Goal: Task Accomplishment & Management: Manage account settings

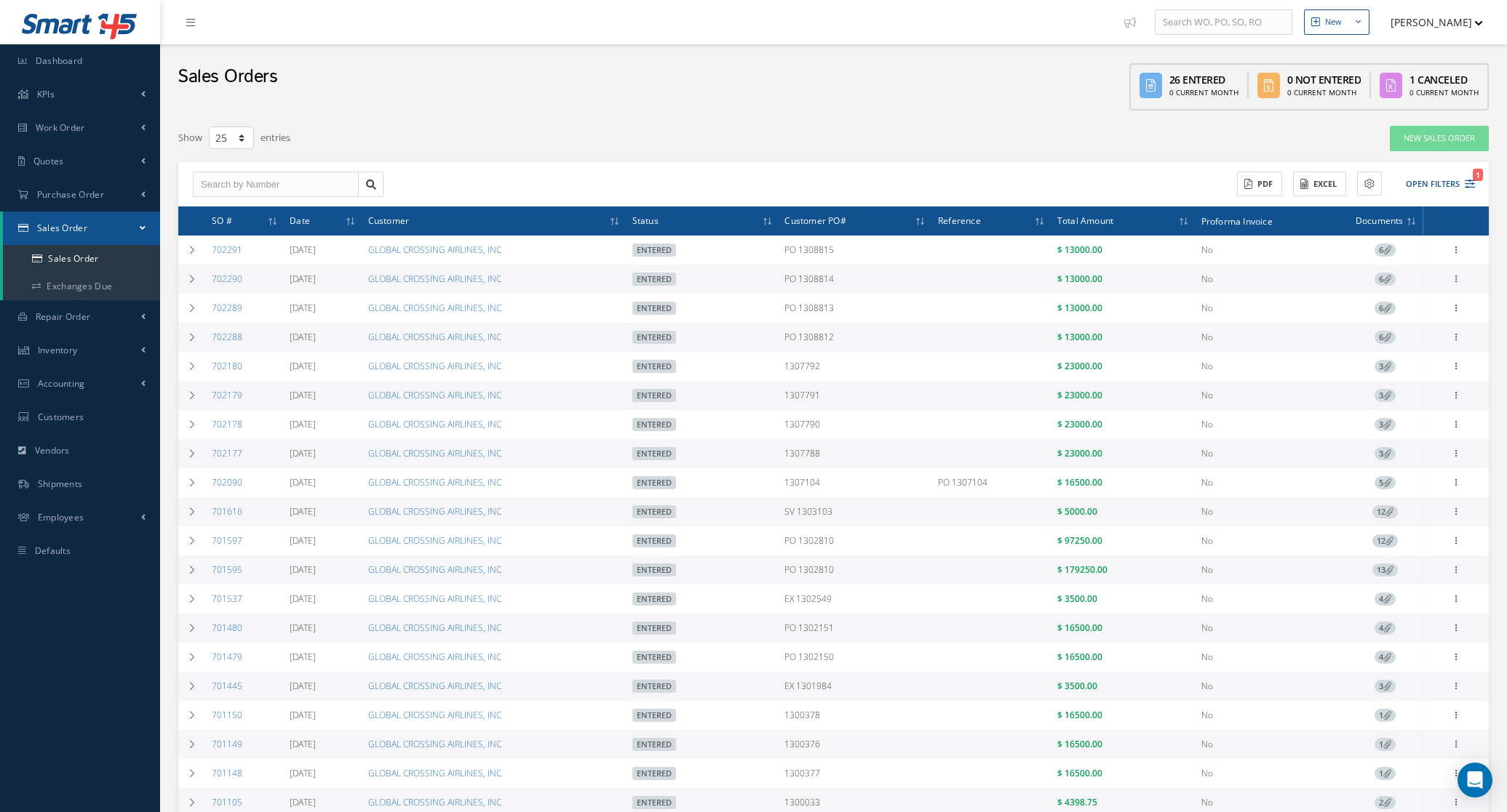
select select "25"
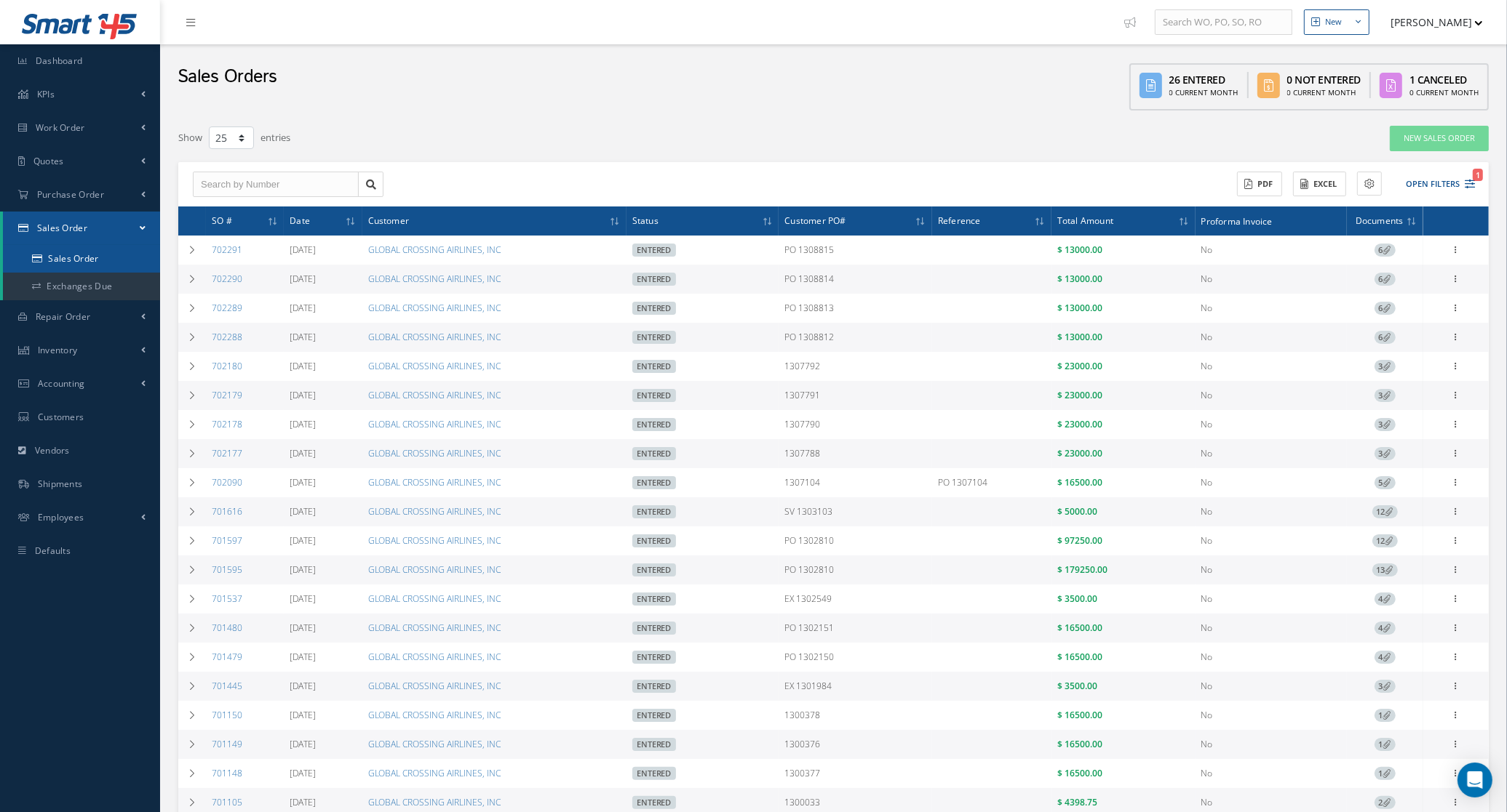
click at [97, 250] on link "Sales Order" at bounding box center [81, 258] width 157 height 28
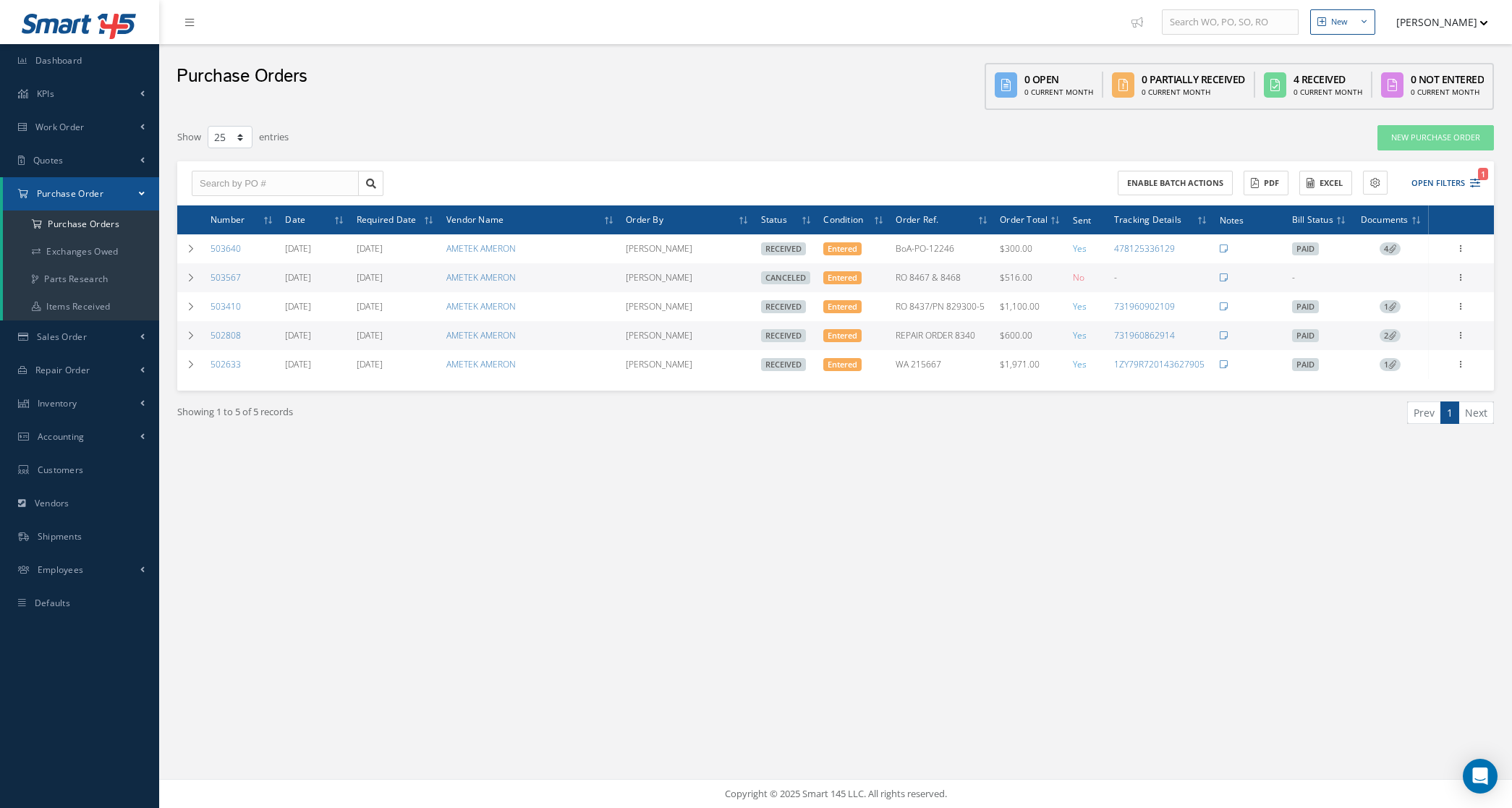
select select "25"
click at [50, 225] on a=1&status_id=2&status_id=3&status_id=5&collapsedFilters"] "Purchase Orders" at bounding box center [81, 224] width 156 height 27
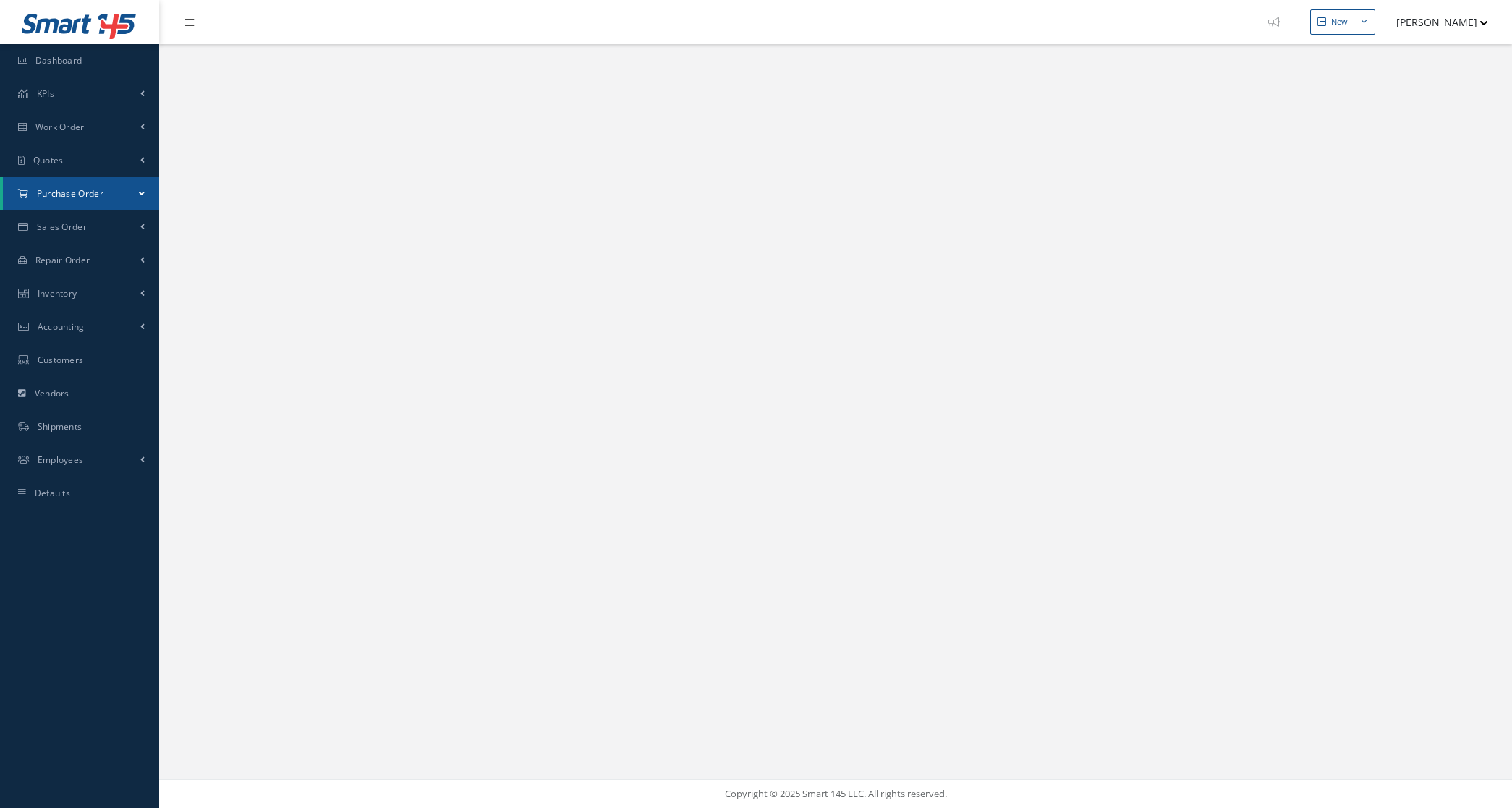
select select "25"
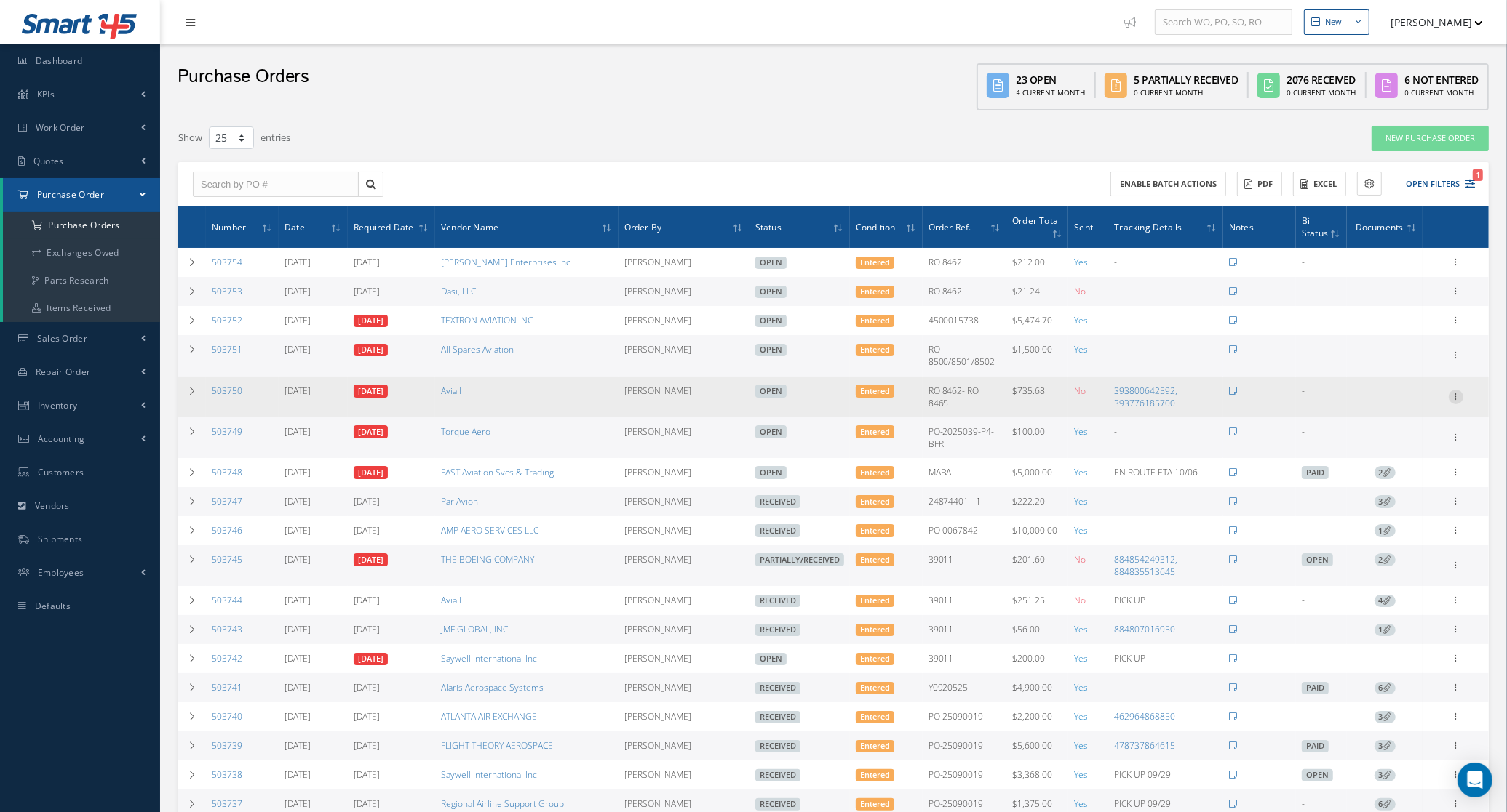
click at [1459, 394] on icon at bounding box center [1456, 396] width 15 height 12
click at [1418, 407] on link "Receive" at bounding box center [1388, 406] width 115 height 19
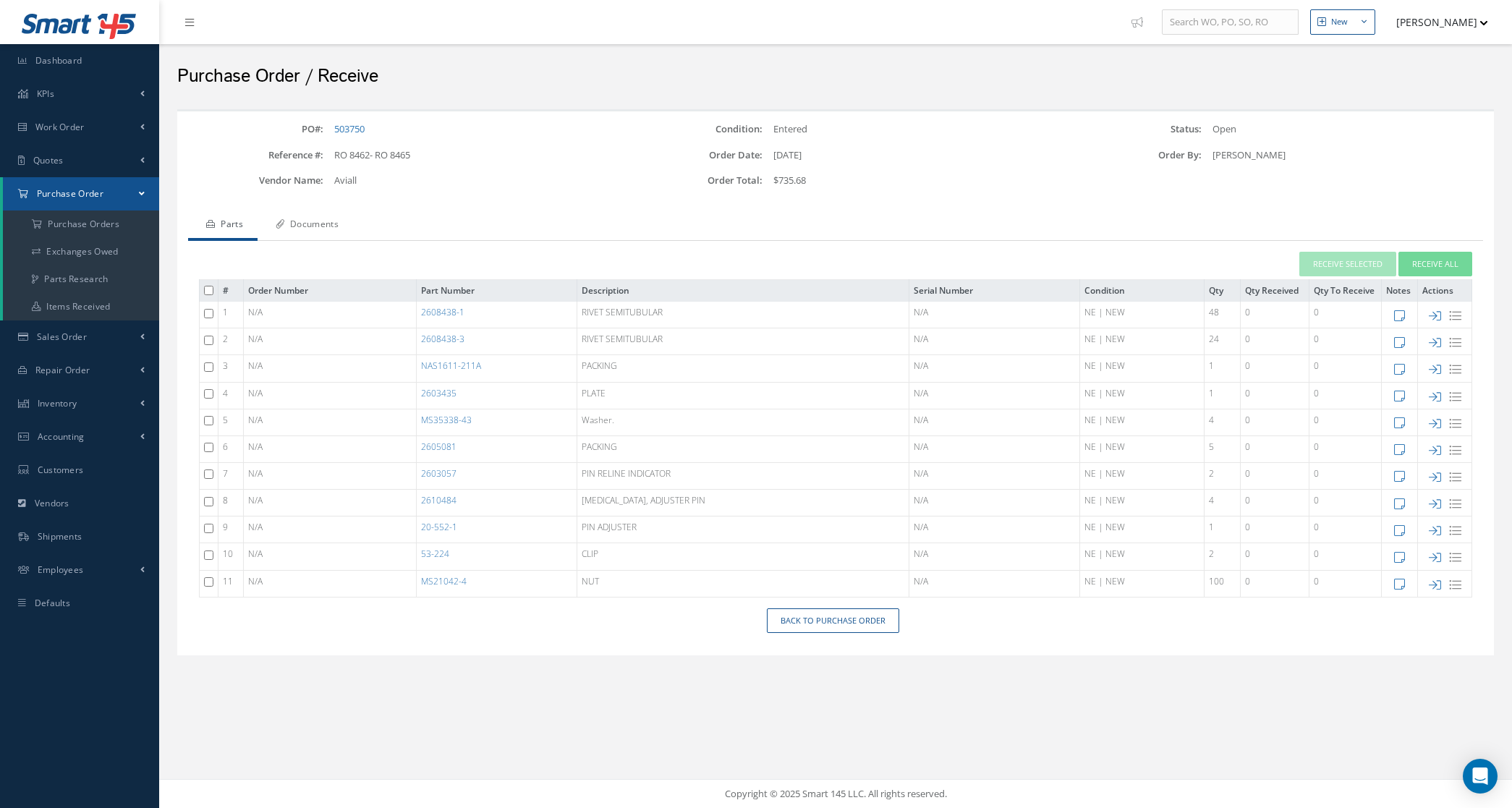
click at [342, 222] on link "Documents" at bounding box center [305, 225] width 96 height 30
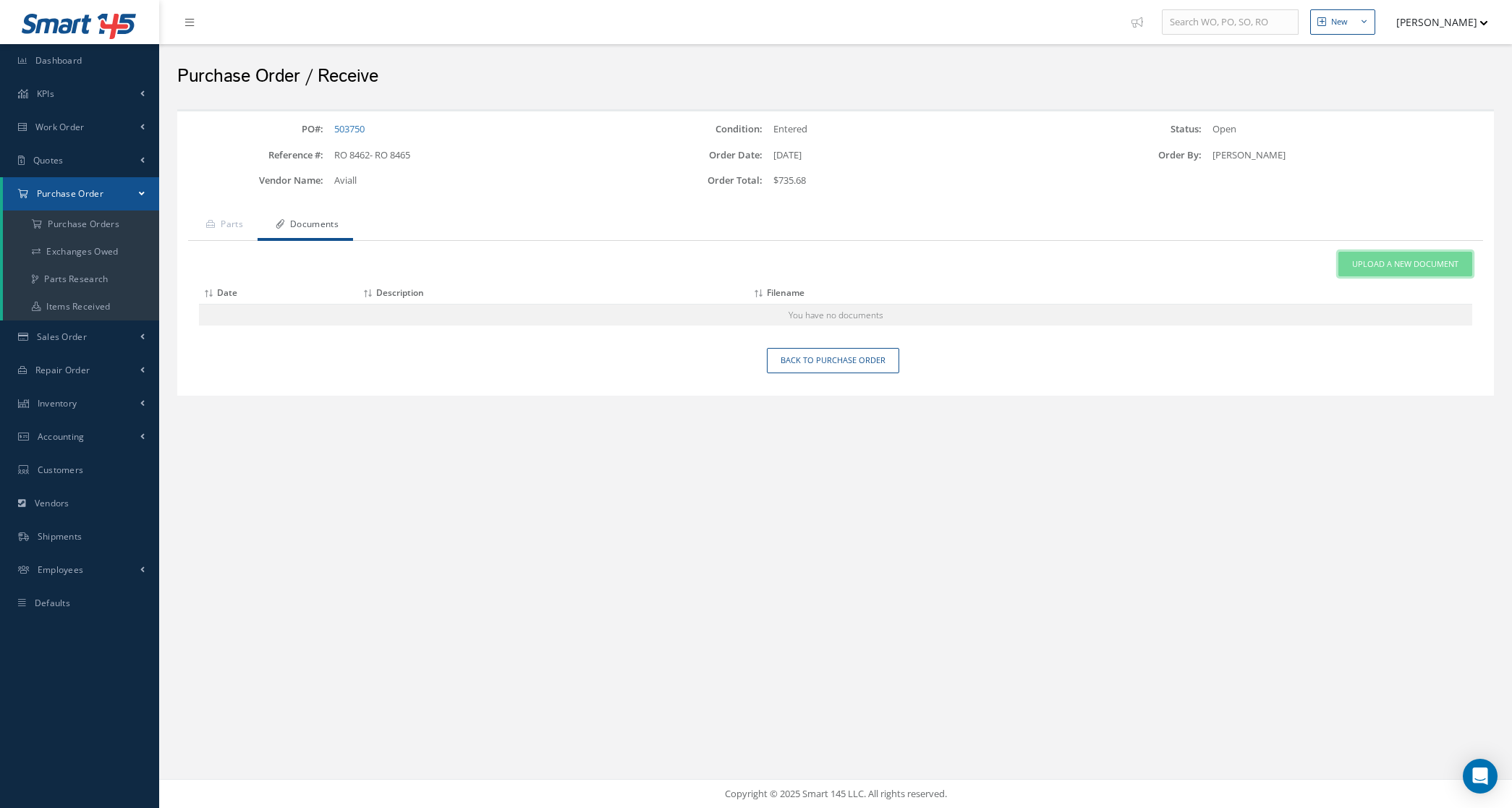
click at [1391, 269] on span "Upload a New Document" at bounding box center [1406, 265] width 107 height 13
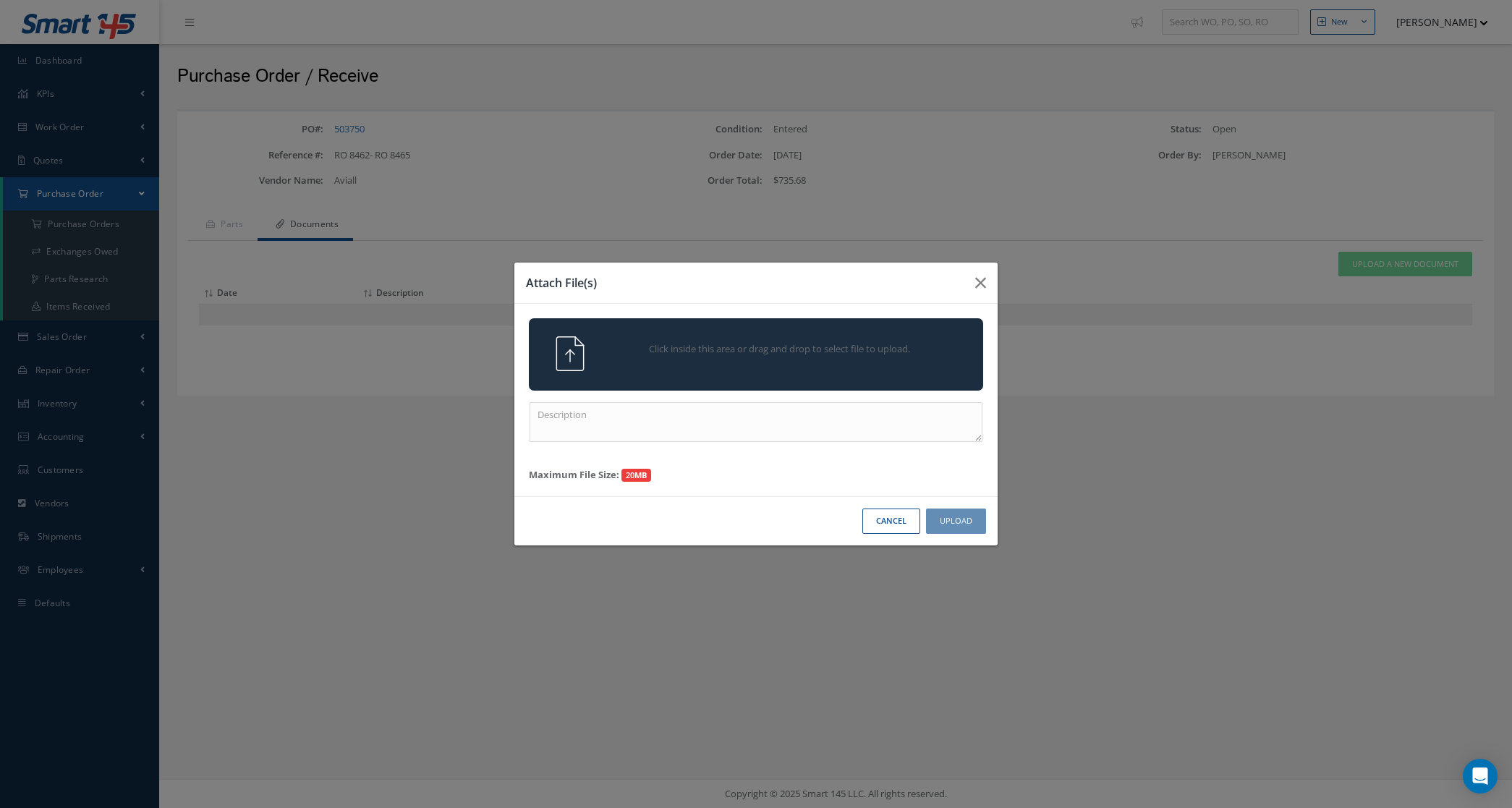
click at [845, 344] on span "Click inside this area or drag and drop to select file to upload." at bounding box center [780, 350] width 328 height 15
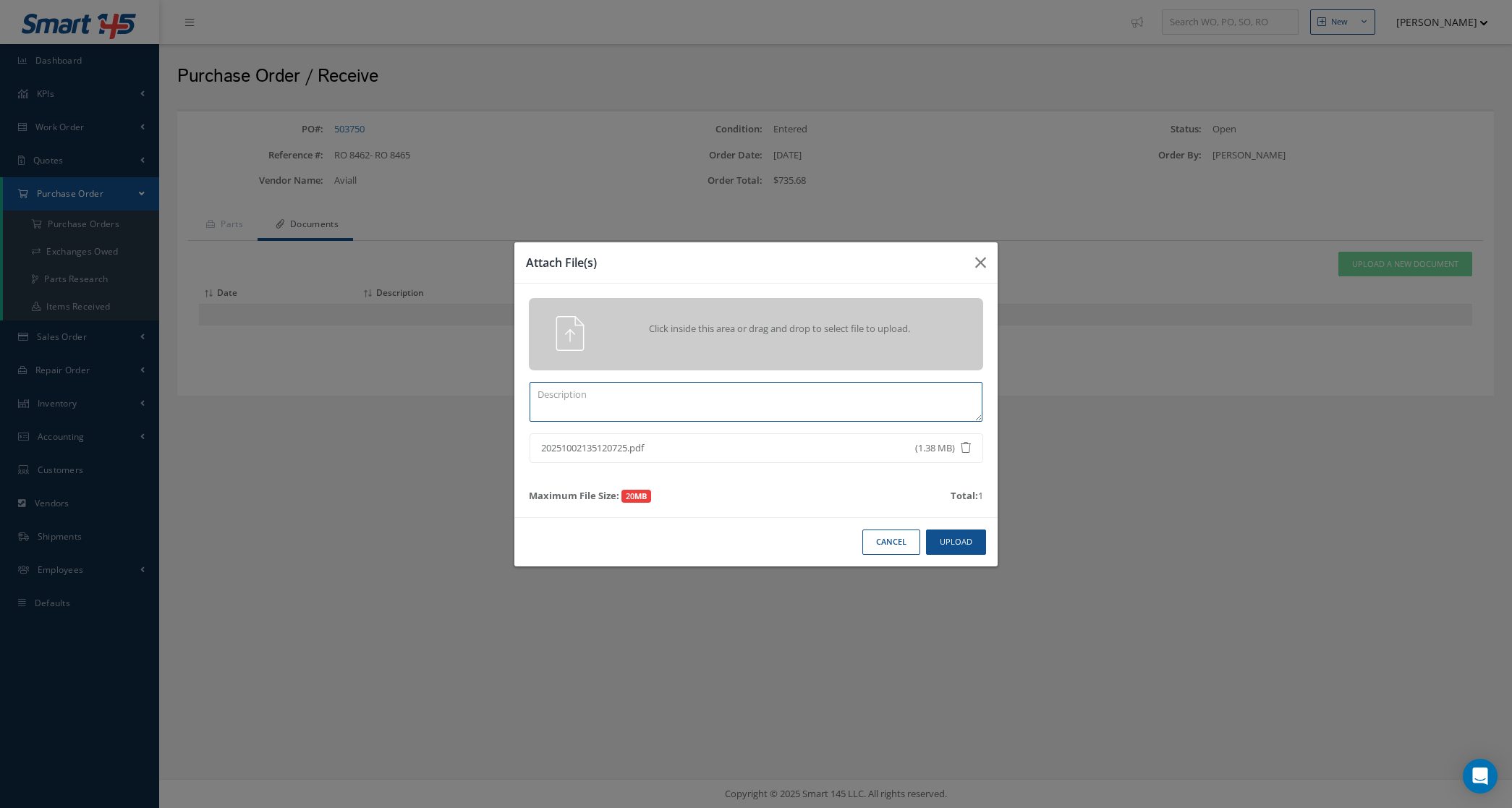
click at [809, 395] on textarea at bounding box center [756, 402] width 453 height 40
type textarea "certs"
click at [978, 545] on button "Upload" at bounding box center [956, 543] width 60 height 25
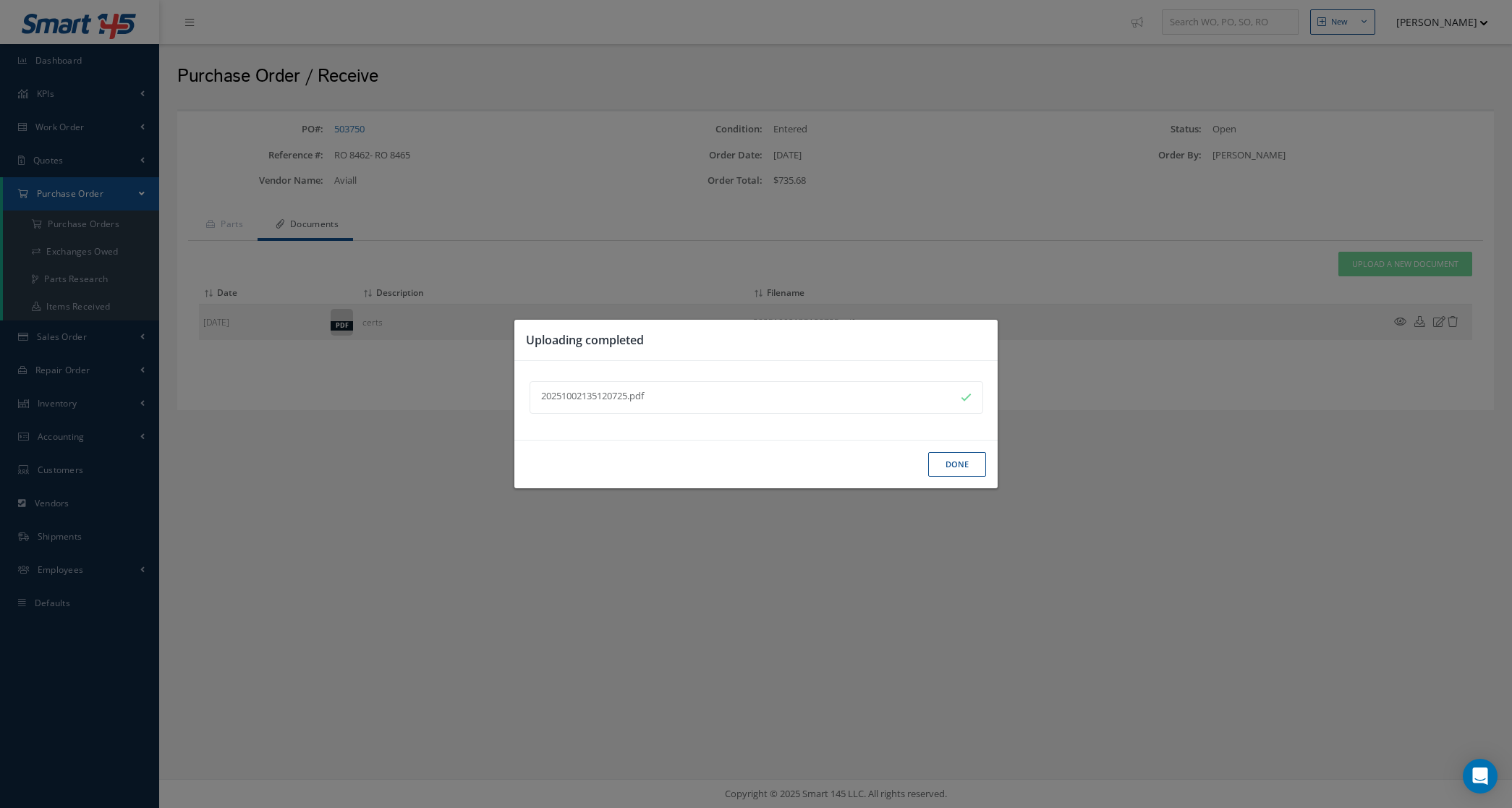
click at [959, 467] on button "Done" at bounding box center [957, 465] width 58 height 25
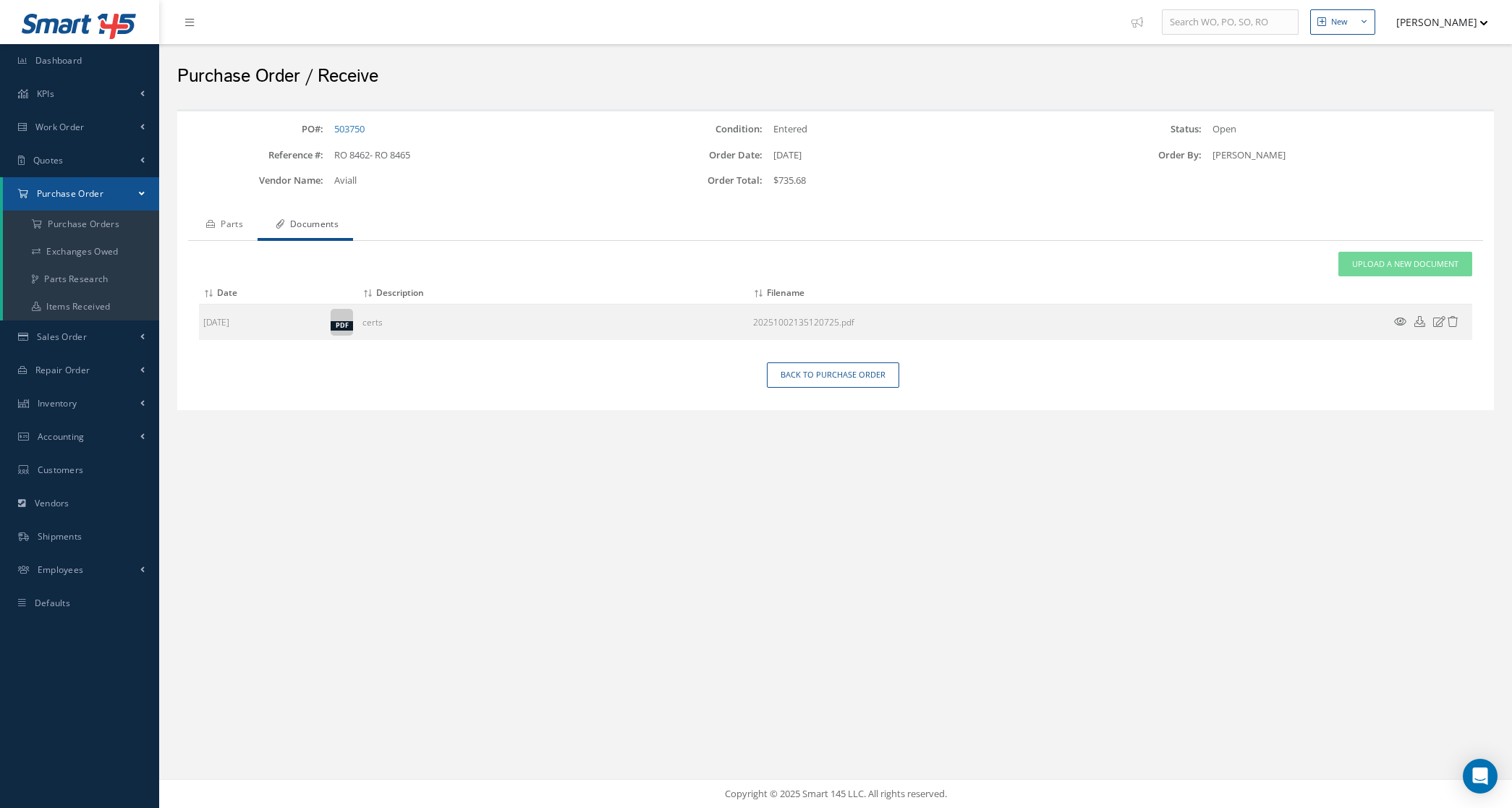
click at [222, 221] on link "Parts" at bounding box center [223, 225] width 70 height 30
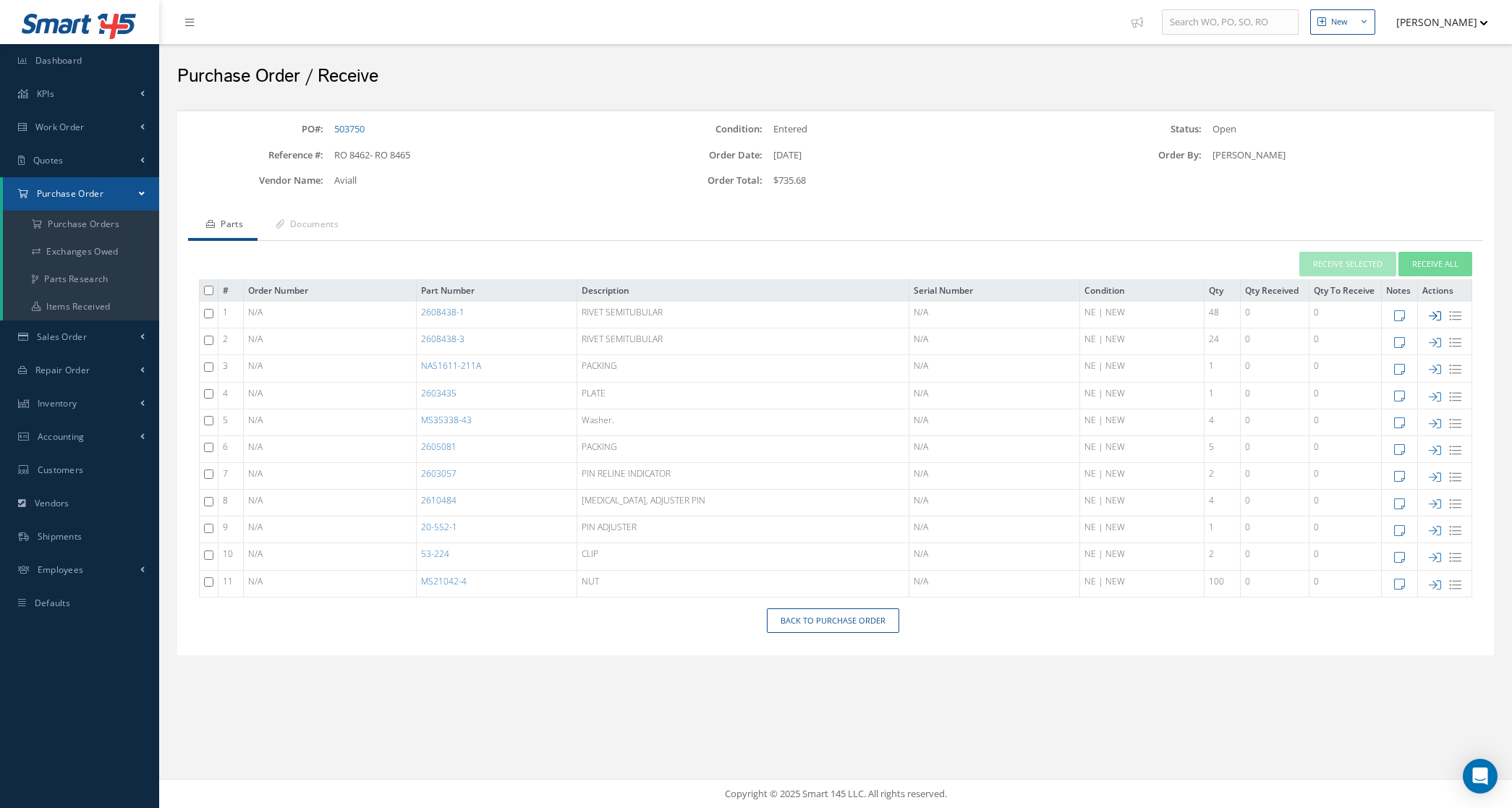
click at [1431, 319] on icon at bounding box center [1435, 316] width 13 height 13
type input "[DATE]"
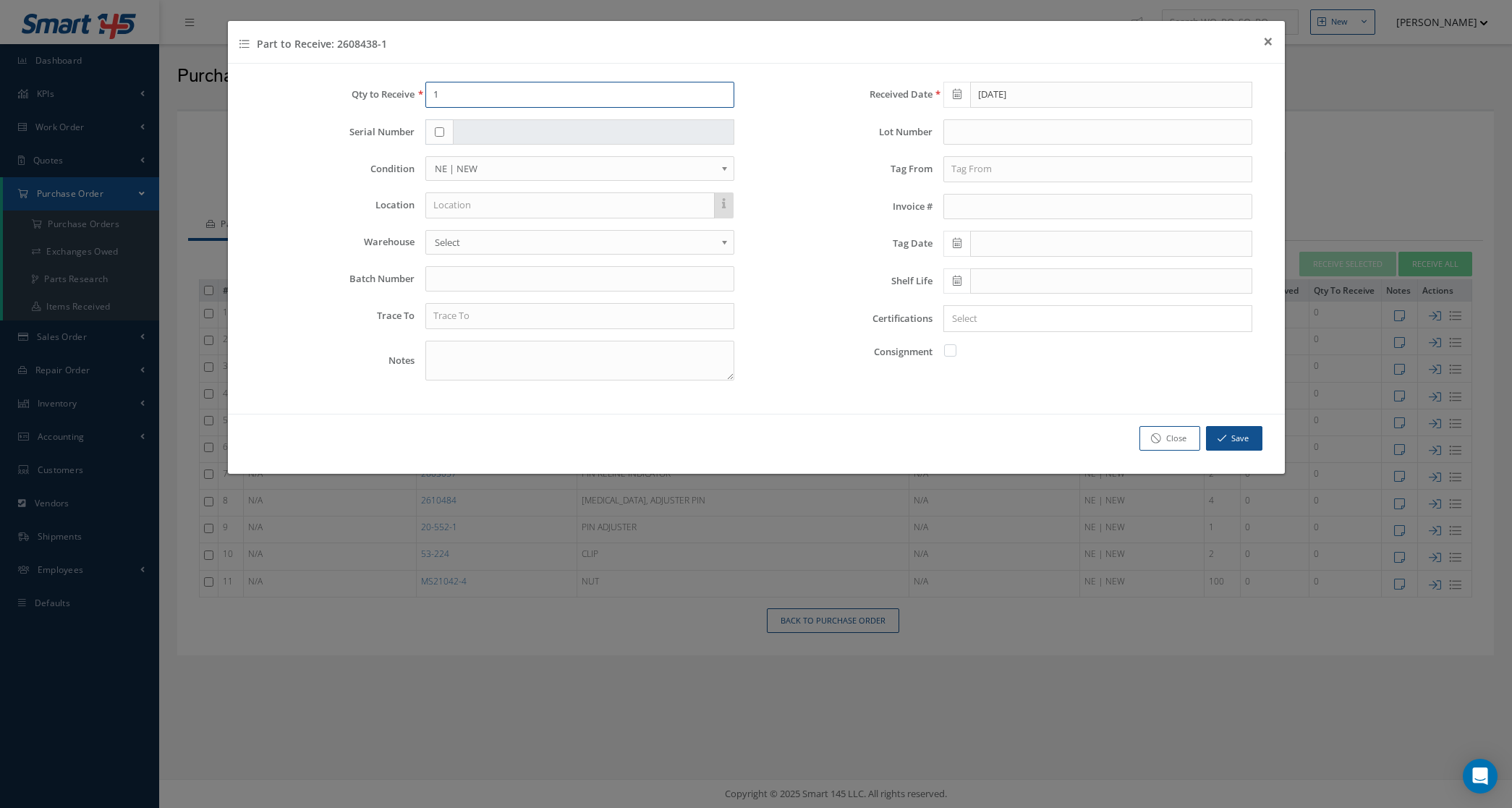
drag, startPoint x: 446, startPoint y: 89, endPoint x: 370, endPoint y: 94, distance: 76.2
click at [369, 94] on div "Qty to Receive 1" at bounding box center [498, 94] width 497 height 26
type input "48"
click at [452, 276] on input "text" at bounding box center [580, 279] width 309 height 26
type input "7366203076"
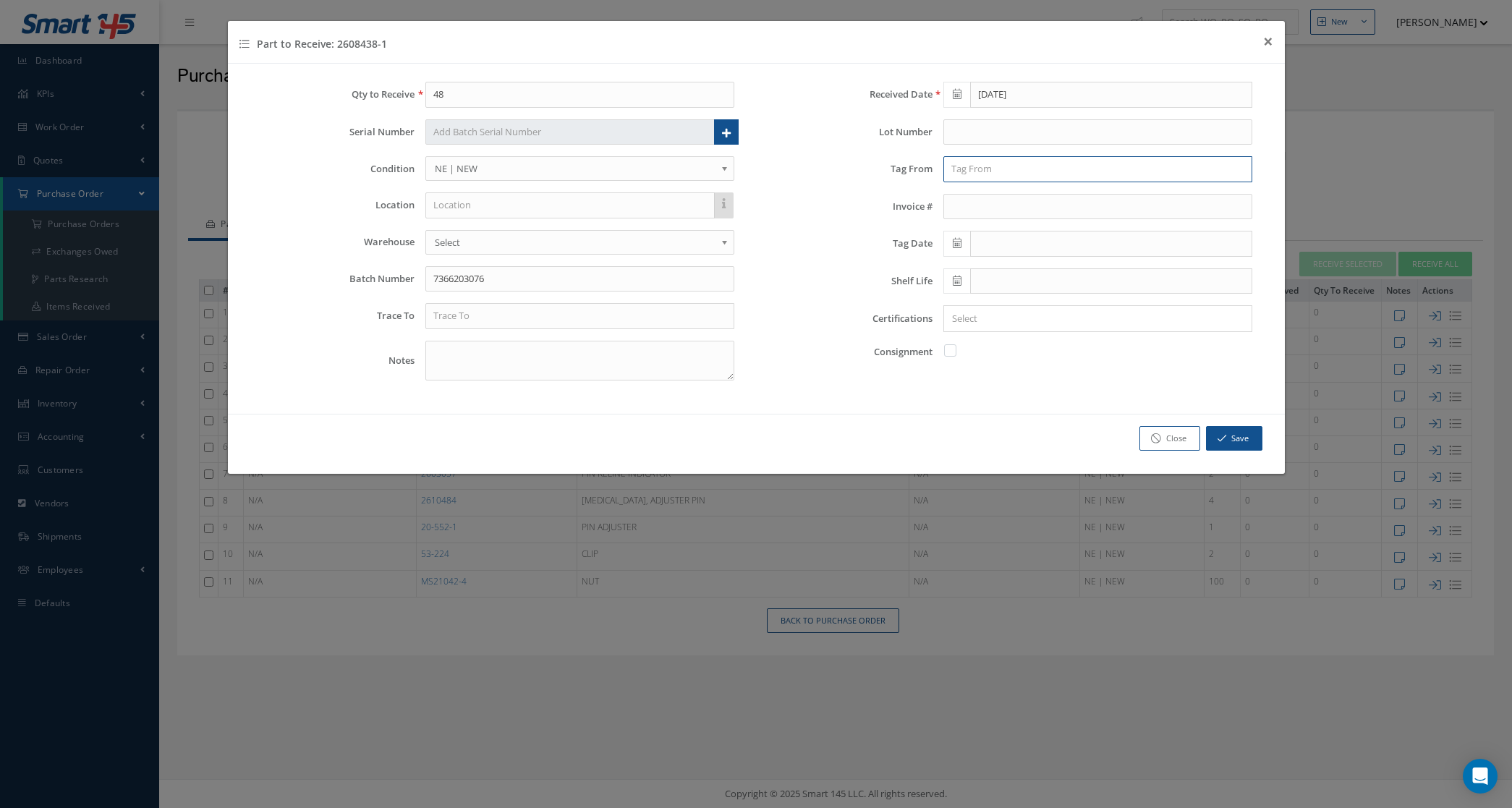
click at [1004, 167] on input "text" at bounding box center [1098, 169] width 309 height 26
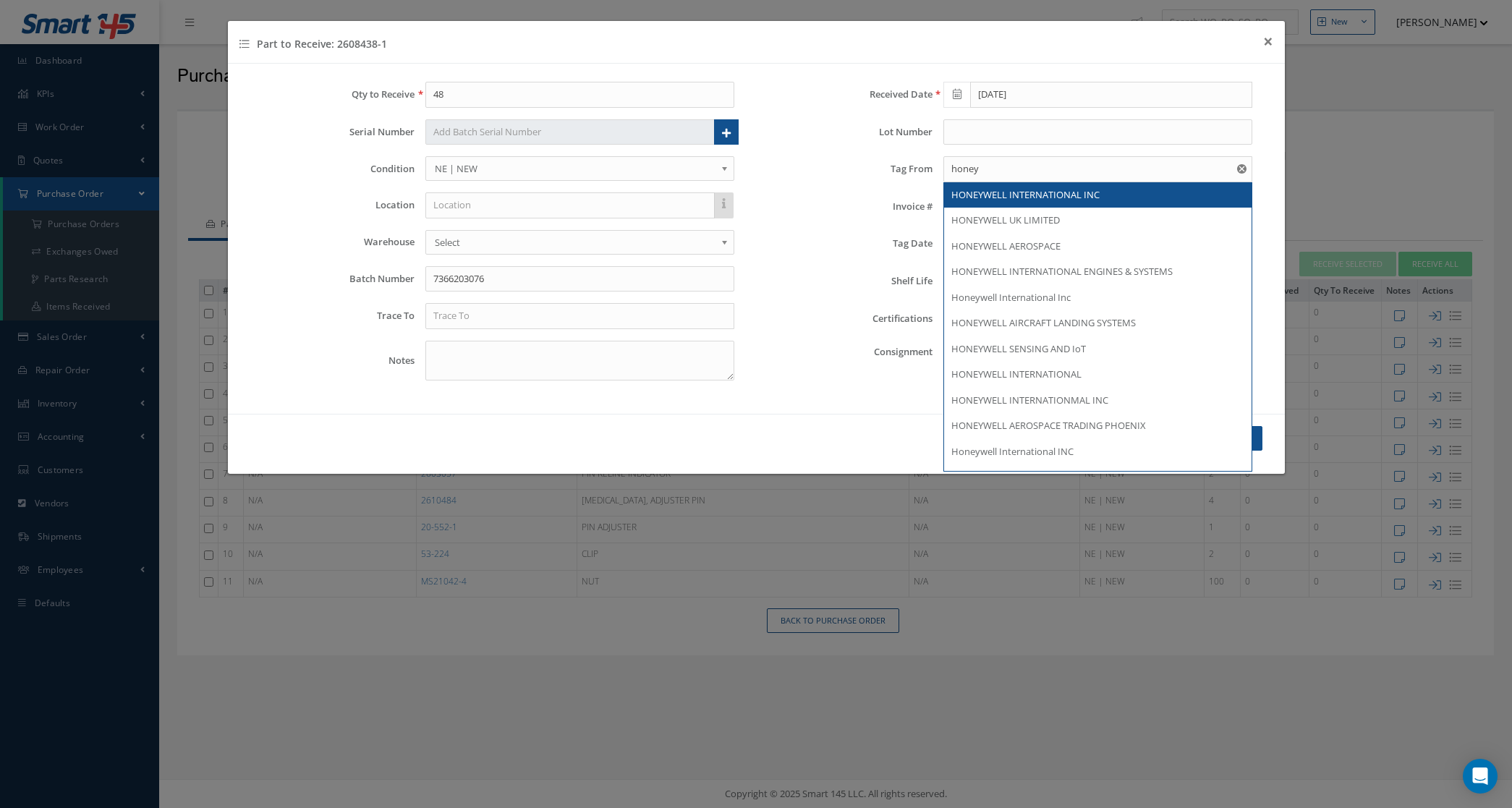
click at [1009, 196] on span "HONEYWELL INTERNATIONAL INC" at bounding box center [1026, 195] width 148 height 13
type input "HONEYWELL INTERNATIONAL INC"
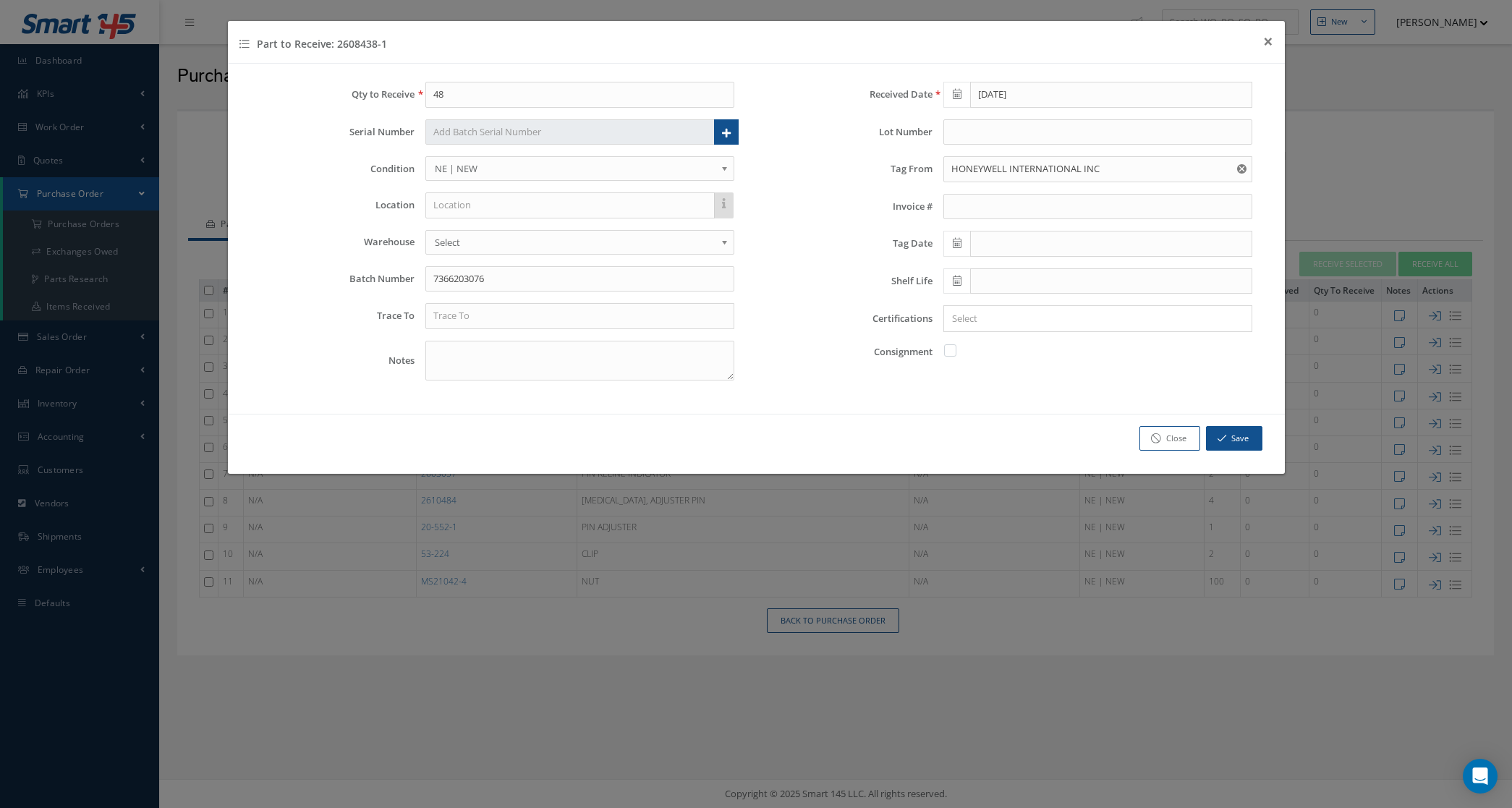
click at [948, 246] on span at bounding box center [957, 243] width 27 height 26
click at [958, 271] on th "«" at bounding box center [953, 270] width 21 height 21
click at [1015, 272] on th "September 2025" at bounding box center [1018, 270] width 108 height 21
click at [953, 268] on th "«" at bounding box center [953, 270] width 21 height 21
click at [993, 387] on span "Oct" at bounding box center [999, 388] width 33 height 39
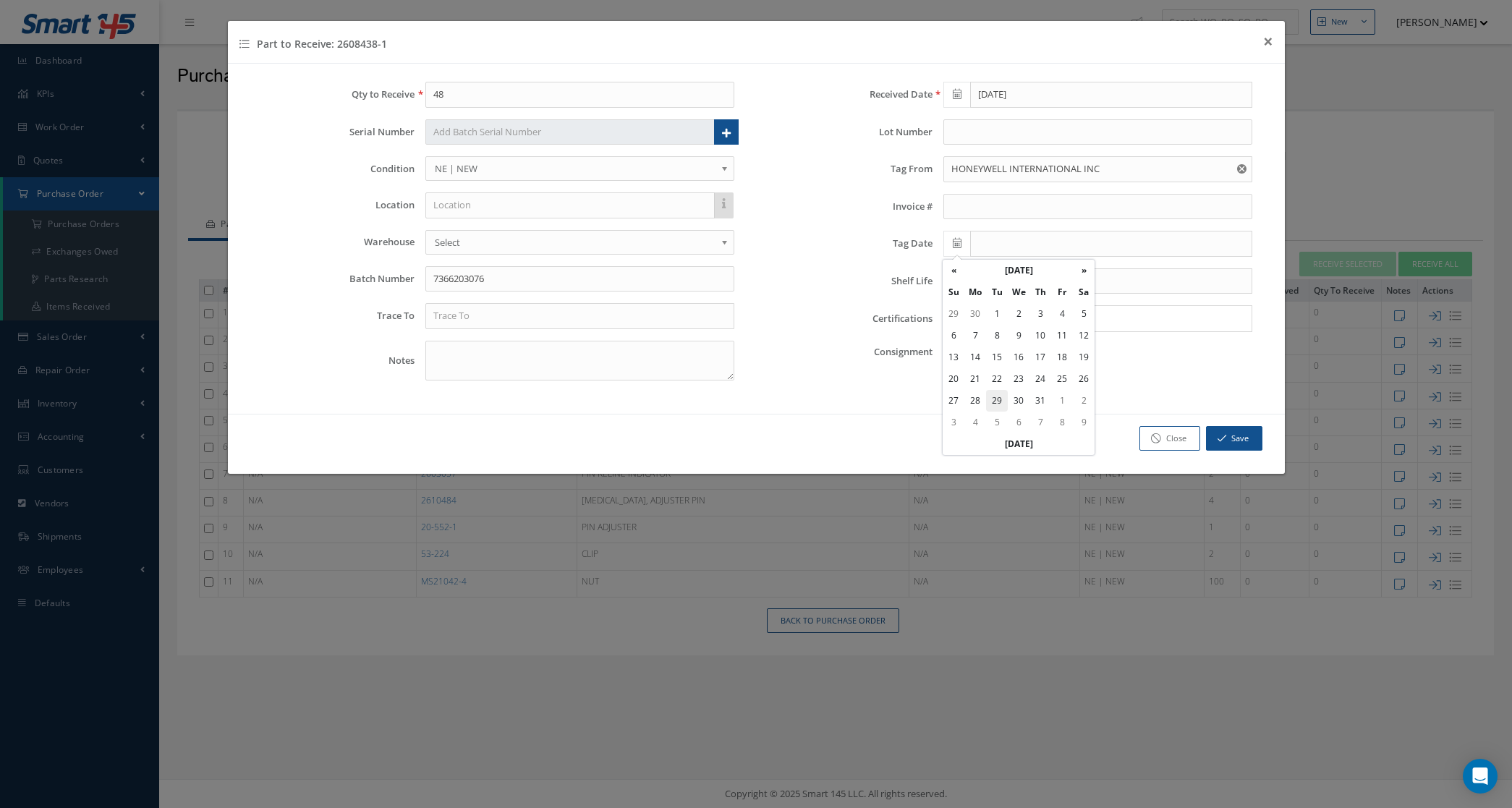
click at [998, 400] on td "29" at bounding box center [997, 400] width 21 height 21
type input "10/29/2024"
click at [988, 320] on input "Search for option" at bounding box center [1095, 319] width 298 height 16
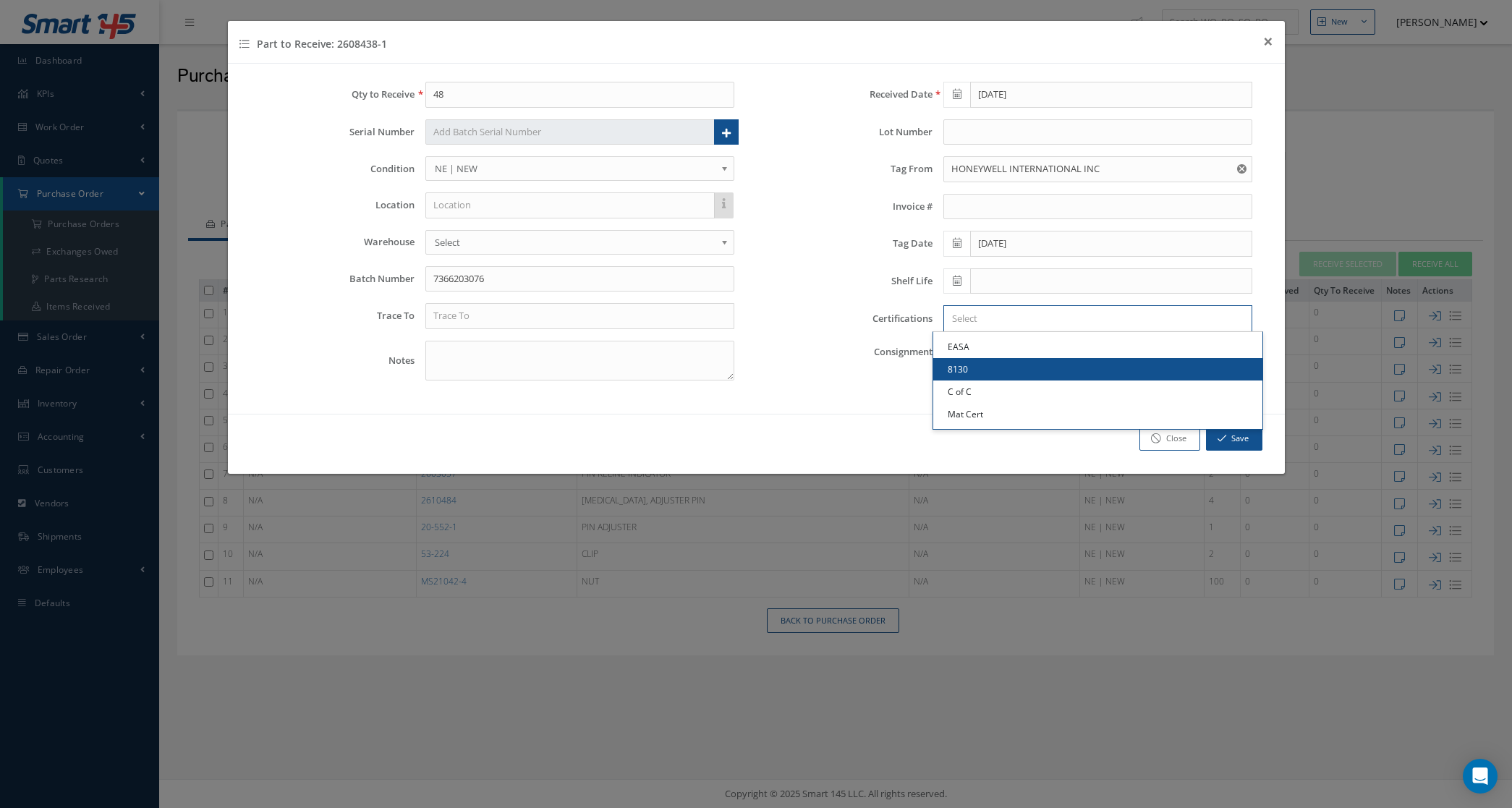
click at [995, 373] on link "8130" at bounding box center [1098, 369] width 329 height 22
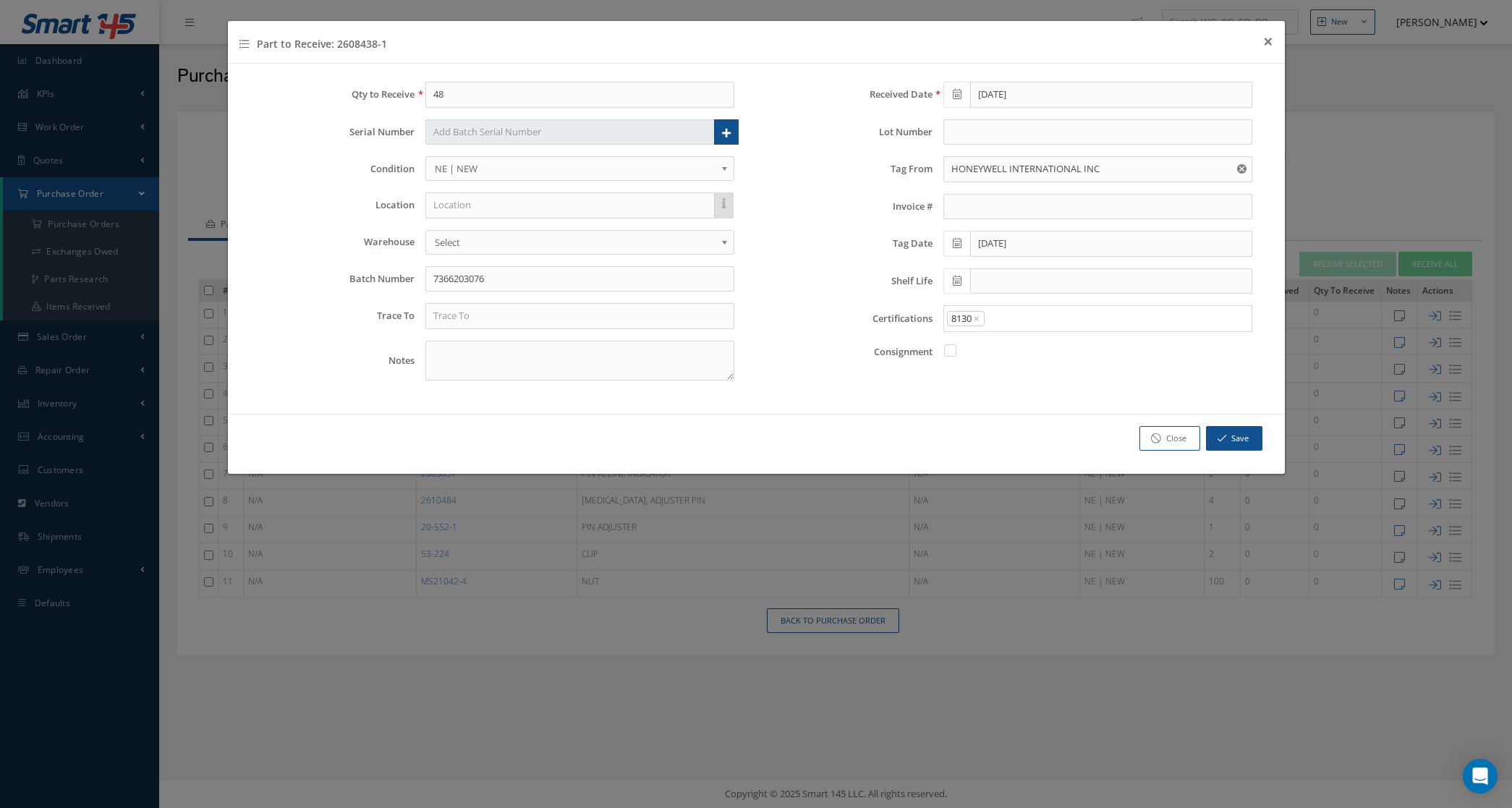
click at [1013, 325] on input "Search for option" at bounding box center [1115, 319] width 257 height 16
click at [993, 389] on link "C of C" at bounding box center [1098, 391] width 329 height 22
click at [1057, 323] on input "Search for option" at bounding box center [1138, 319] width 212 height 16
click at [1004, 417] on link "Mat Cert" at bounding box center [1098, 414] width 329 height 22
click at [544, 317] on input "text" at bounding box center [580, 316] width 309 height 26
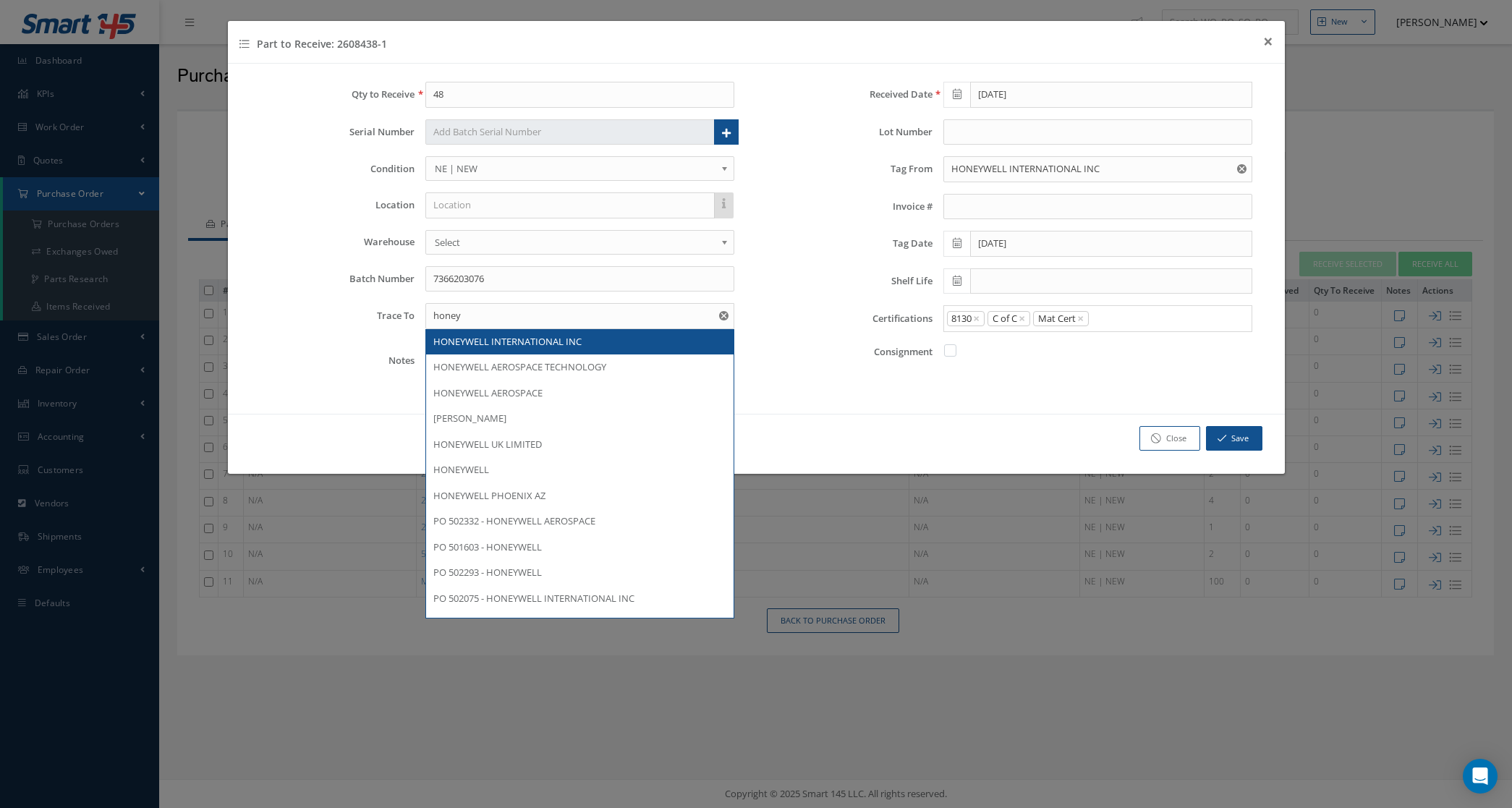
click at [565, 348] on span "HONEYWELL INTERNATIONAL INC" at bounding box center [508, 342] width 148 height 13
type input "HONEYWELL INTERNATIONAL INC"
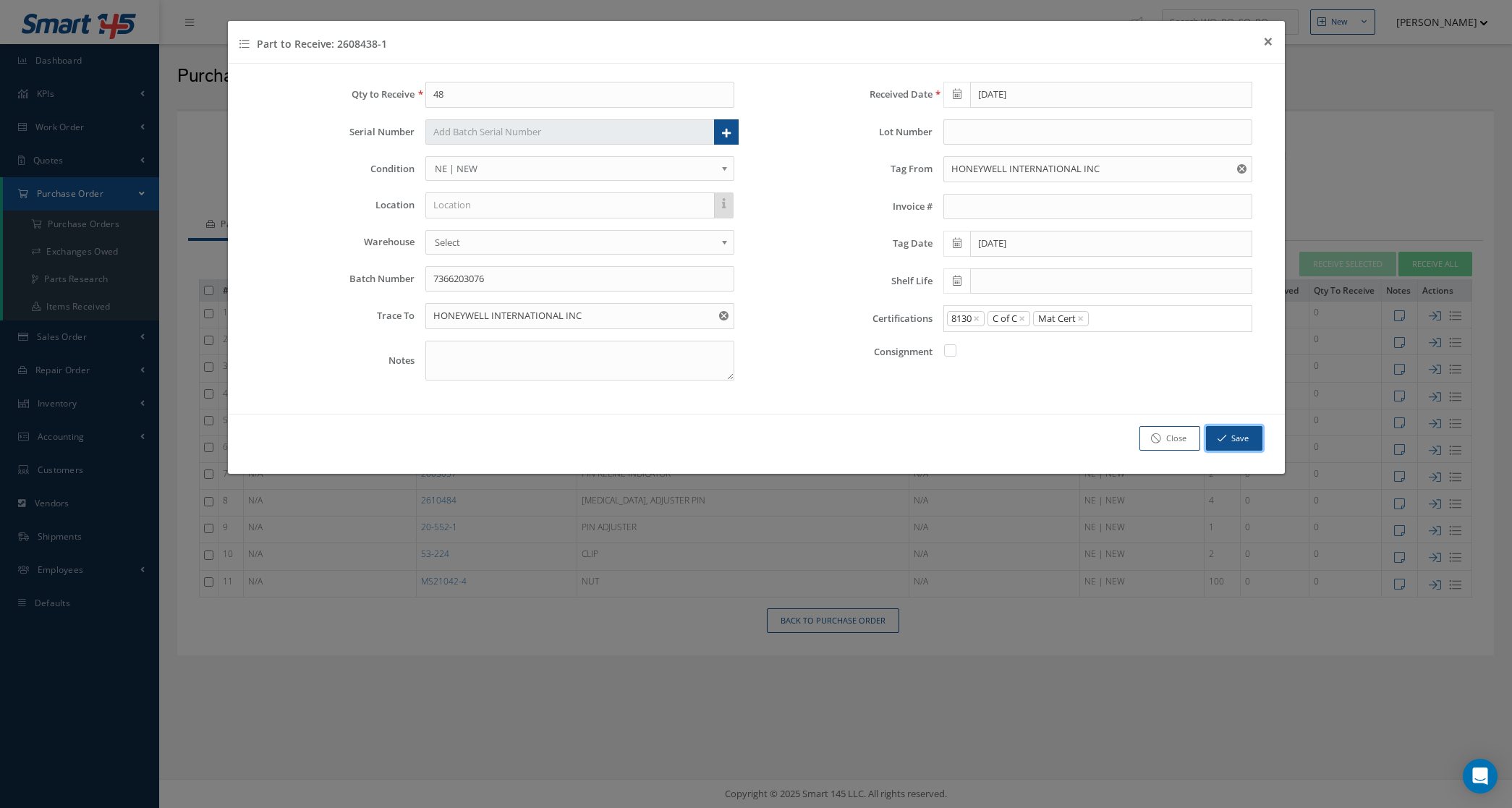
click at [1235, 443] on button "Save" at bounding box center [1234, 439] width 56 height 25
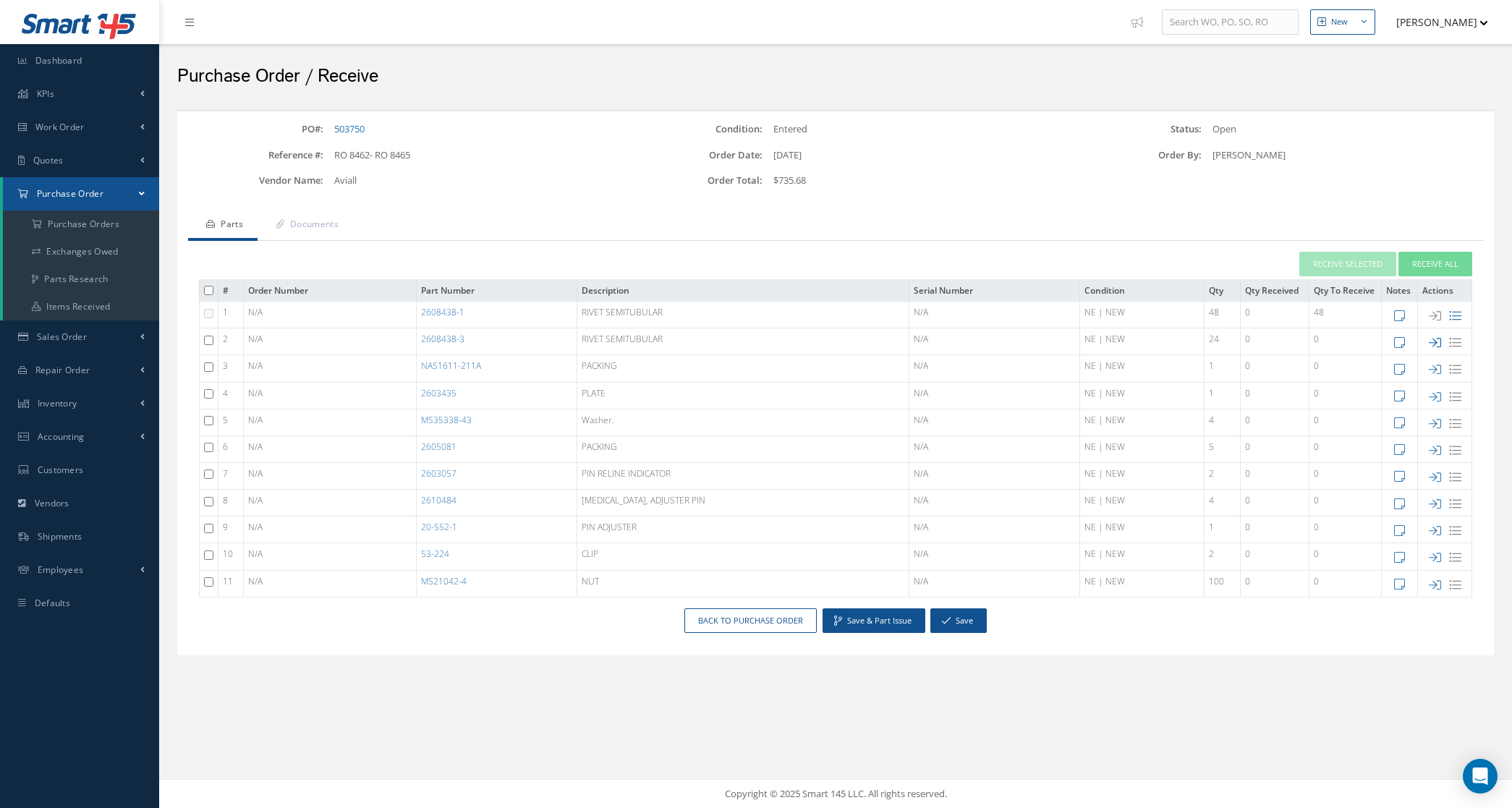
click at [1435, 346] on icon at bounding box center [1435, 342] width 13 height 13
type input "1"
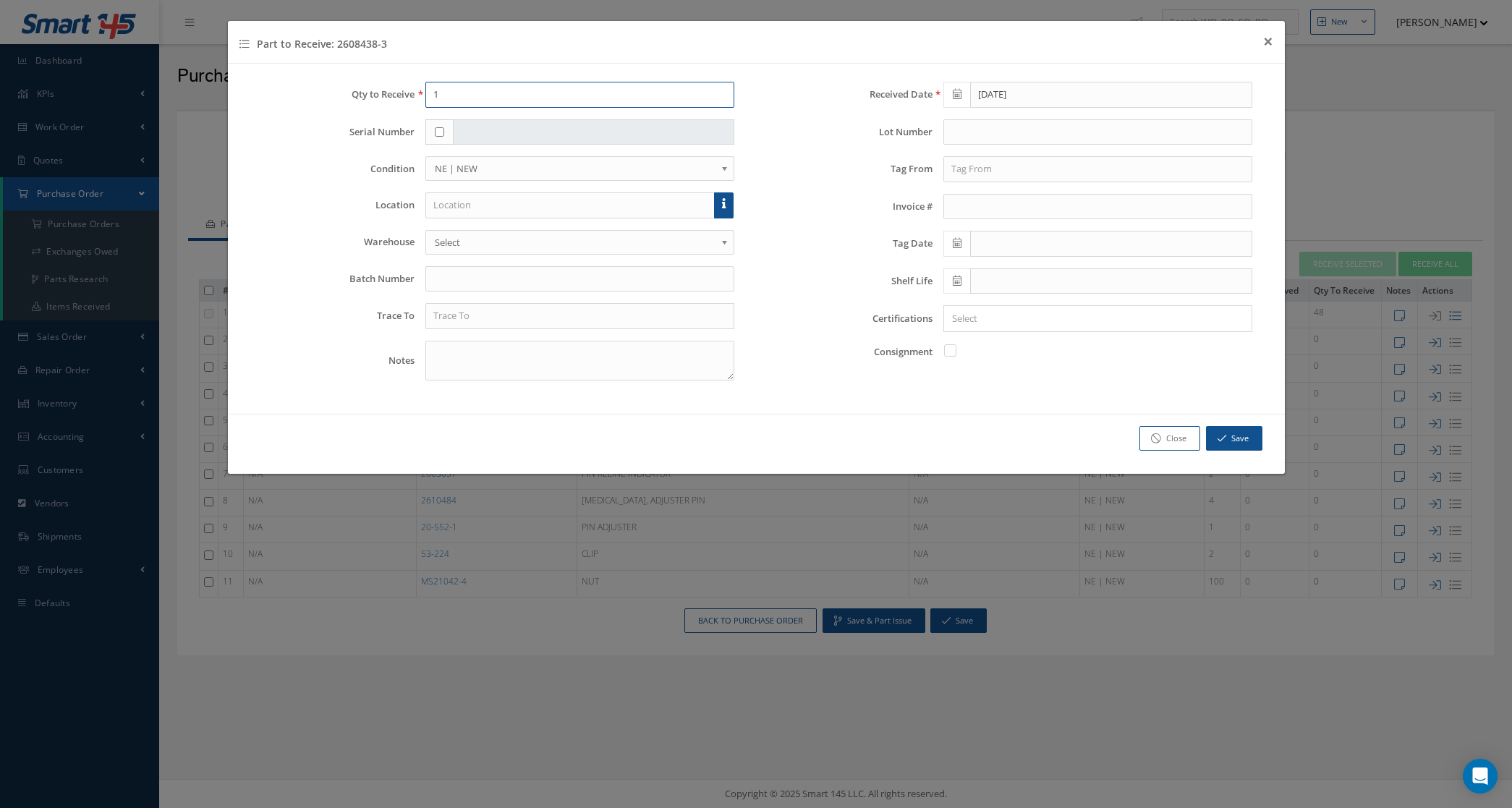
drag, startPoint x: 501, startPoint y: 91, endPoint x: 355, endPoint y: 96, distance: 146.1
click at [355, 96] on div "Qty to Receive 1" at bounding box center [498, 94] width 497 height 26
type input "24"
click at [475, 273] on input "text" at bounding box center [580, 279] width 309 height 26
type input "7366189552"
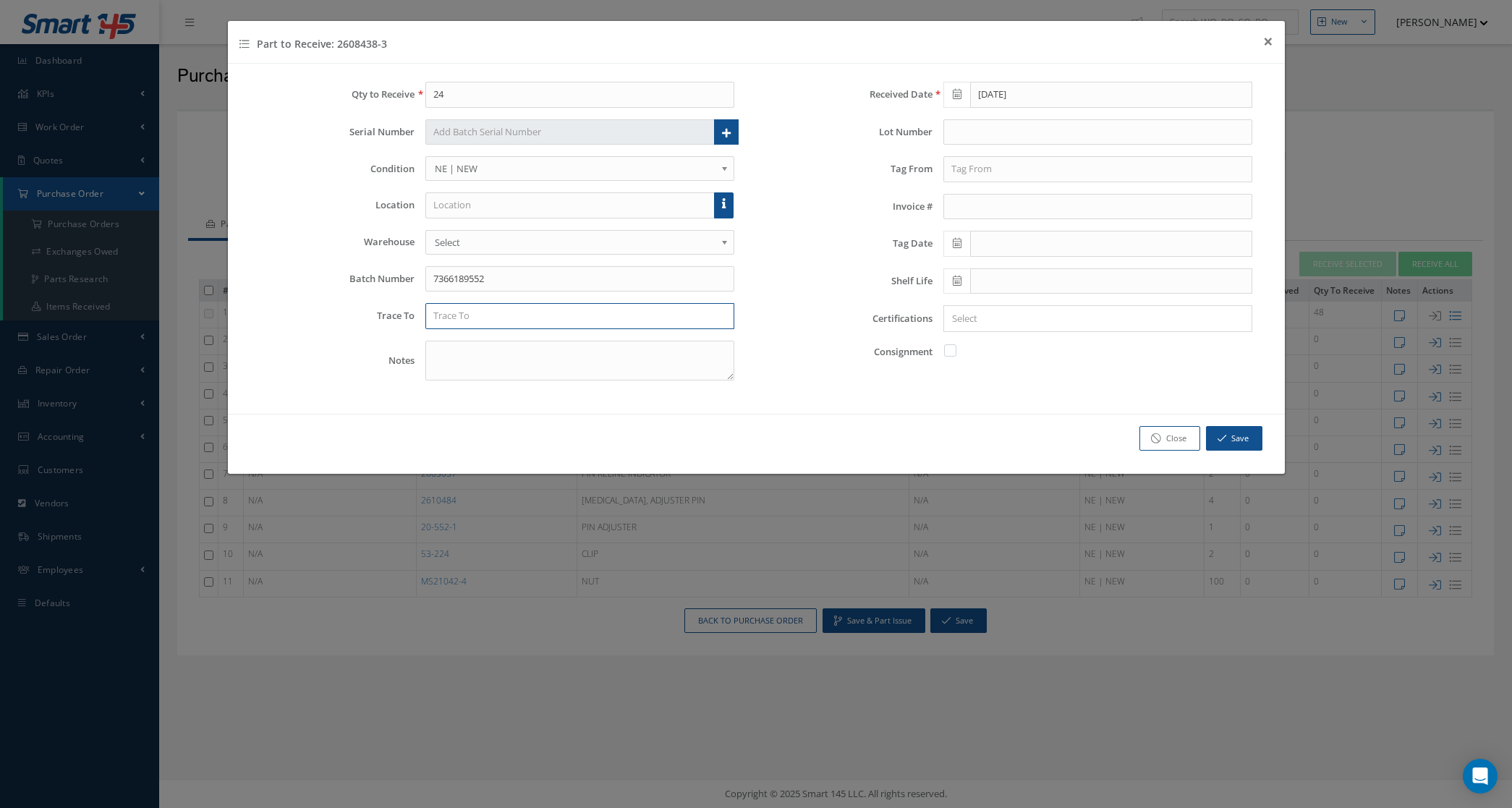
click at [480, 317] on input "text" at bounding box center [580, 316] width 309 height 26
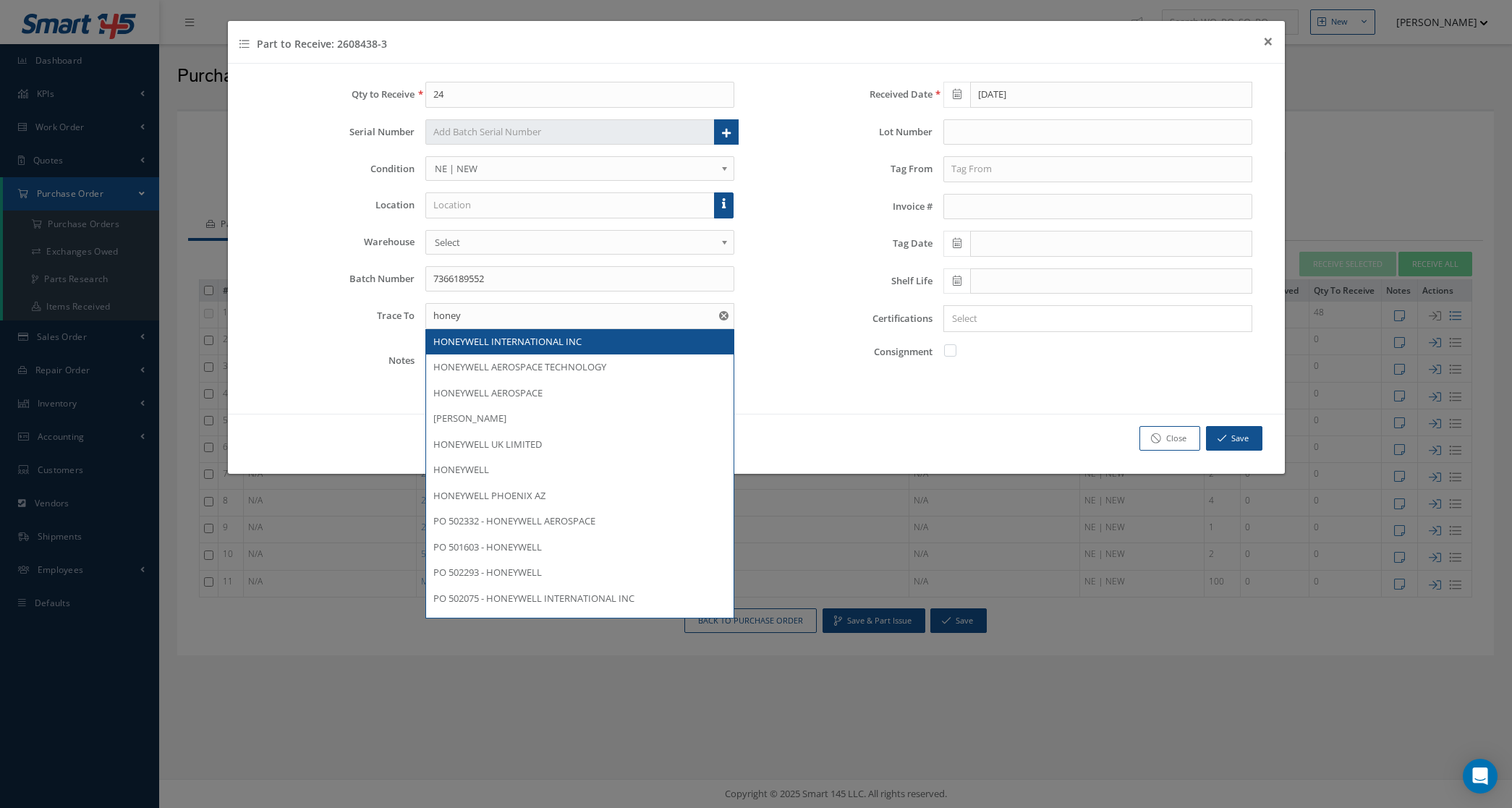
click at [496, 350] on div "HONEYWELL INTERNATIONAL INC" at bounding box center [580, 342] width 293 height 15
type input "HONEYWELL INTERNATIONAL INC"
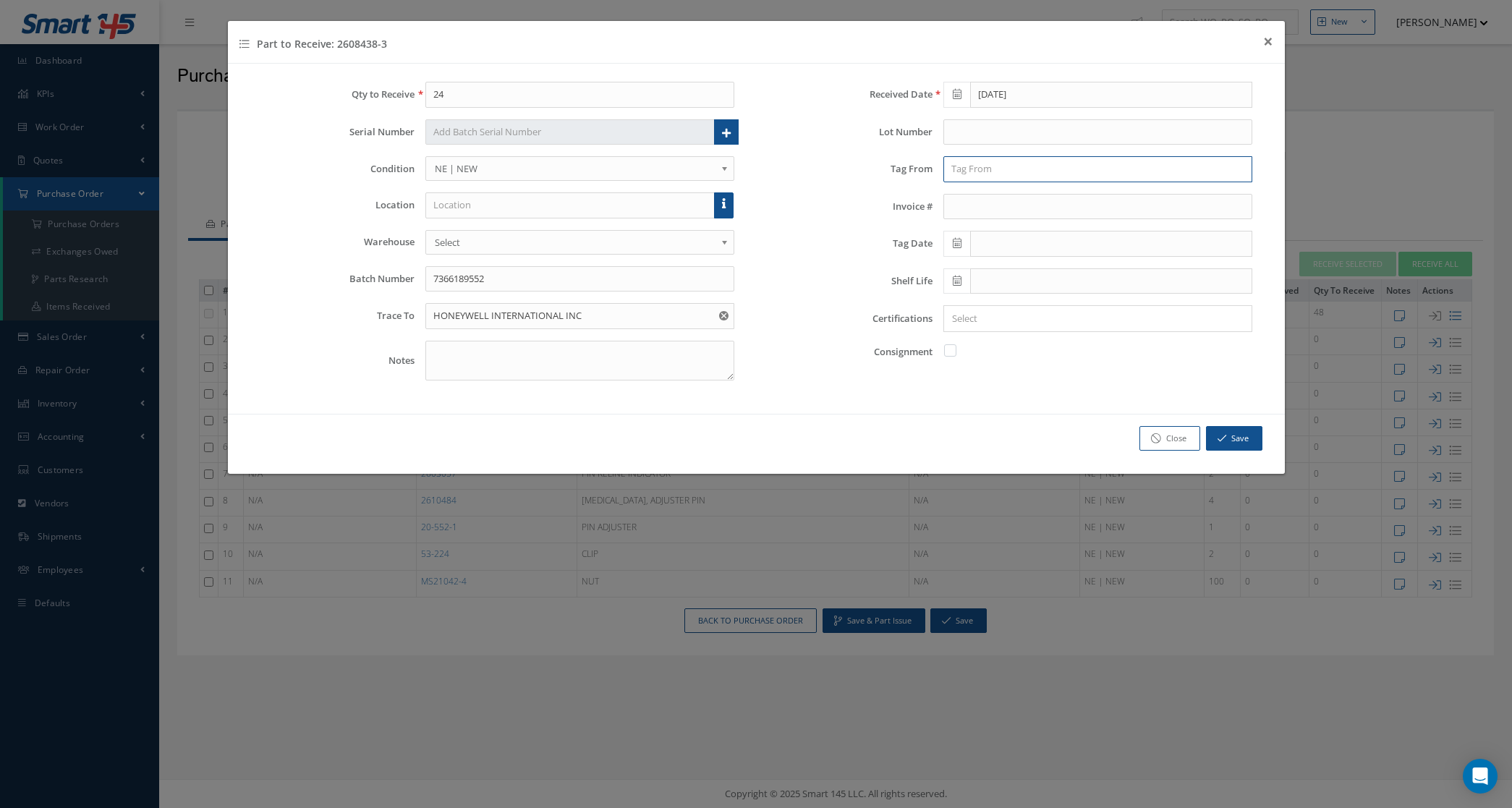
click at [1024, 173] on input "text" at bounding box center [1098, 169] width 309 height 26
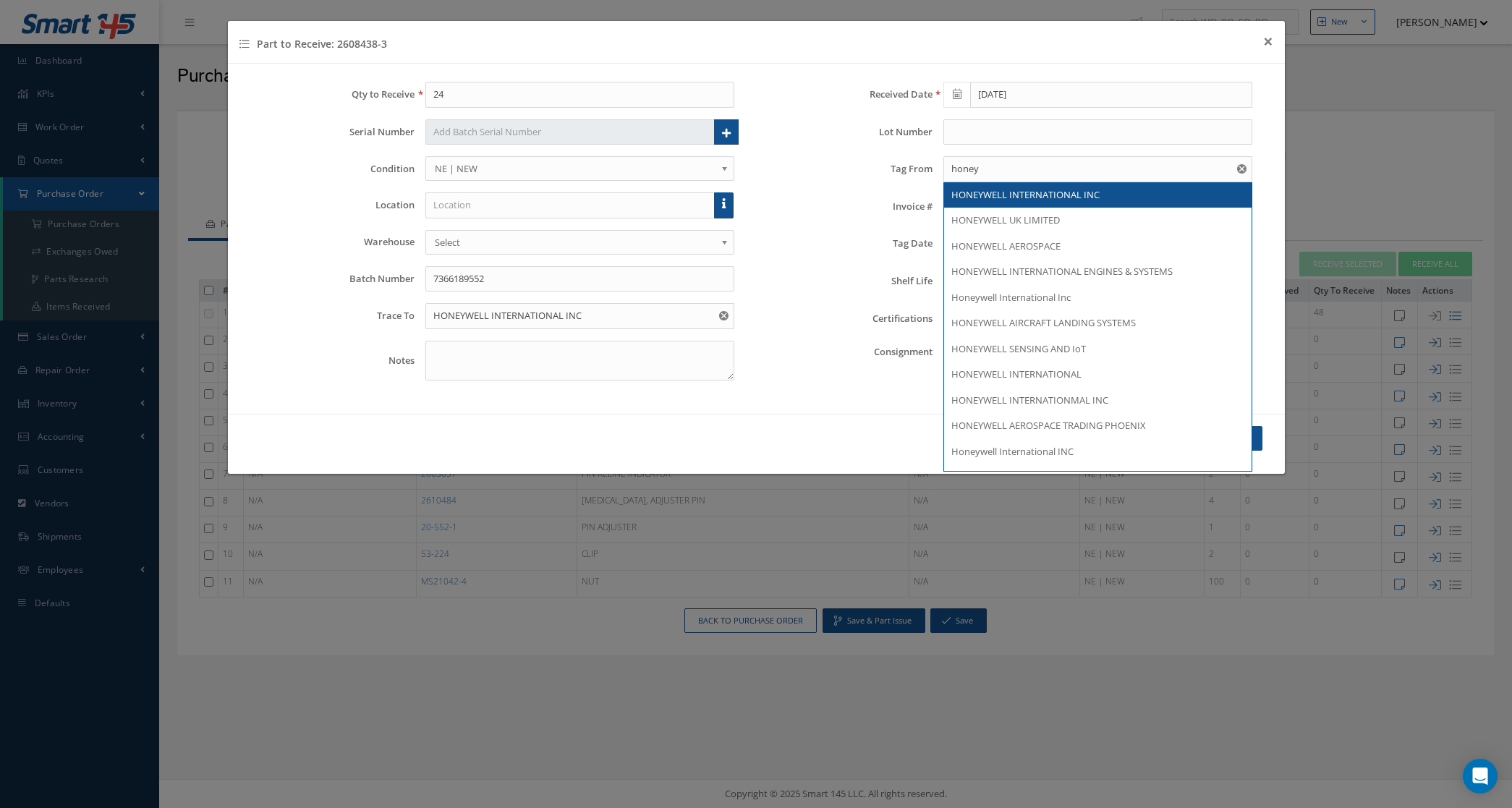
click at [1038, 190] on span "HONEYWELL INTERNATIONAL INC" at bounding box center [1026, 195] width 148 height 13
type input "HONEYWELL INTERNATIONAL INC"
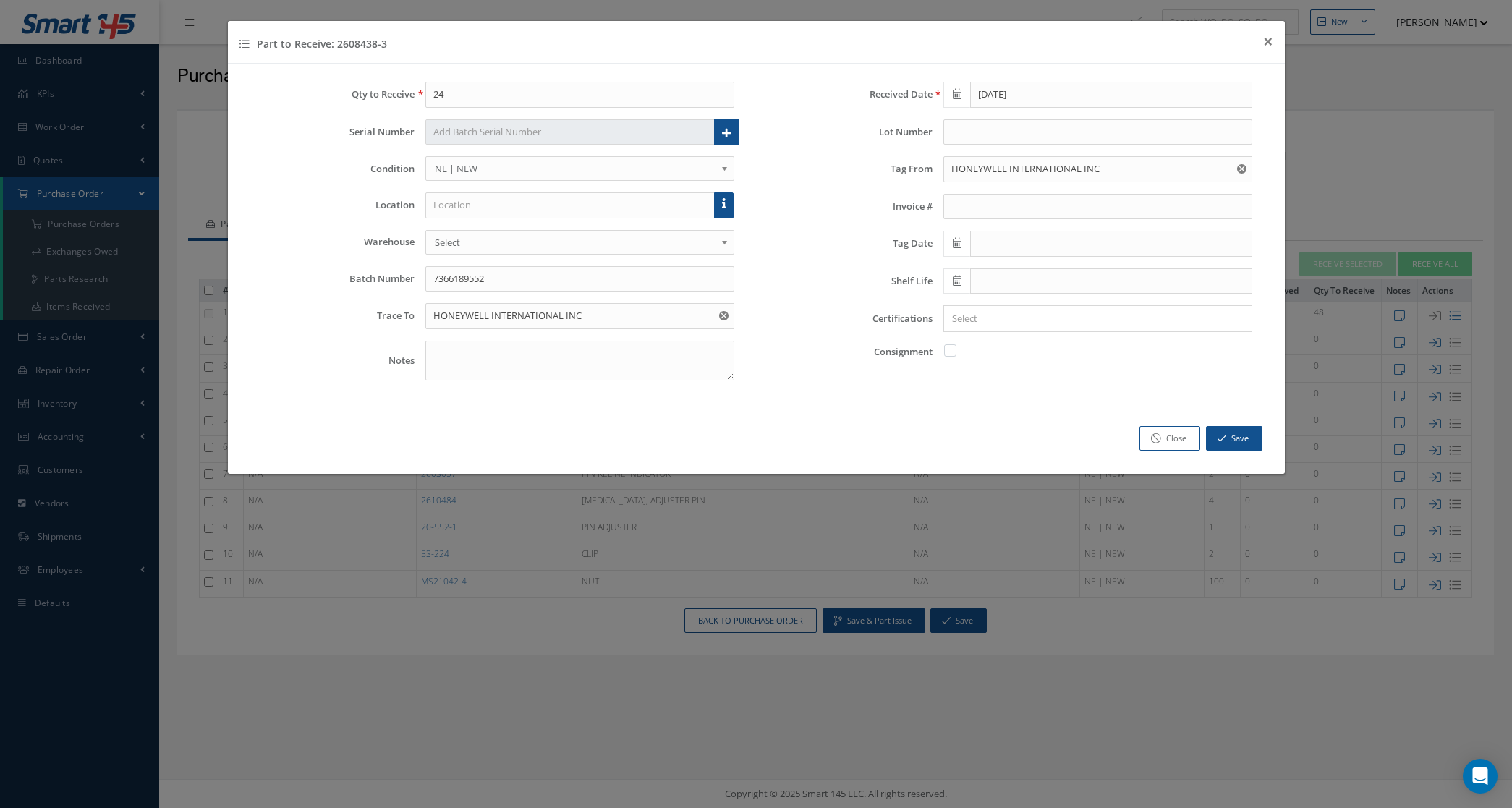
click at [956, 242] on icon at bounding box center [958, 243] width 9 height 10
click at [989, 270] on th "October 2024" at bounding box center [1018, 270] width 108 height 21
click at [958, 388] on span "Sep" at bounding box center [963, 388] width 33 height 39
click at [1077, 377] on td "21" at bounding box center [1084, 379] width 21 height 21
type input "09/21/2024"
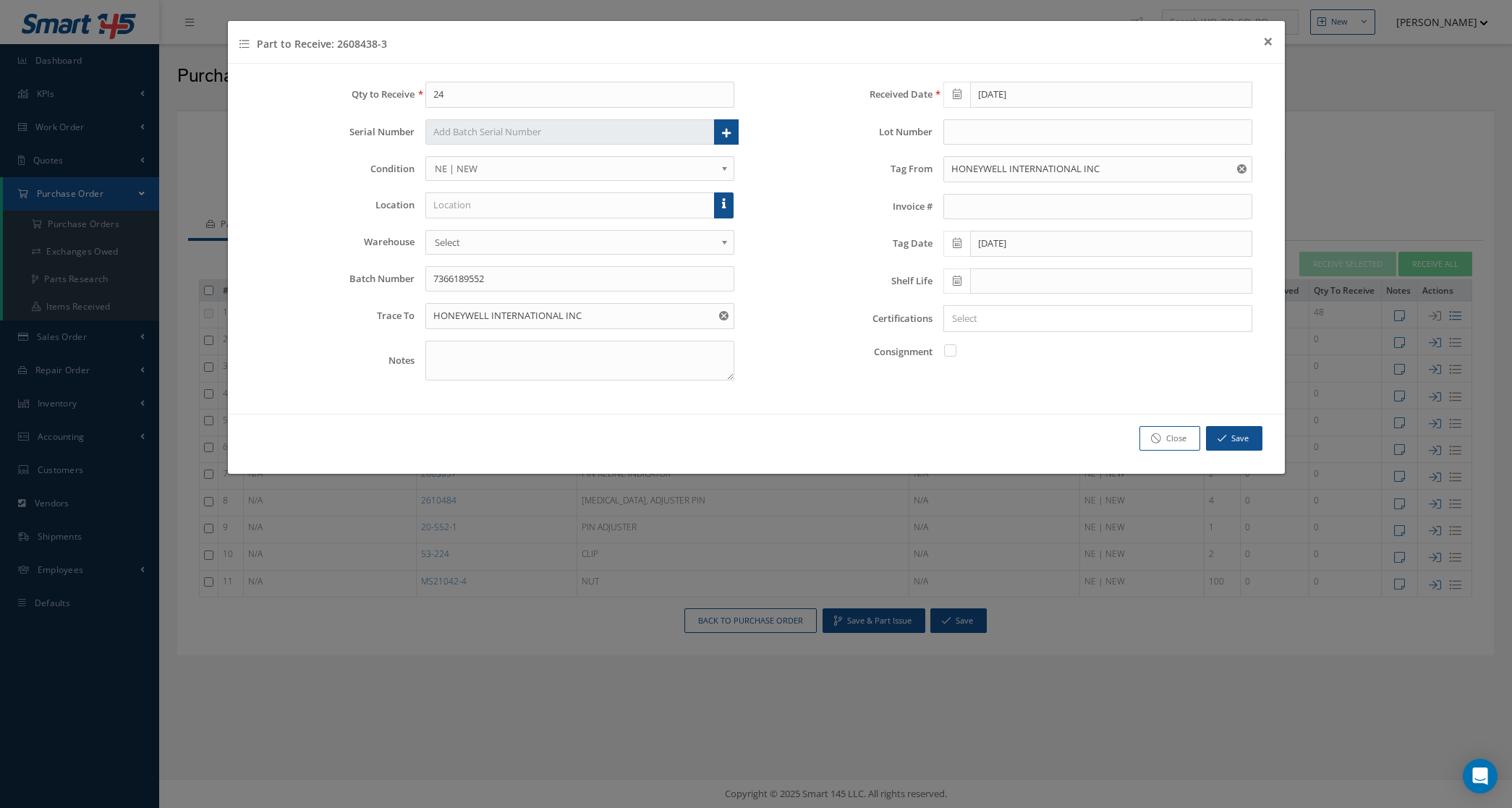
click at [996, 317] on input "Search for option" at bounding box center [1095, 319] width 298 height 16
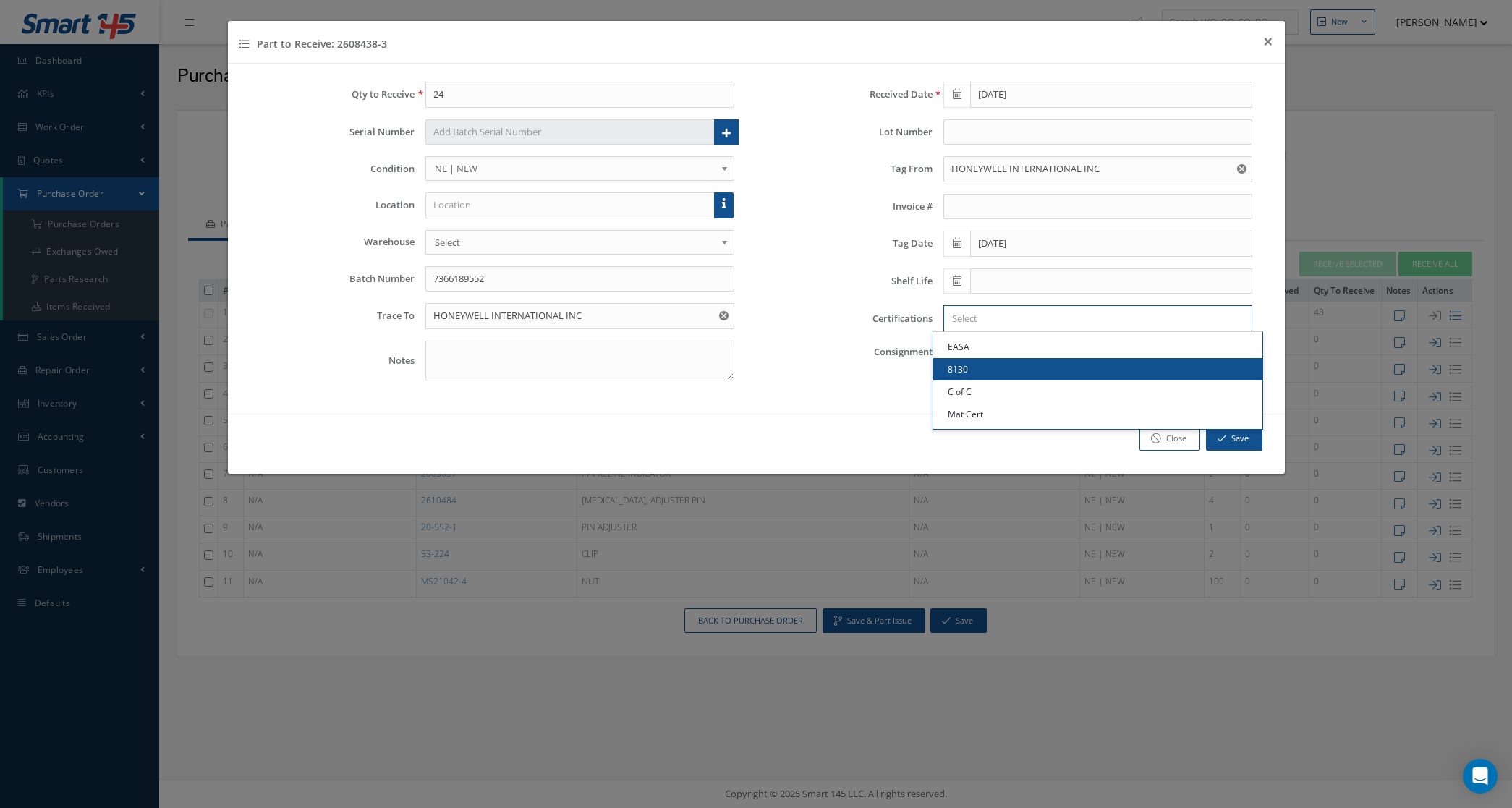
click at [1009, 370] on link "8130" at bounding box center [1098, 369] width 329 height 22
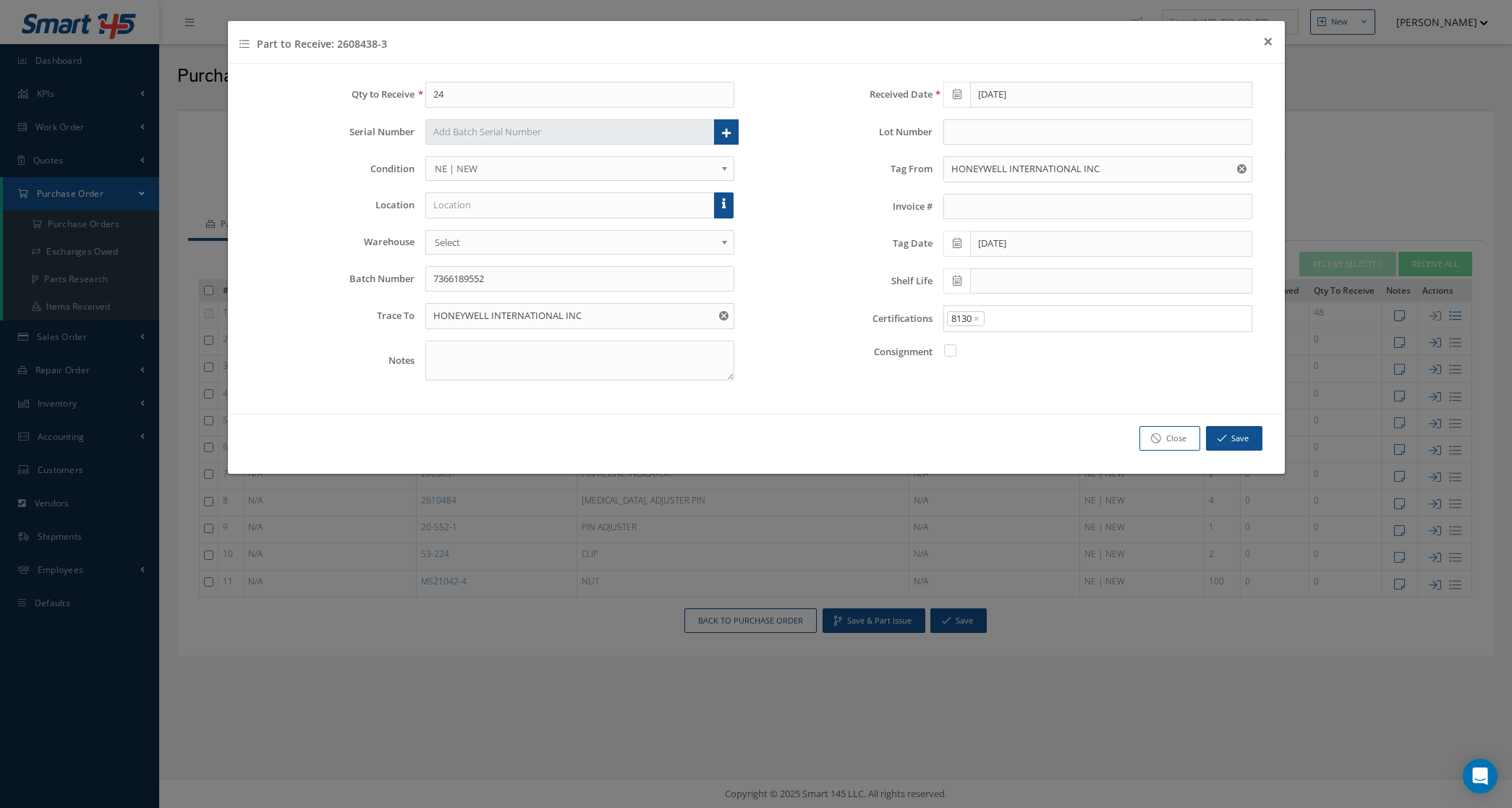
click at [1014, 322] on input "Search for option" at bounding box center [1115, 319] width 257 height 16
click at [1011, 385] on link "C of C" at bounding box center [1098, 391] width 329 height 22
click at [1048, 325] on input "Search for option" at bounding box center [1138, 319] width 212 height 16
click at [1031, 421] on link "Mat Cert" at bounding box center [1098, 414] width 329 height 22
click at [1227, 436] on button "Save" at bounding box center [1234, 439] width 56 height 25
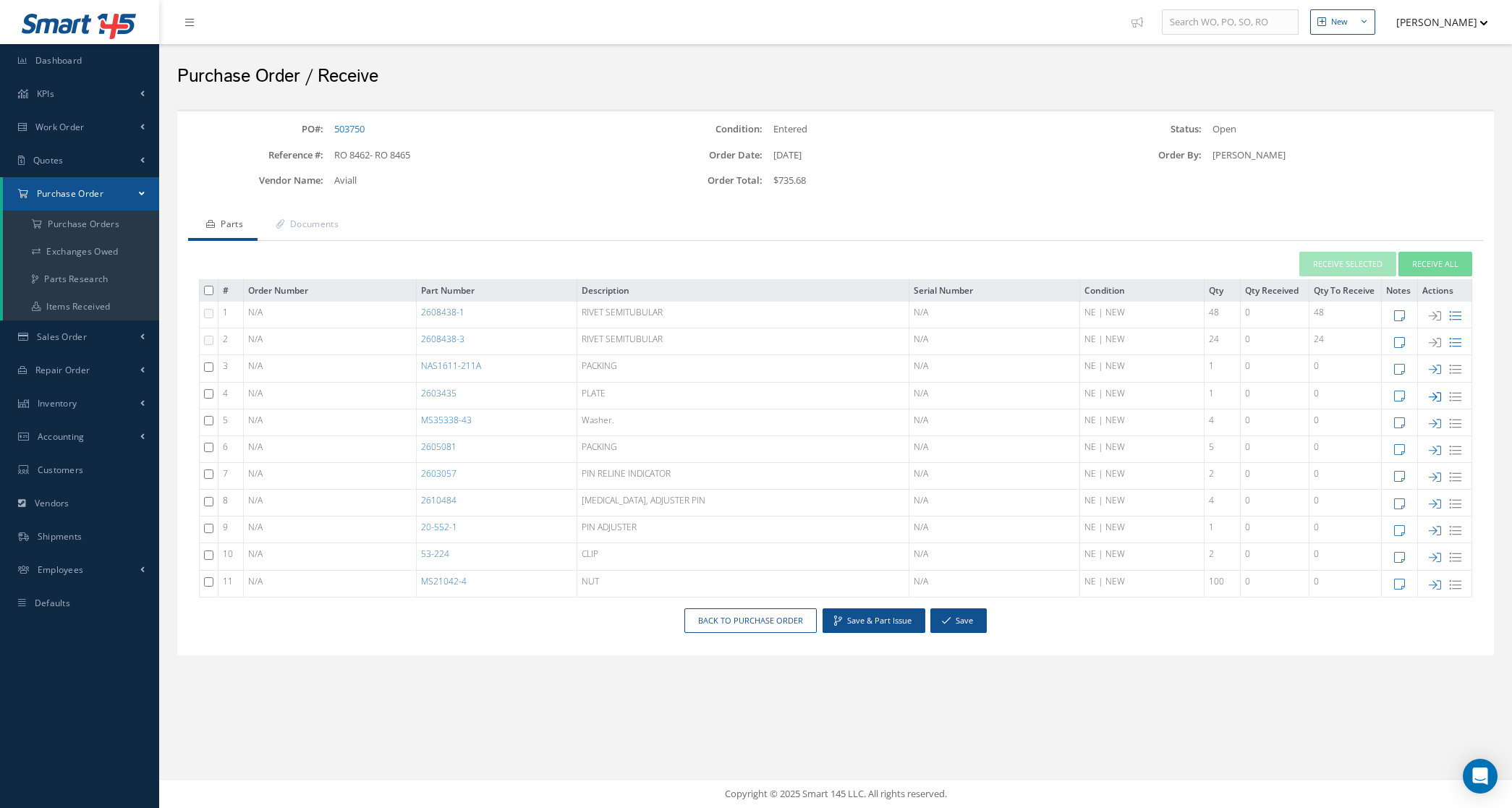
click at [1430, 396] on icon at bounding box center [1435, 397] width 13 height 13
type input "1"
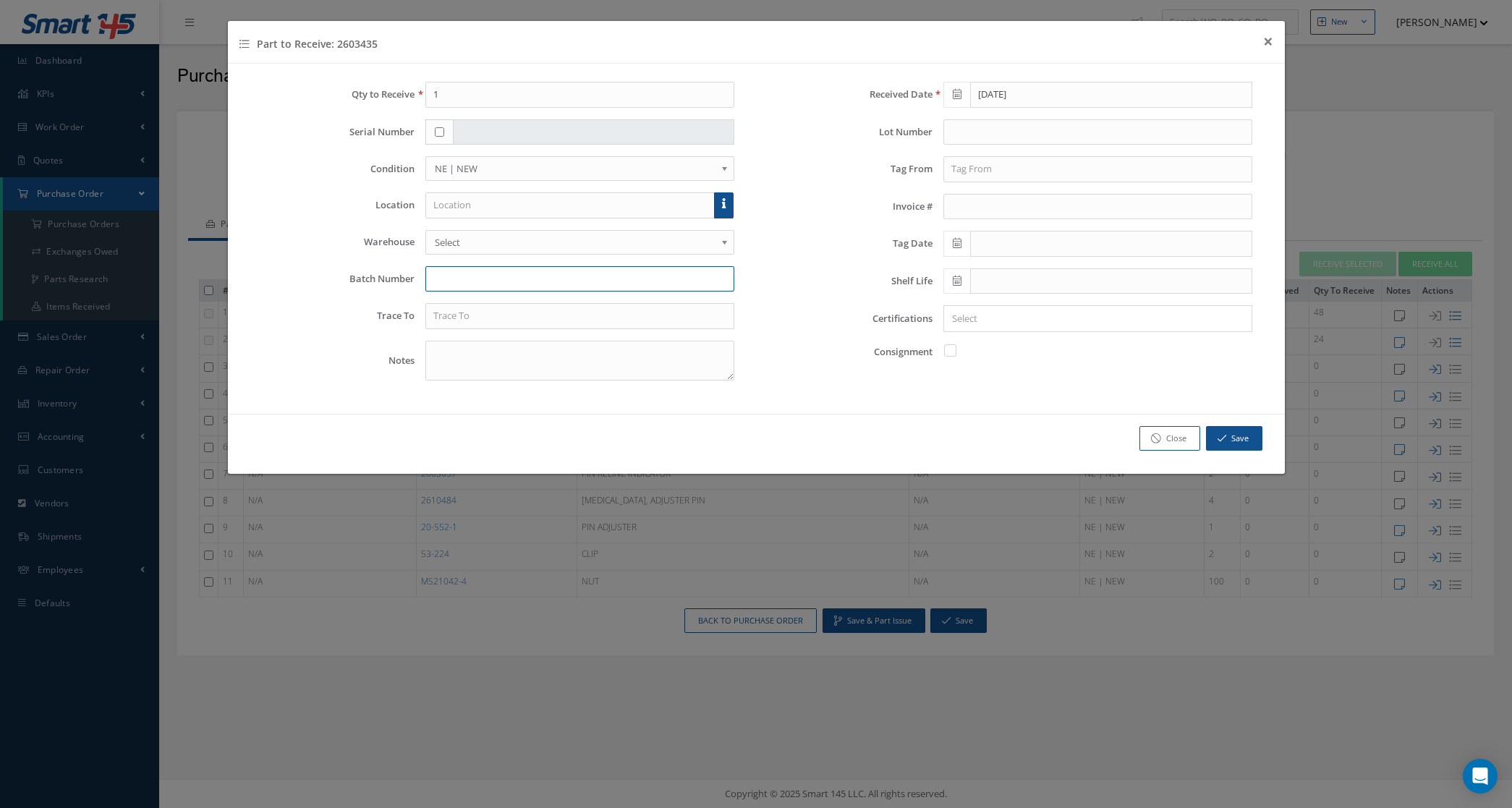
click at [456, 277] on input "text" at bounding box center [580, 279] width 309 height 26
type input "7365967031"
click at [457, 317] on input "text" at bounding box center [580, 316] width 309 height 26
drag, startPoint x: 485, startPoint y: 360, endPoint x: 476, endPoint y: 334, distance: 27.5
click at [477, 335] on div "Qty to Receive 1 Serial Number Condition OH | OVERHAUL SV | SERVICEABLE RP | RE…" at bounding box center [497, 236] width 518 height 311
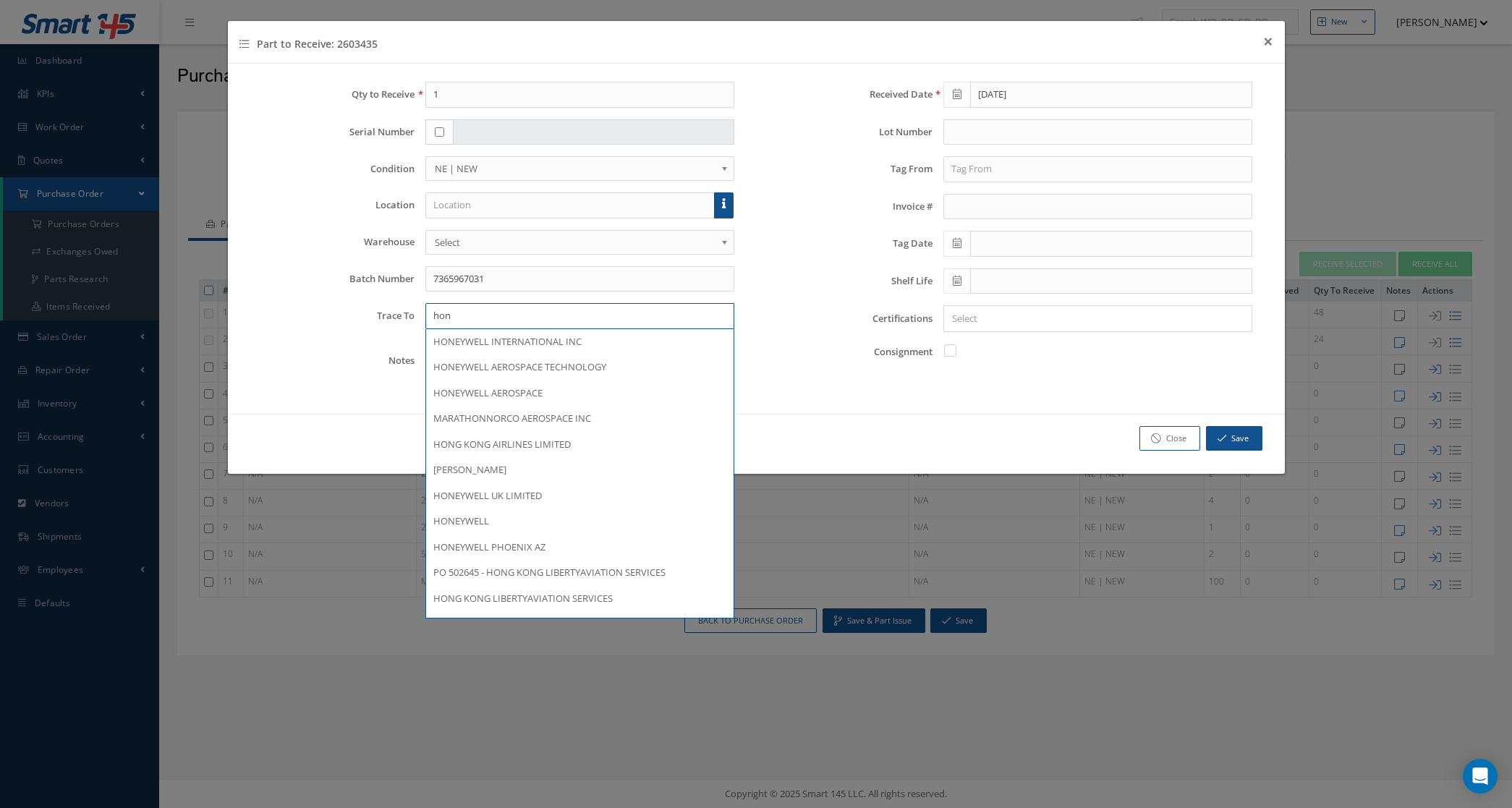
click at [471, 309] on input "hon" at bounding box center [580, 316] width 309 height 26
click at [481, 345] on span "HONEYWELL INTERNATIONAL INC" at bounding box center [508, 342] width 148 height 13
type input "HONEYWELL INTERNATIONAL INC"
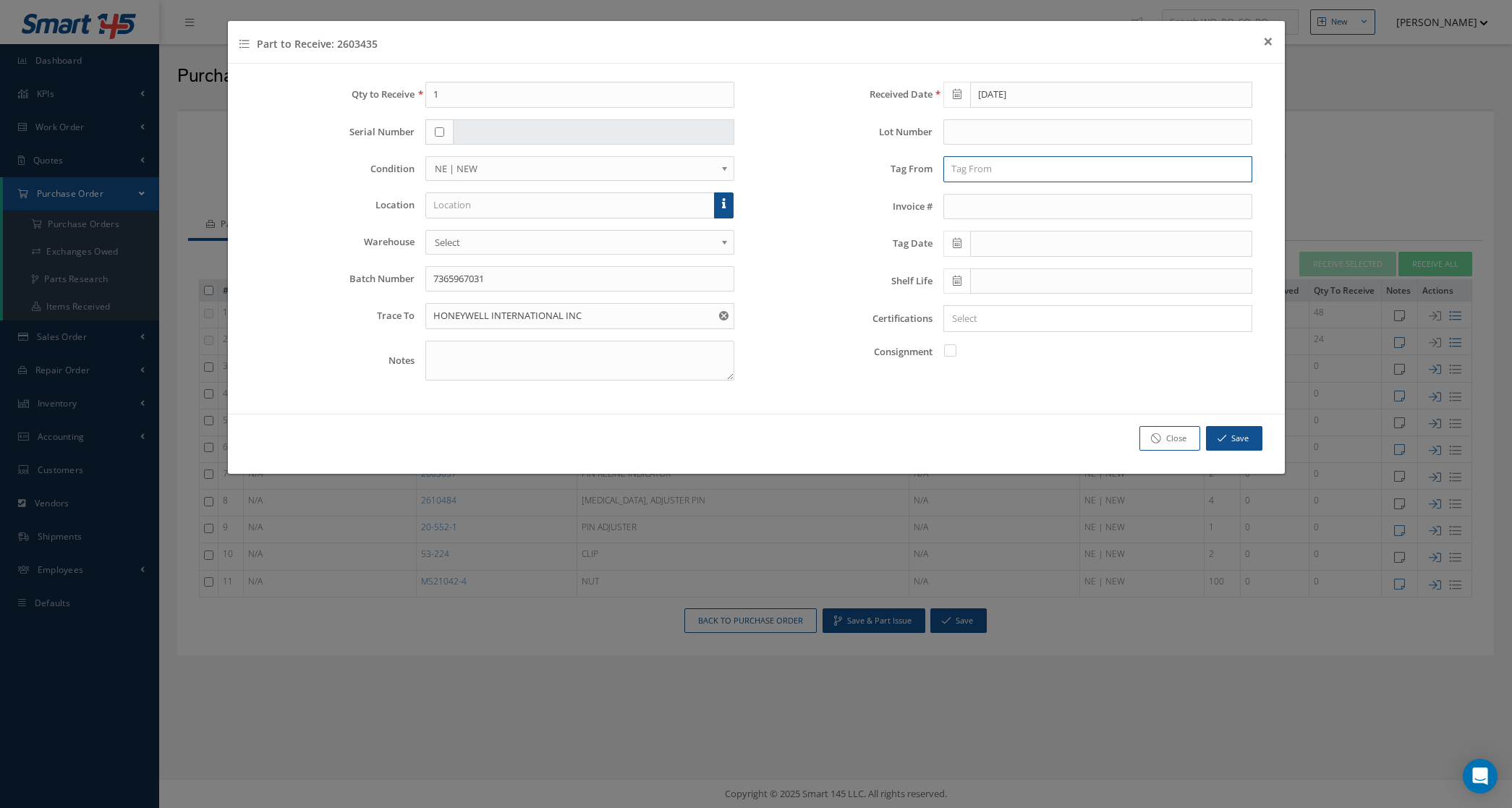
click at [1042, 164] on input "text" at bounding box center [1098, 169] width 309 height 26
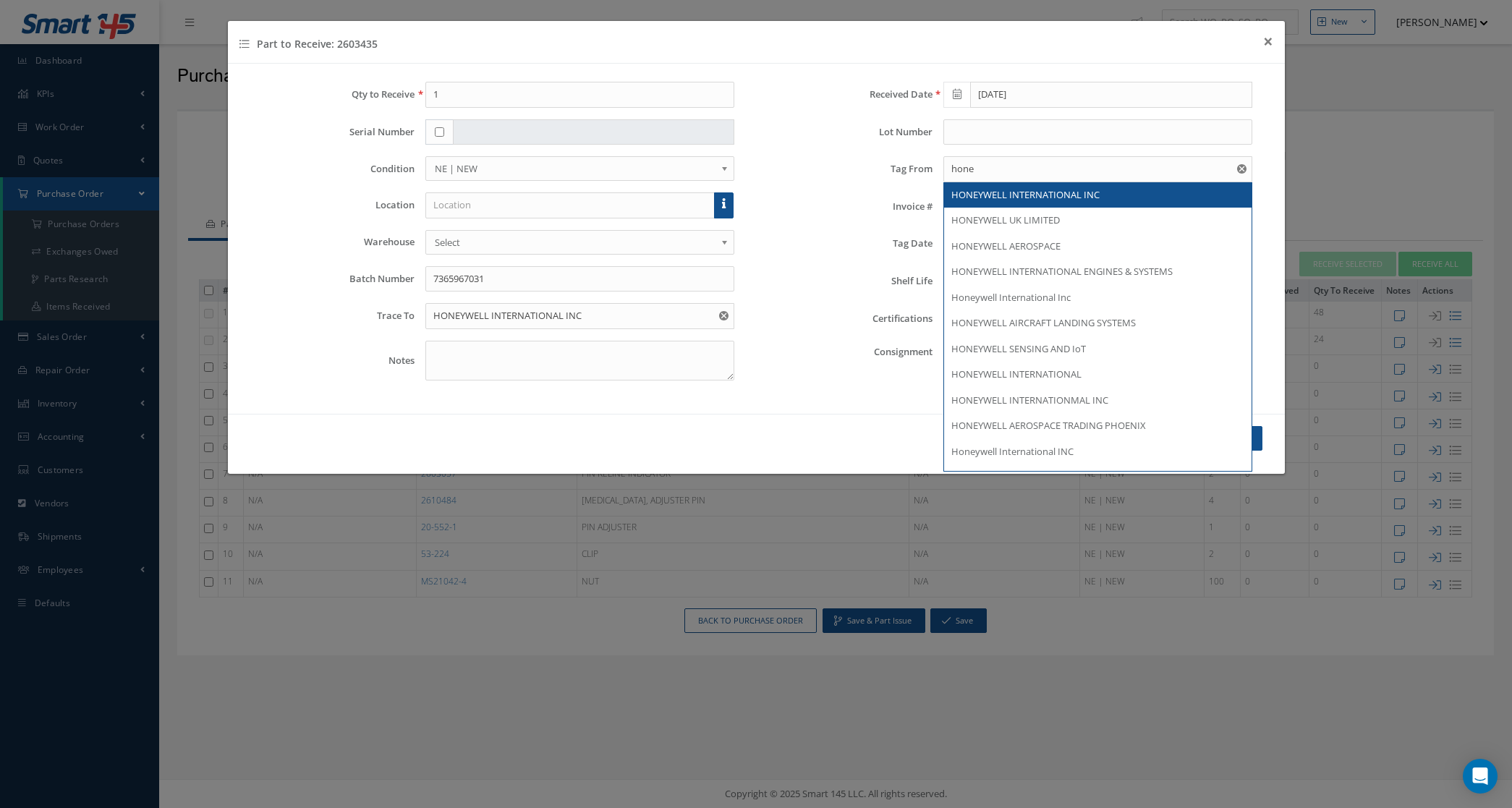
click at [989, 199] on span "HONEYWELL INTERNATIONAL INC" at bounding box center [1026, 195] width 148 height 13
type input "HONEYWELL INTERNATIONAL INC"
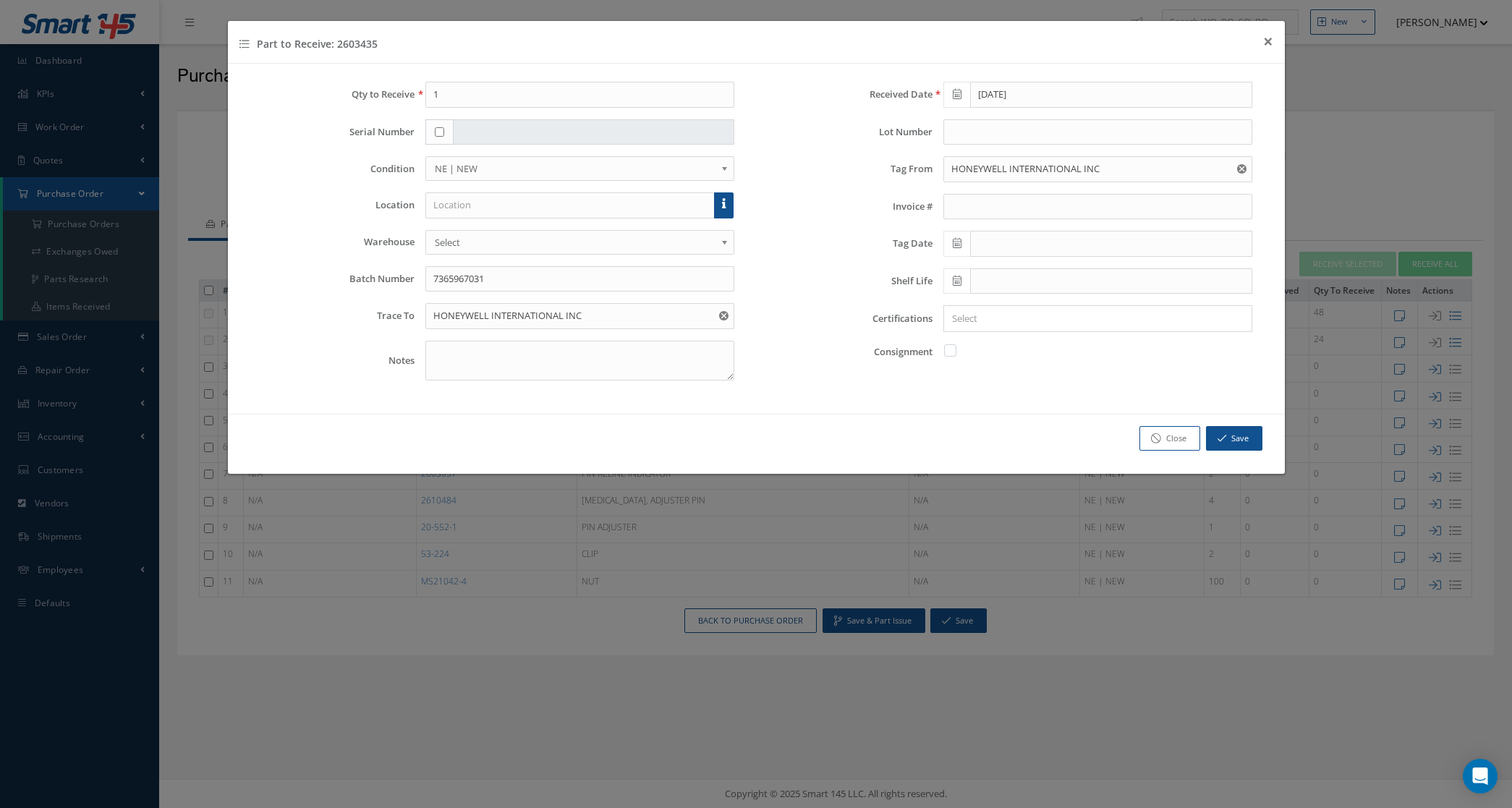
click at [958, 241] on icon at bounding box center [958, 243] width 9 height 10
click at [988, 274] on th "September 2024" at bounding box center [1018, 270] width 108 height 21
click at [944, 275] on th "«" at bounding box center [953, 270] width 21 height 21
click at [1032, 305] on span "Mar" at bounding box center [1035, 305] width 33 height 39
click at [1015, 395] on td "29" at bounding box center [1018, 400] width 21 height 21
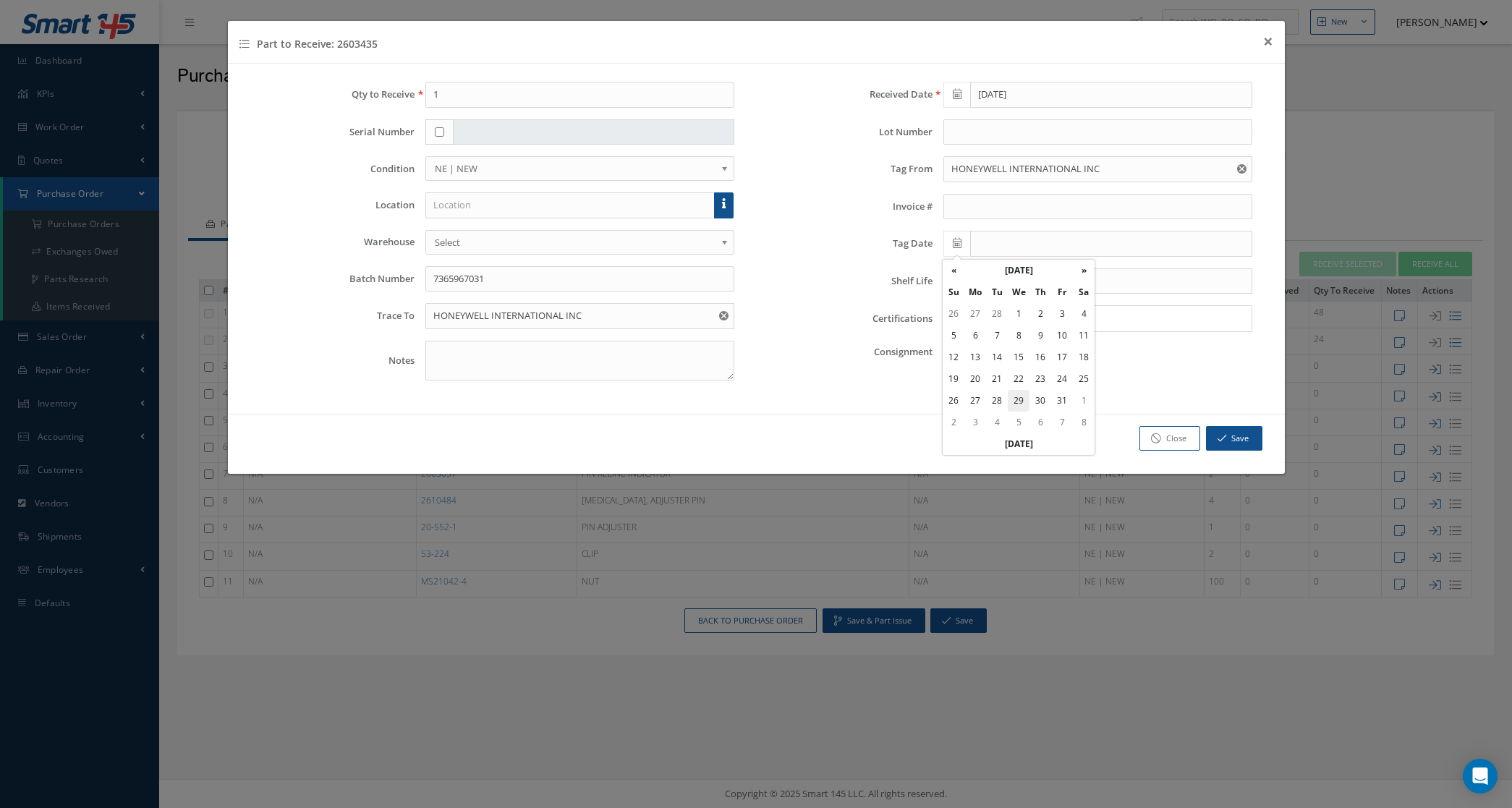
type input "03/29/2023"
click at [999, 322] on input "Search for option" at bounding box center [1095, 319] width 298 height 16
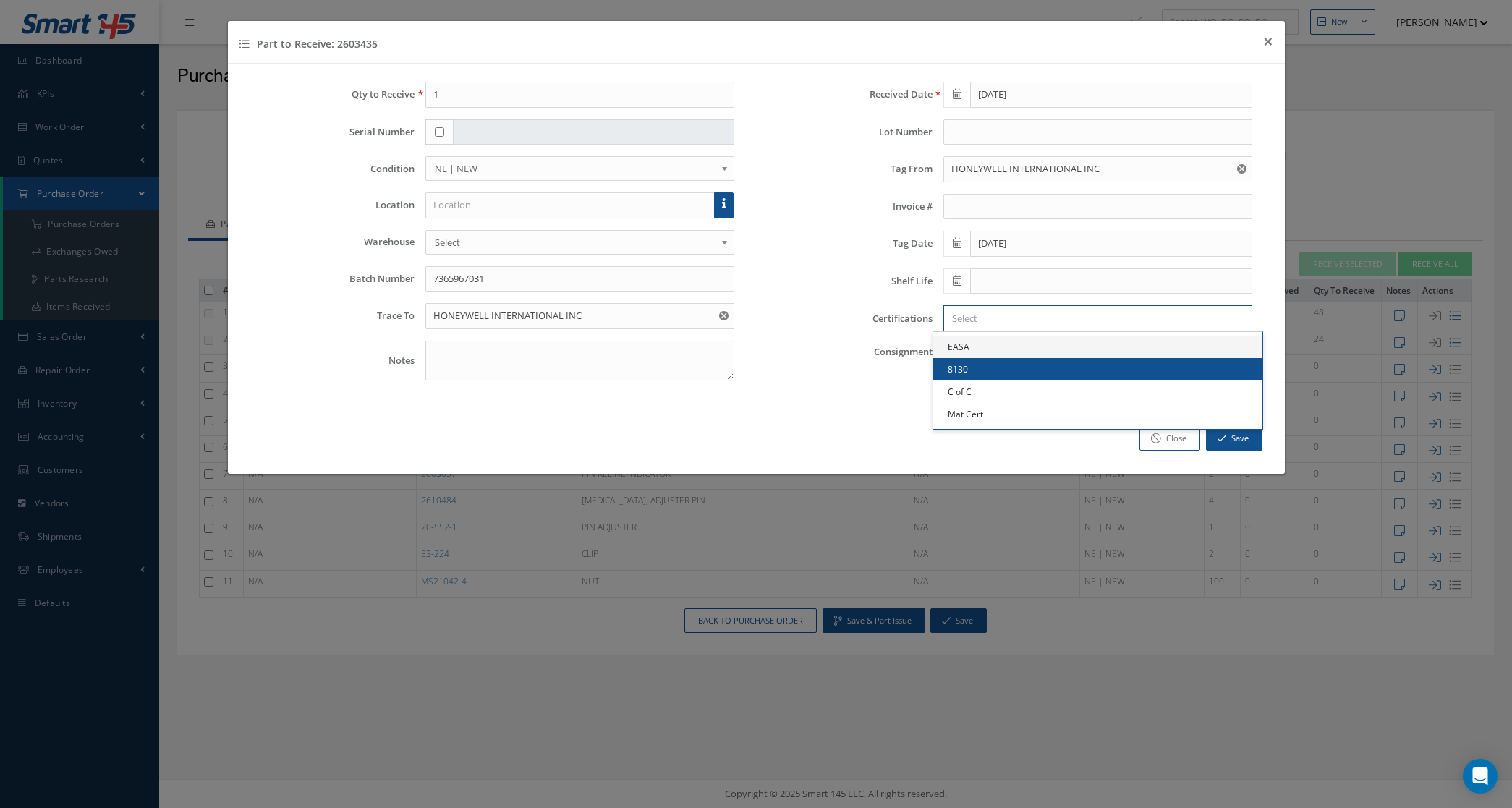
drag, startPoint x: 1013, startPoint y: 374, endPoint x: 1010, endPoint y: 348, distance: 26.2
click at [1012, 373] on link "8130" at bounding box center [1098, 369] width 329 height 22
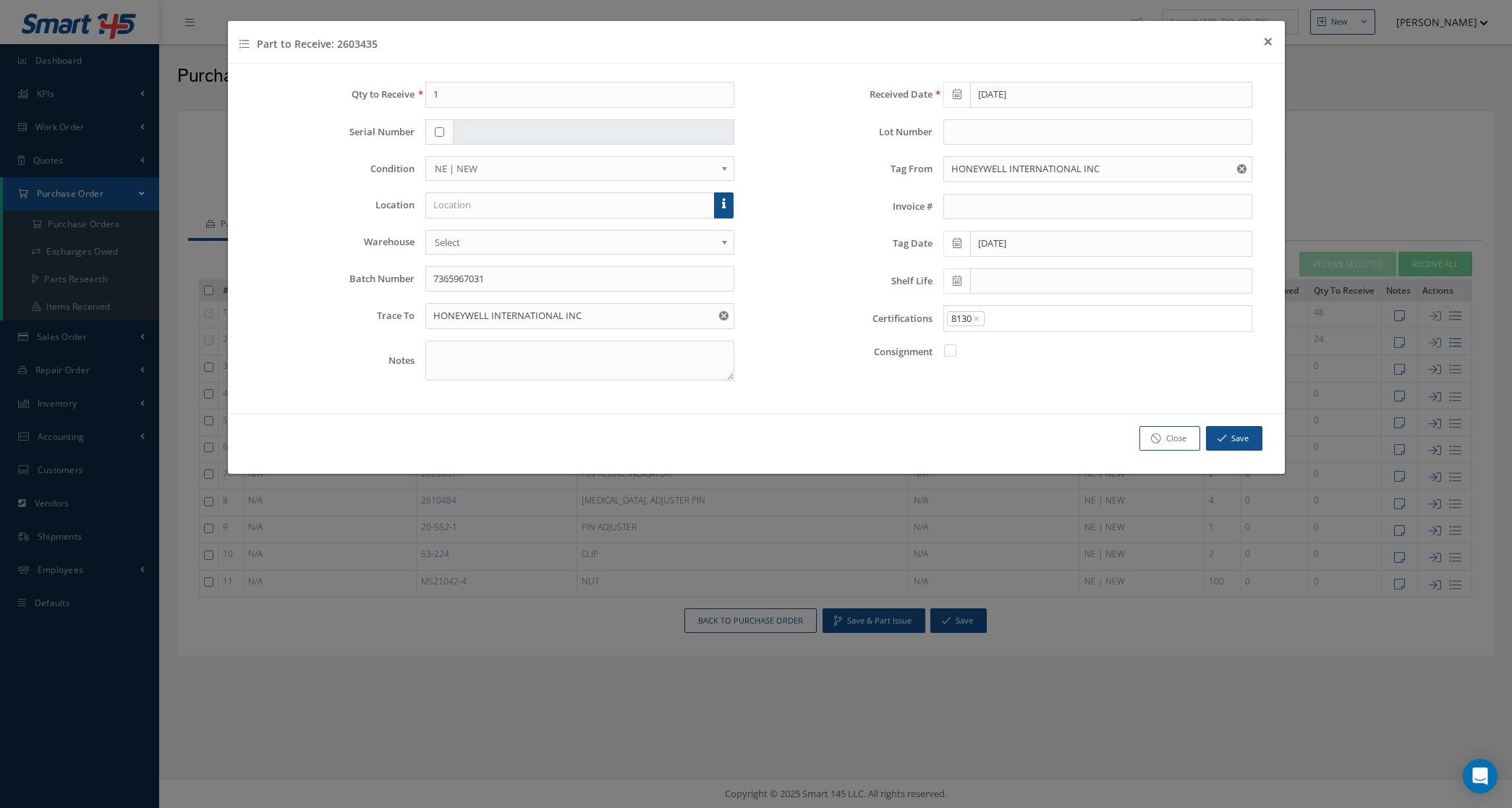
click at [1018, 326] on input "Search for option" at bounding box center [1115, 319] width 257 height 16
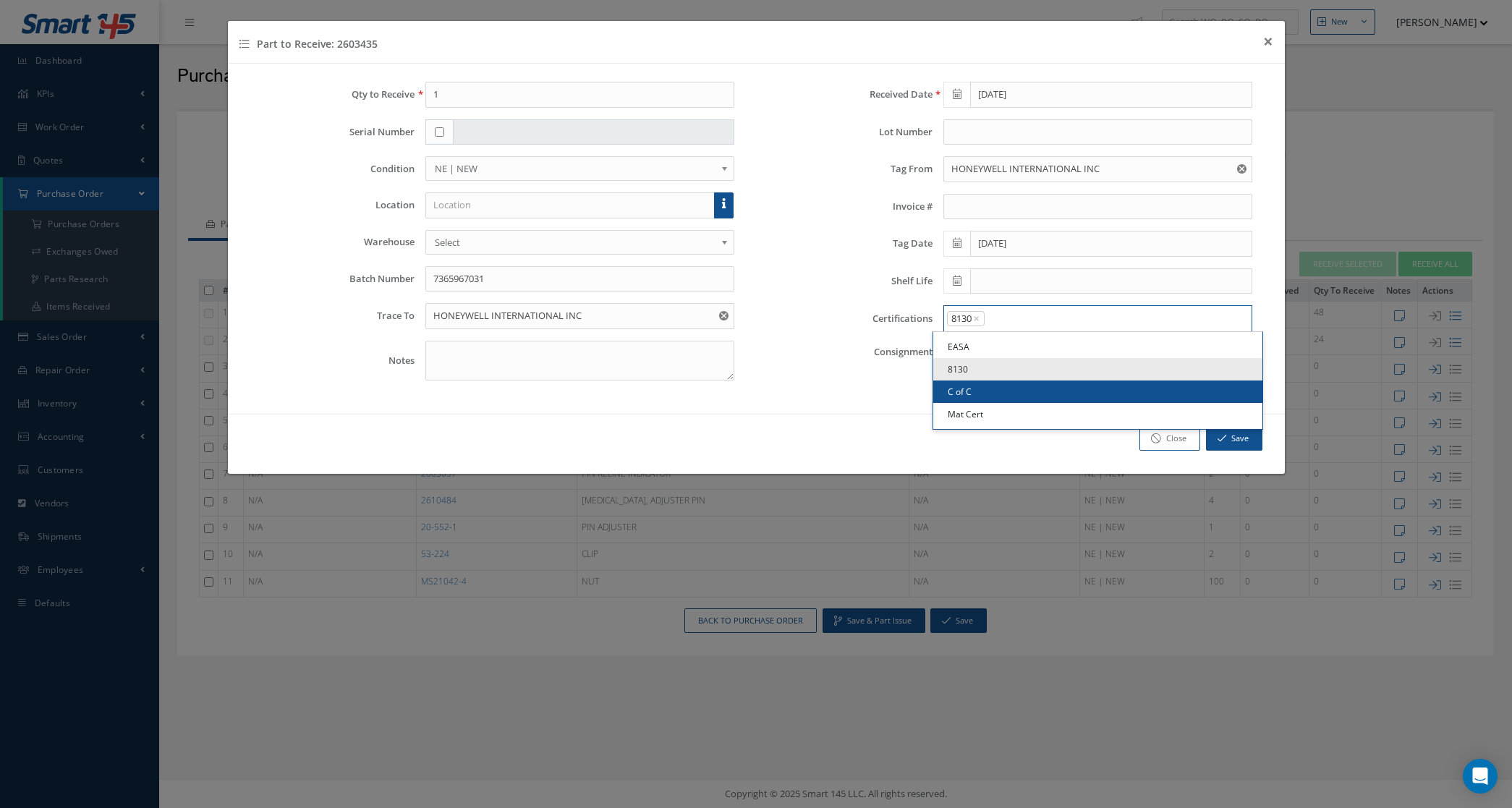
click at [1018, 391] on link "C of C" at bounding box center [1098, 391] width 329 height 22
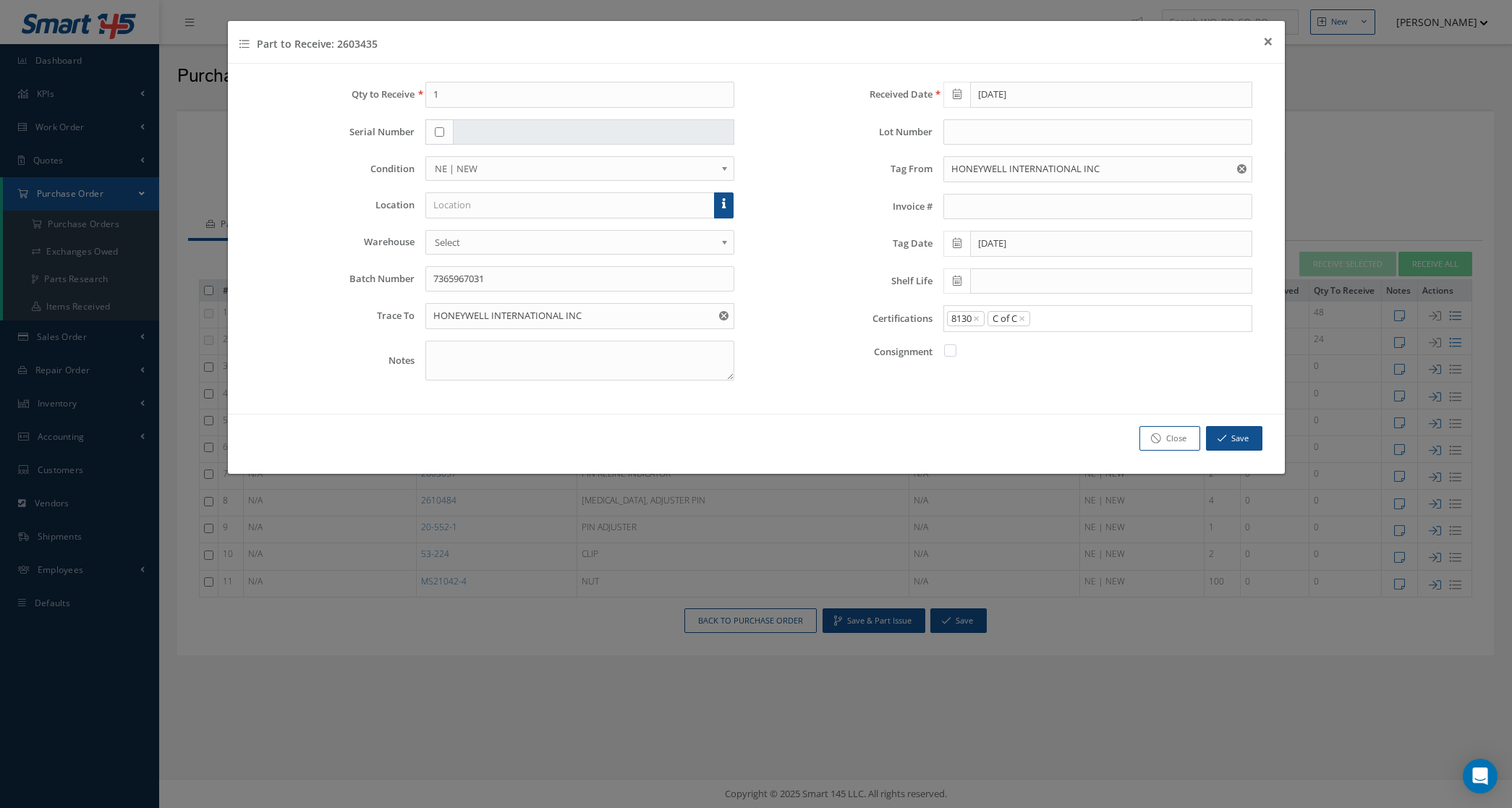
click at [1058, 326] on input "Search for option" at bounding box center [1138, 319] width 212 height 16
drag, startPoint x: 1032, startPoint y: 406, endPoint x: 1028, endPoint y: 400, distance: 7.2
click at [1032, 406] on link "Mat Cert" at bounding box center [1098, 414] width 329 height 22
click at [1237, 438] on button "Save" at bounding box center [1234, 439] width 56 height 25
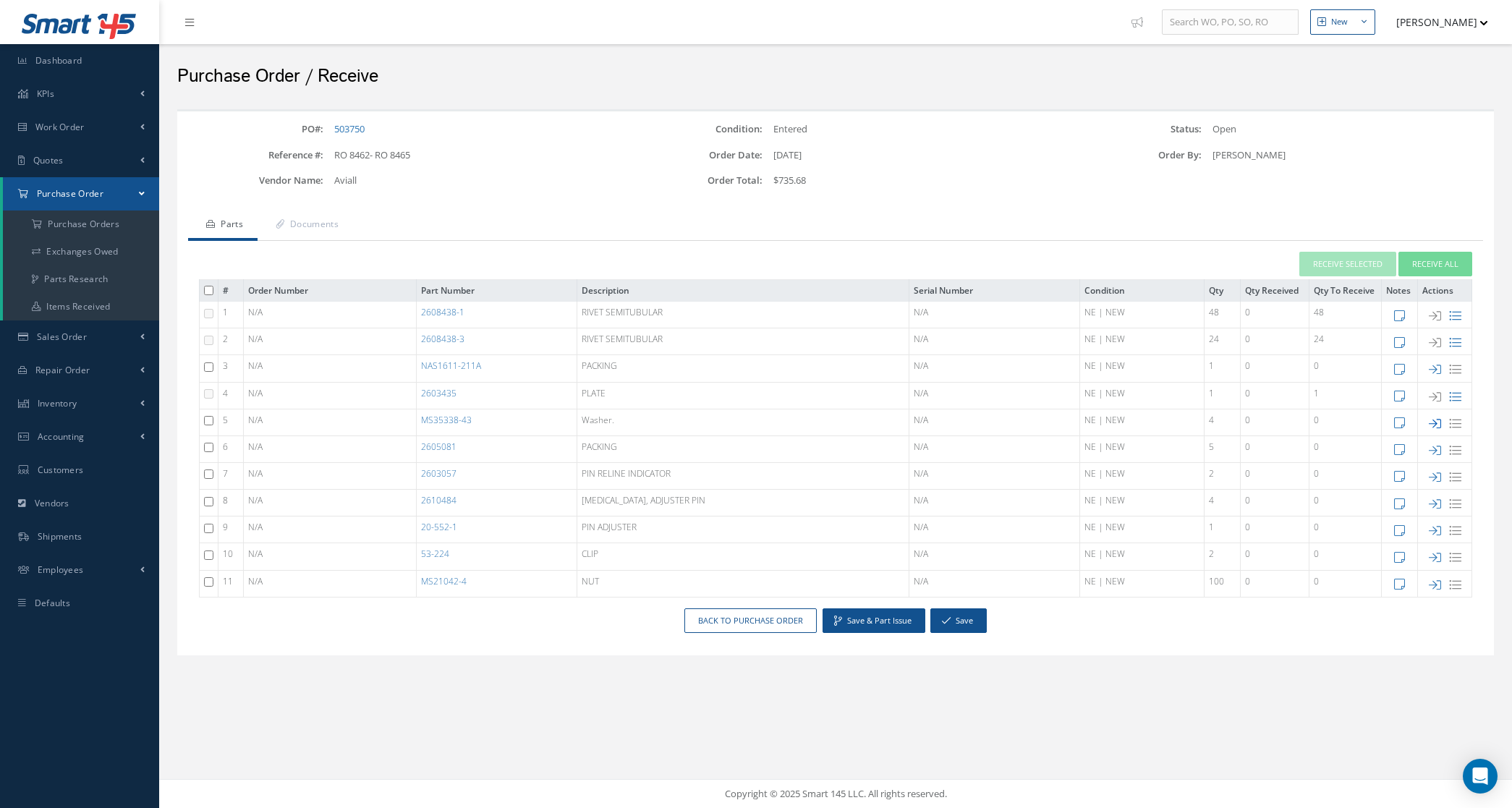
click at [1439, 423] on icon at bounding box center [1435, 423] width 13 height 13
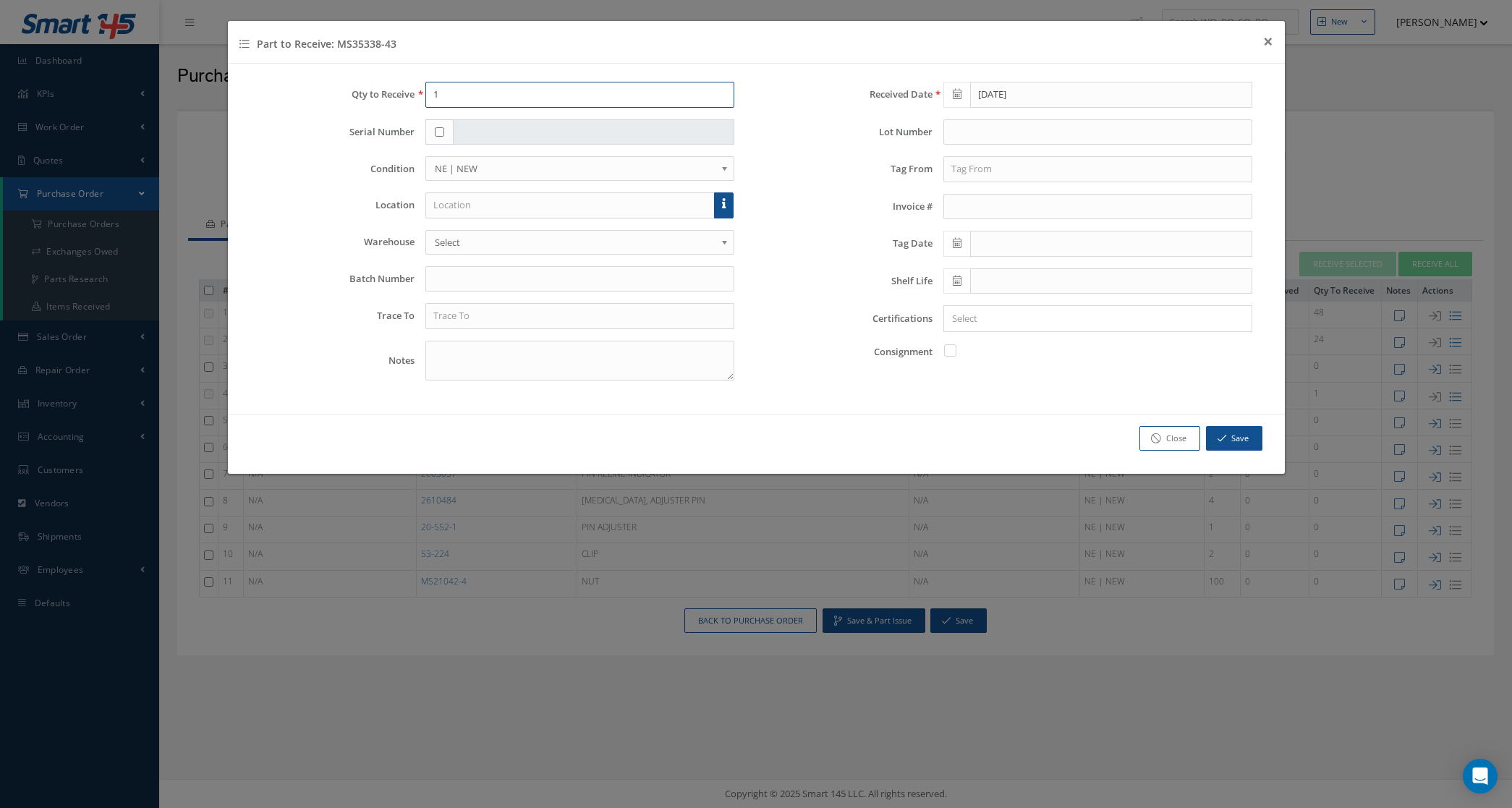
drag, startPoint x: 498, startPoint y: 89, endPoint x: 251, endPoint y: 91, distance: 247.0
click at [252, 91] on div "Qty to Receive 1" at bounding box center [498, 94] width 497 height 26
type input "4"
click at [438, 282] on input "text" at bounding box center [580, 279] width 309 height 26
type input "7365490483"
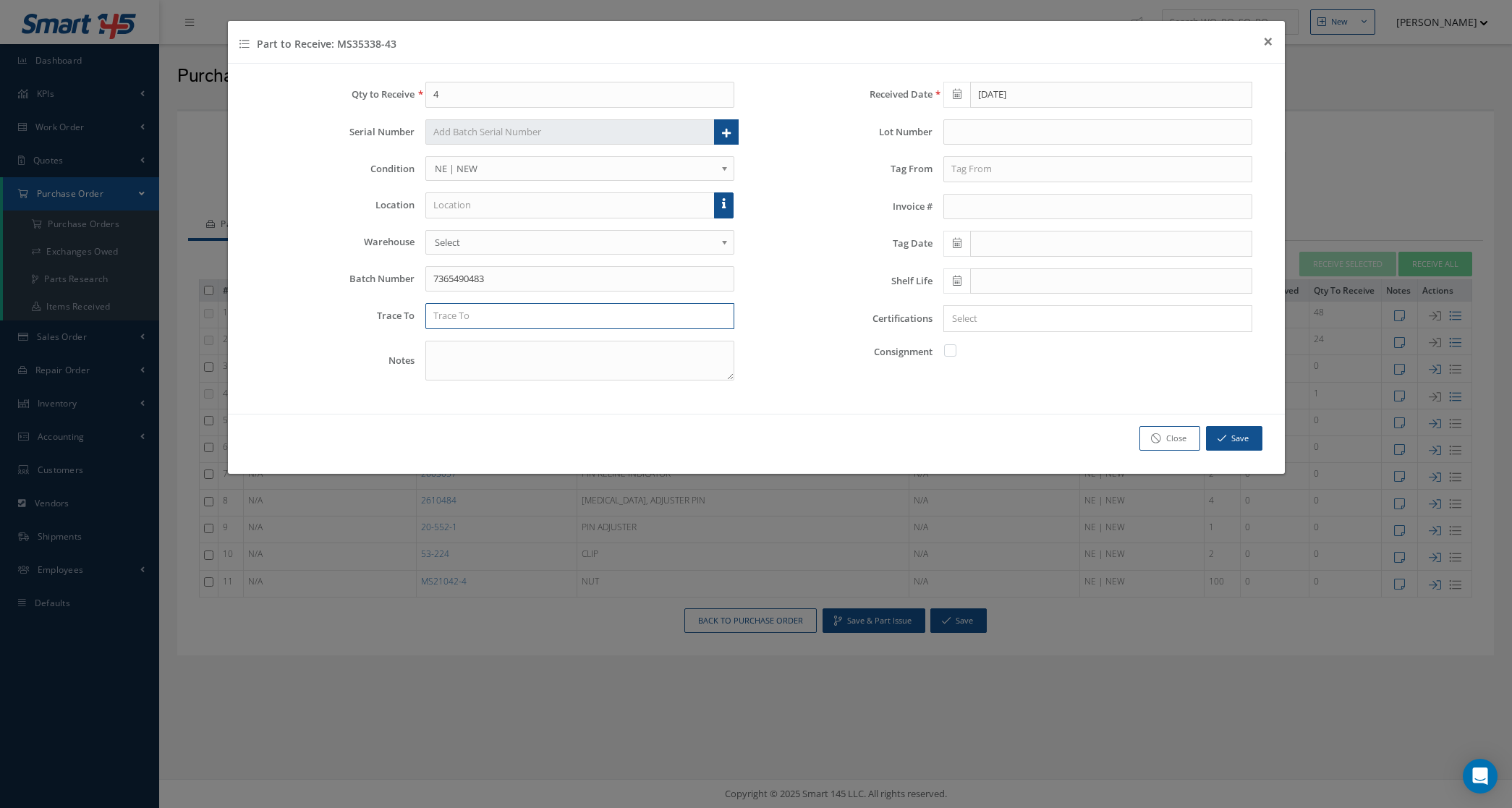
click at [468, 322] on input "text" at bounding box center [580, 316] width 309 height 26
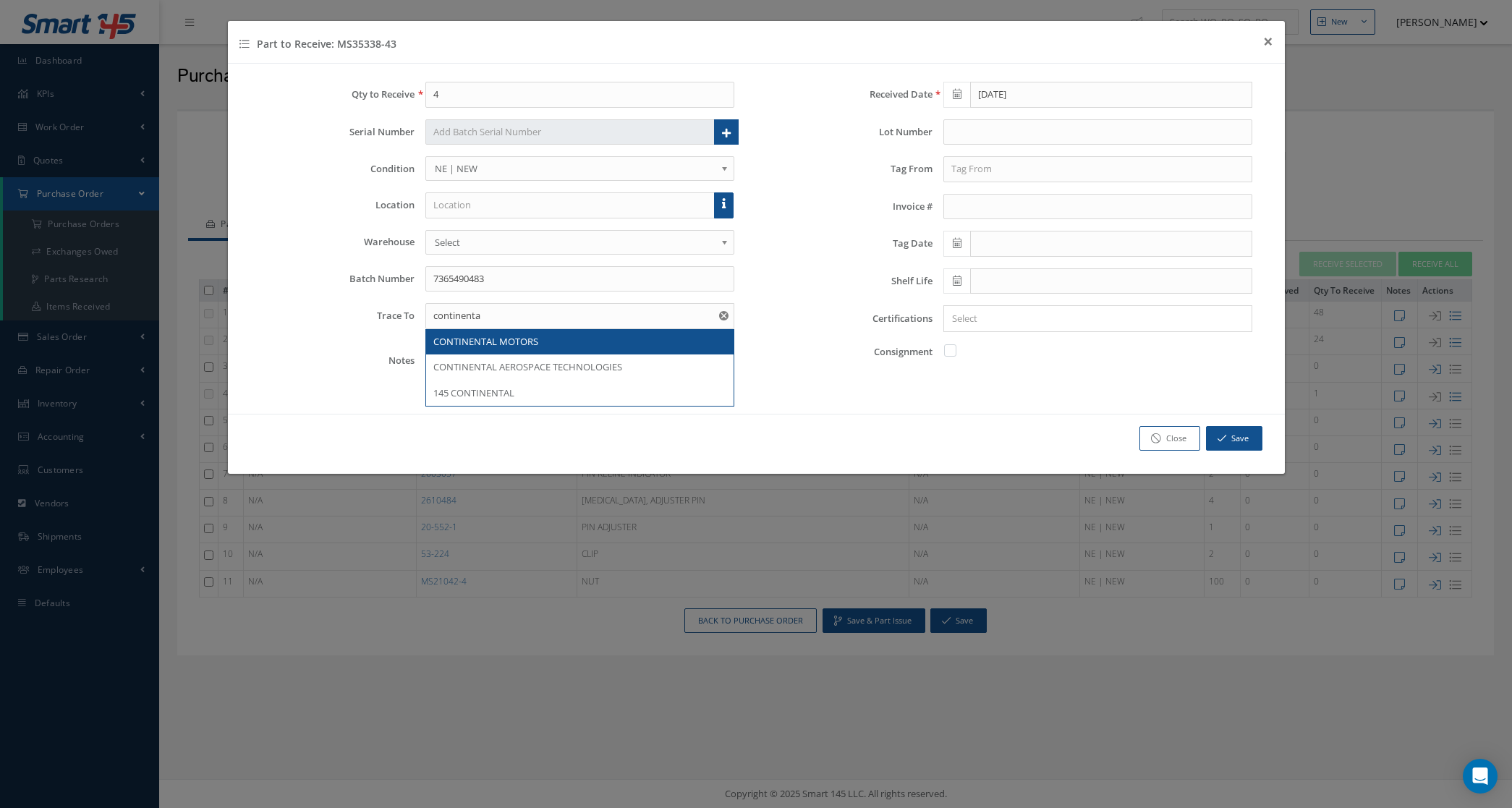
click at [535, 348] on span "CONTINENTAL MOTORS" at bounding box center [486, 342] width 105 height 13
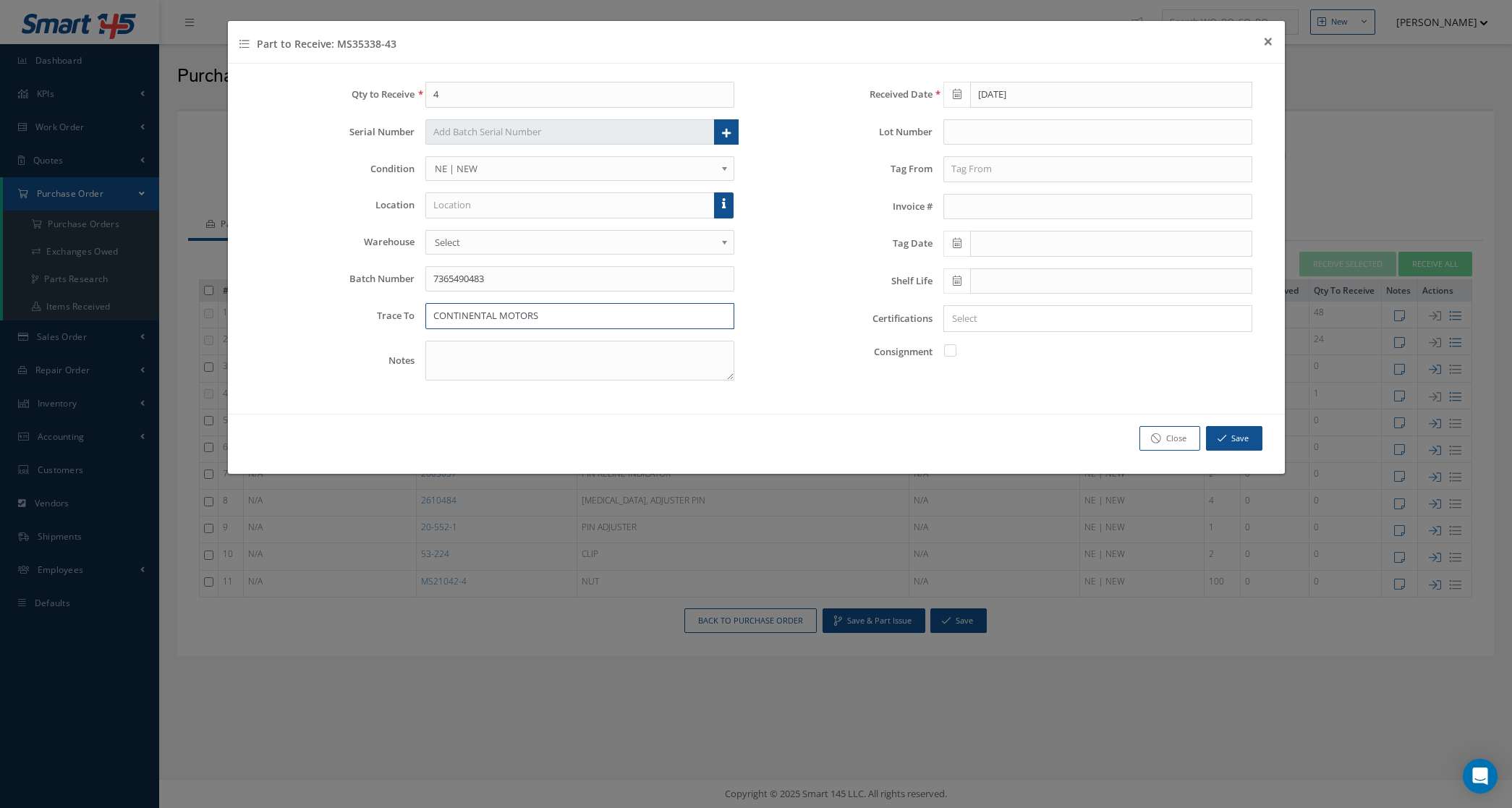
click at [588, 317] on input "CONTINENTAL MOTORS" at bounding box center [580, 316] width 309 height 26
drag, startPoint x: 651, startPoint y: 315, endPoint x: 248, endPoint y: 302, distance: 403.2
click at [250, 308] on div "Trace To CONTINENTAL MOTORS INC No Match Found" at bounding box center [498, 316] width 497 height 26
type input "CONTINENTAL MOTORS INC"
click at [1011, 175] on input "text" at bounding box center [1098, 169] width 309 height 26
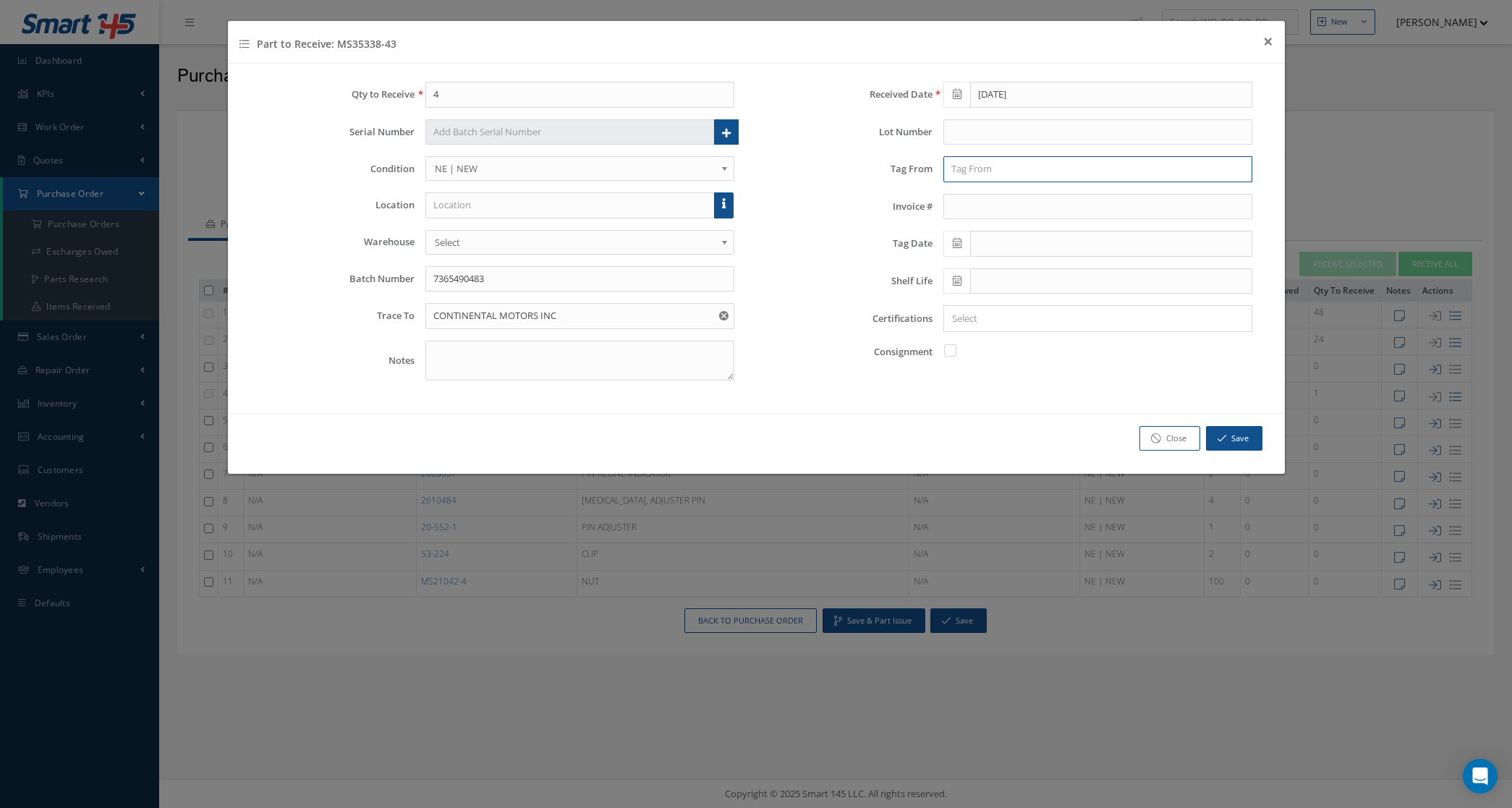
paste input "CONTINENTAL MOTORS INC"
type input "CONTINENTAL MOTORS INC"
click at [954, 248] on icon at bounding box center [958, 243] width 9 height 10
click at [983, 259] on th "March 2023" at bounding box center [1018, 270] width 108 height 21
click at [950, 270] on th "«" at bounding box center [953, 270] width 21 height 21
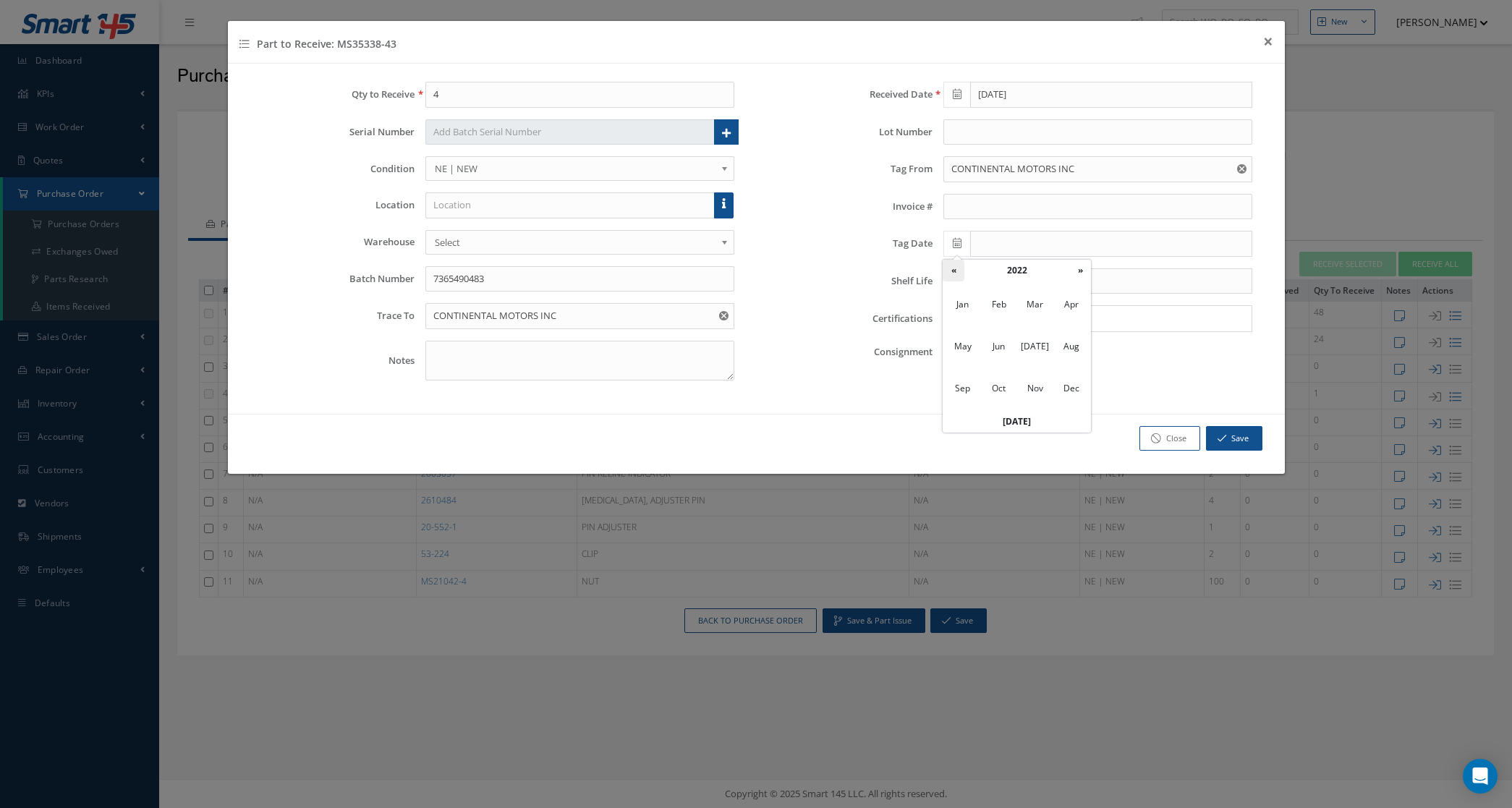
click at [949, 268] on th "«" at bounding box center [953, 270] width 21 height 21
click at [952, 271] on th "«" at bounding box center [953, 270] width 21 height 21
click at [1064, 350] on span "Aug" at bounding box center [1071, 346] width 33 height 39
click at [1025, 335] on td "5" at bounding box center [1018, 335] width 21 height 21
type input "08/05/2020"
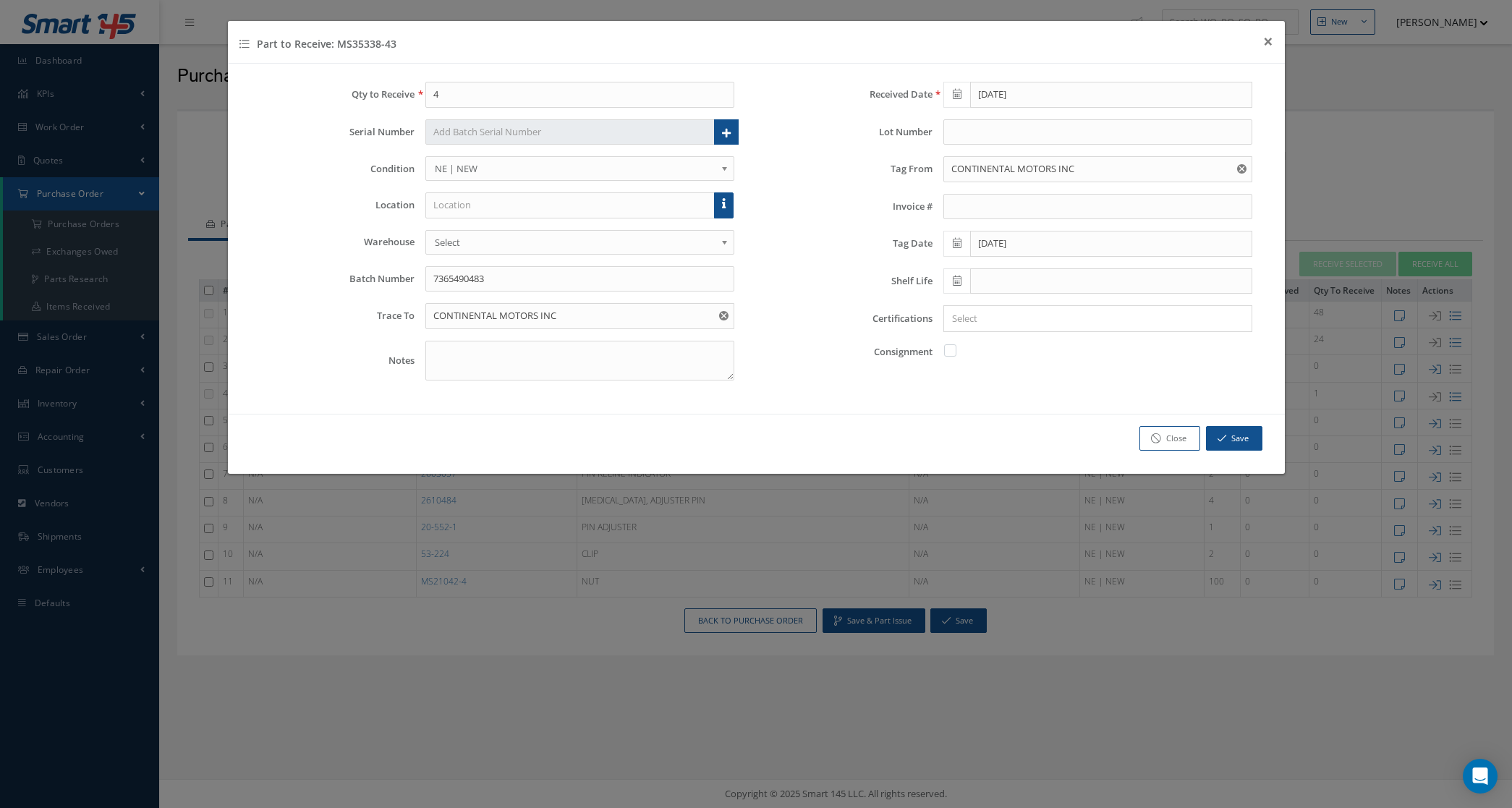
click at [959, 326] on input "Search for option" at bounding box center [1095, 319] width 298 height 16
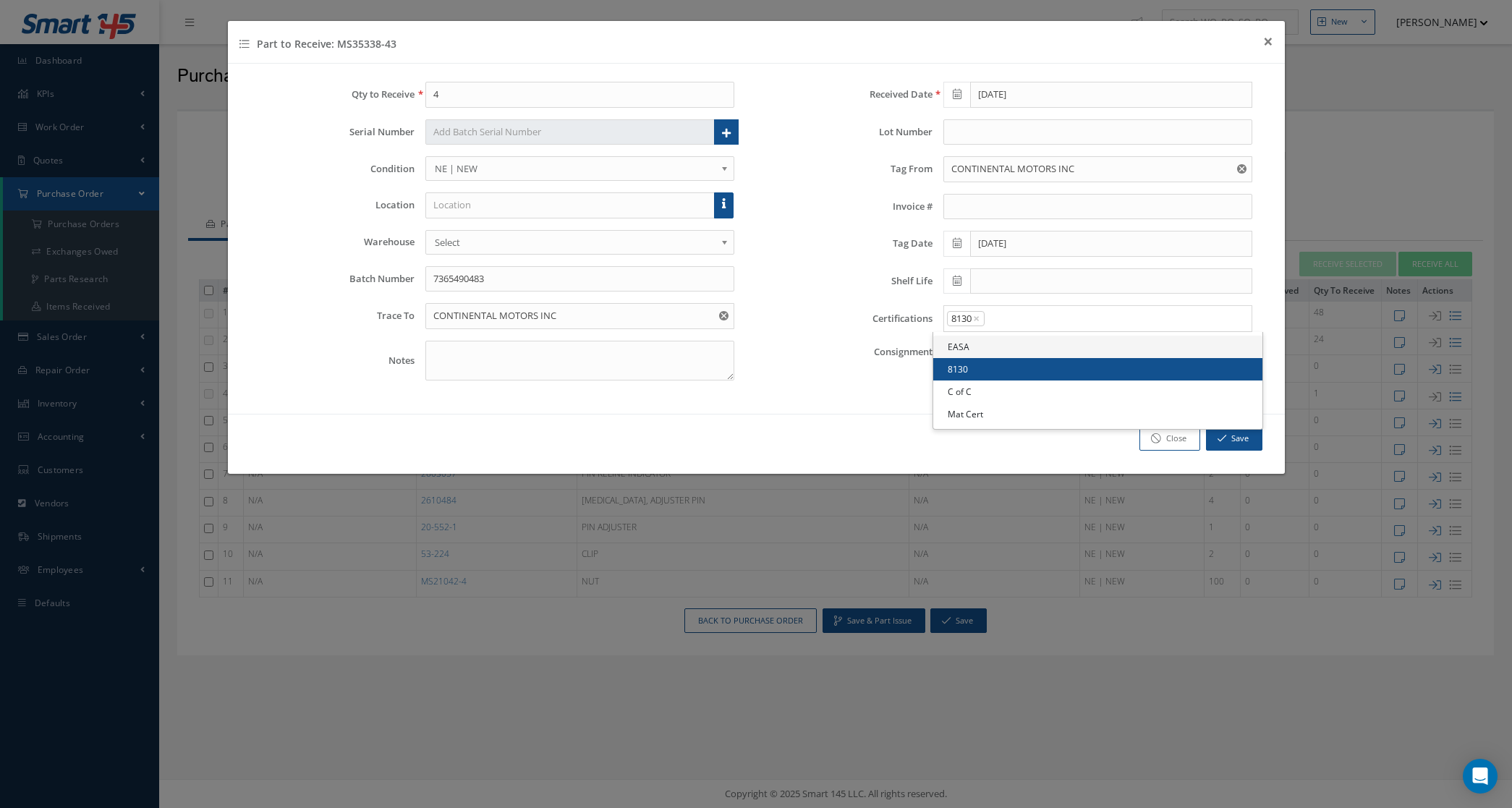
drag, startPoint x: 974, startPoint y: 364, endPoint x: 970, endPoint y: 355, distance: 9.8
click at [975, 364] on link "8130" at bounding box center [1098, 369] width 329 height 22
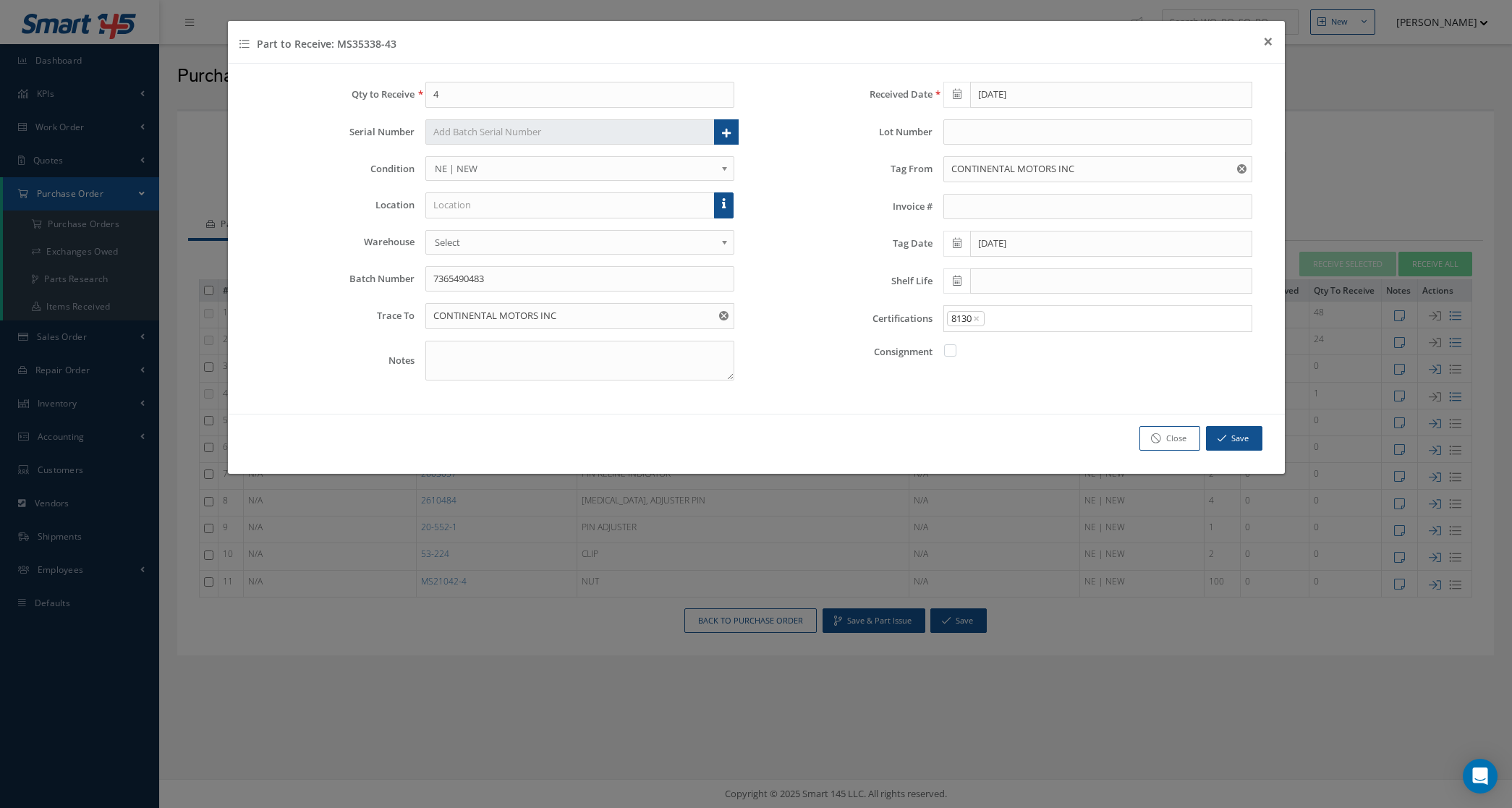
click at [1007, 316] on input "Search for option" at bounding box center [1115, 319] width 257 height 16
click at [981, 392] on link "C of C" at bounding box center [1098, 391] width 329 height 22
click at [1072, 317] on input "Search for option" at bounding box center [1138, 319] width 212 height 16
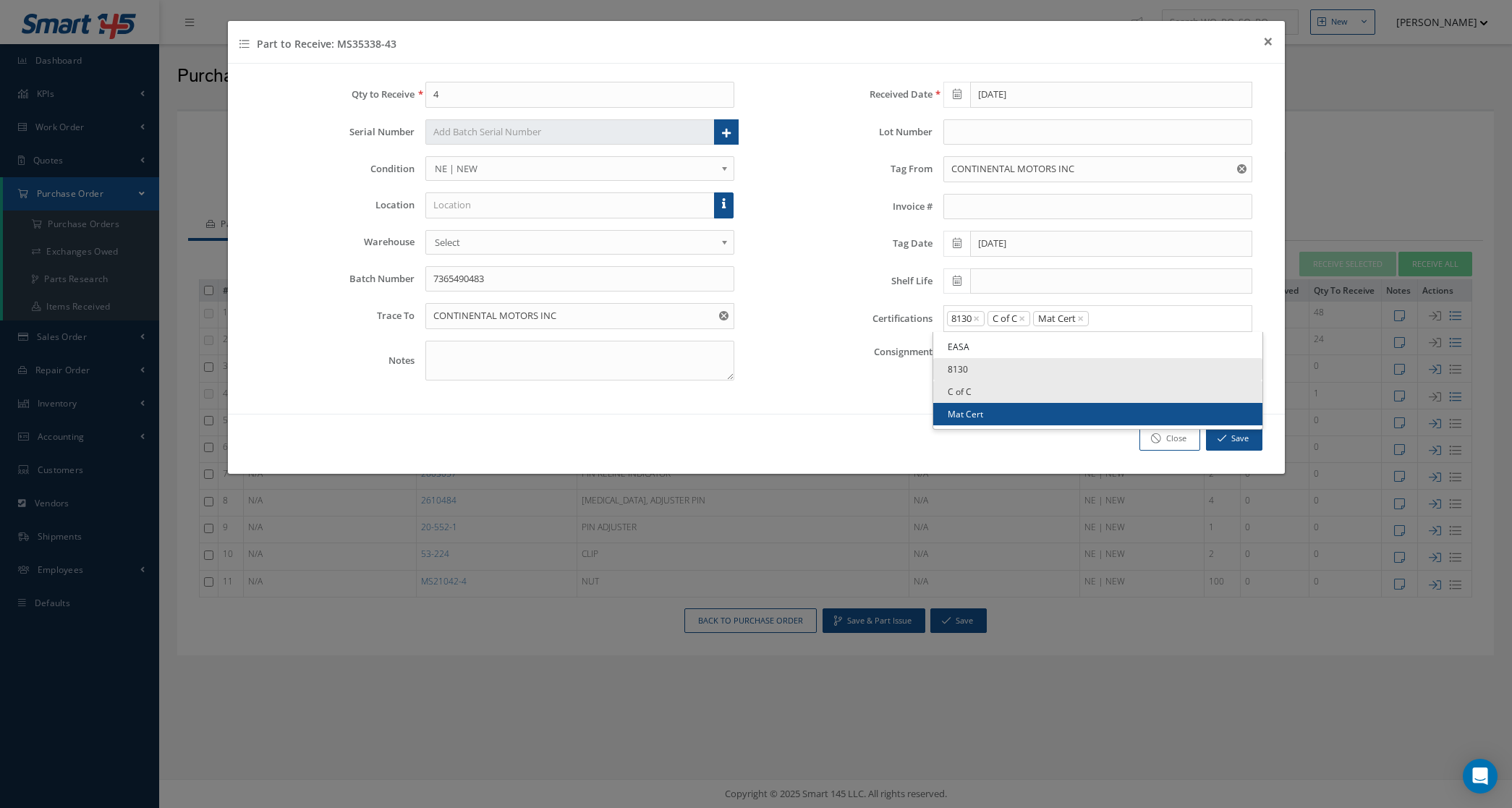
click at [974, 413] on link "Mat Cert" at bounding box center [1098, 414] width 329 height 22
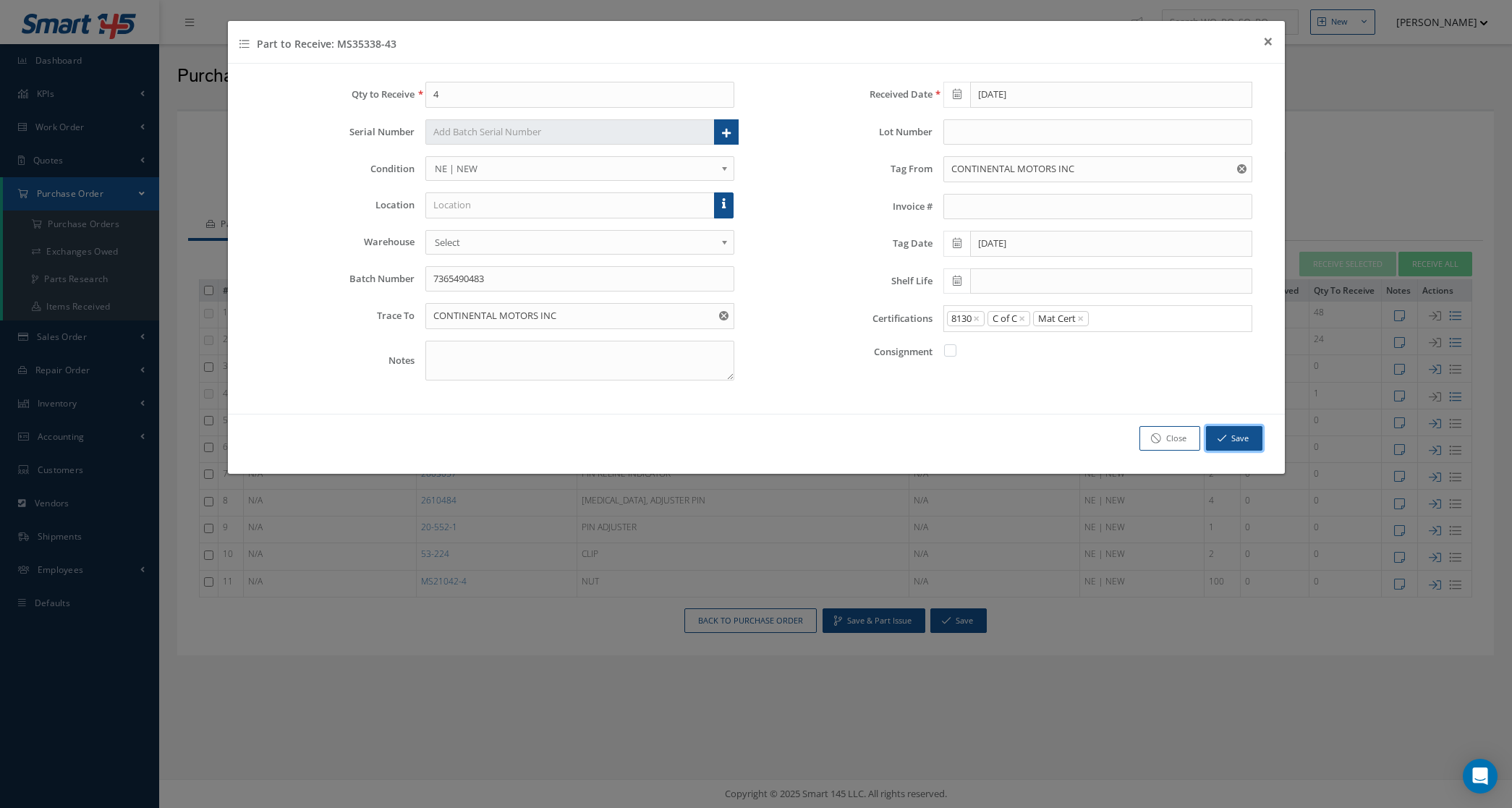
click at [1234, 446] on button "Save" at bounding box center [1234, 439] width 56 height 25
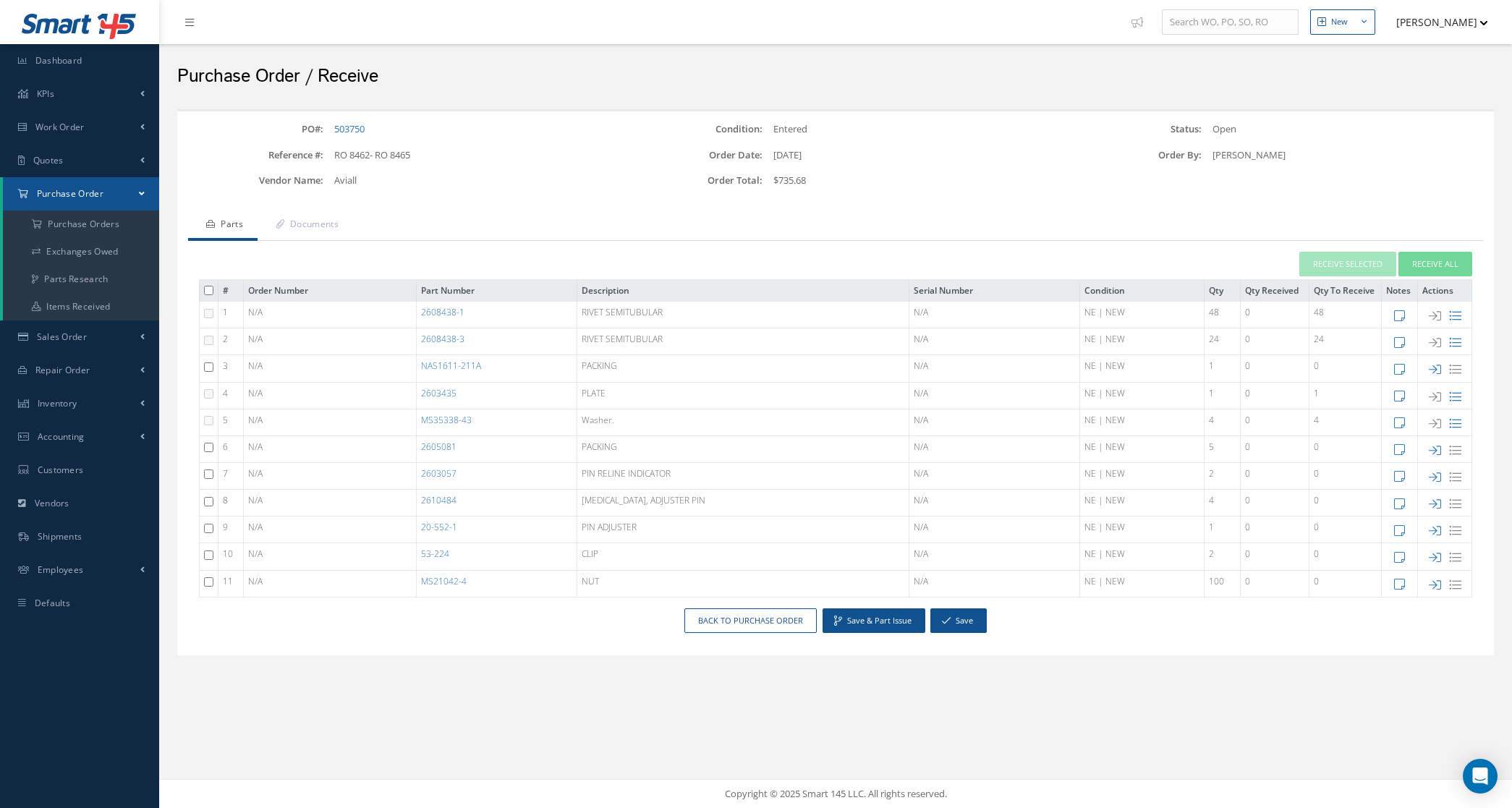
click at [1442, 439] on td at bounding box center [1445, 449] width 54 height 27
click at [1437, 448] on icon at bounding box center [1435, 450] width 13 height 13
type input "1"
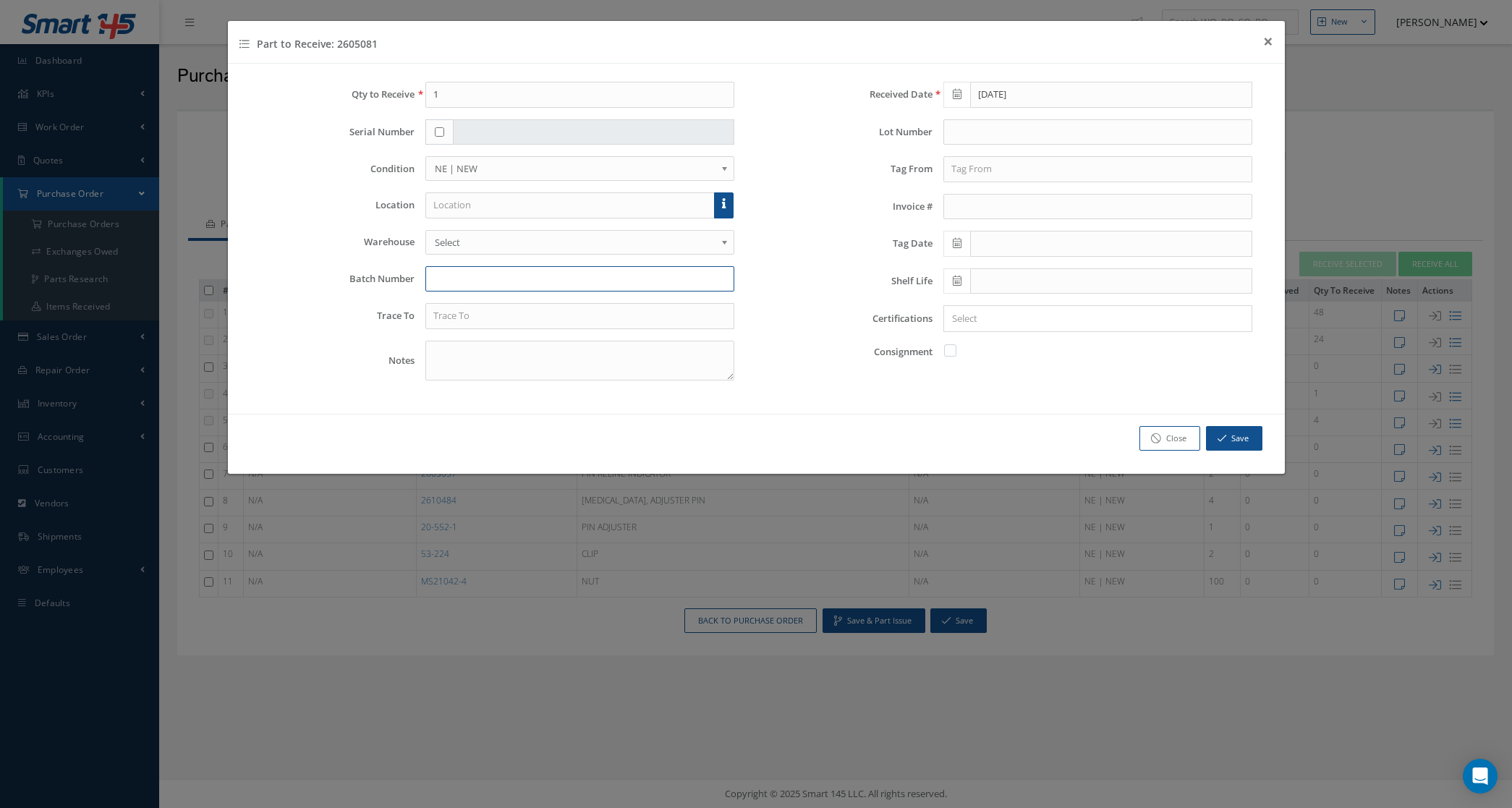
click at [493, 279] on input "text" at bounding box center [580, 279] width 309 height 26
type input "7366303648"
drag, startPoint x: 441, startPoint y: 95, endPoint x: 417, endPoint y: 99, distance: 24.3
click at [417, 99] on div "1" at bounding box center [580, 94] width 331 height 26
type input "5"
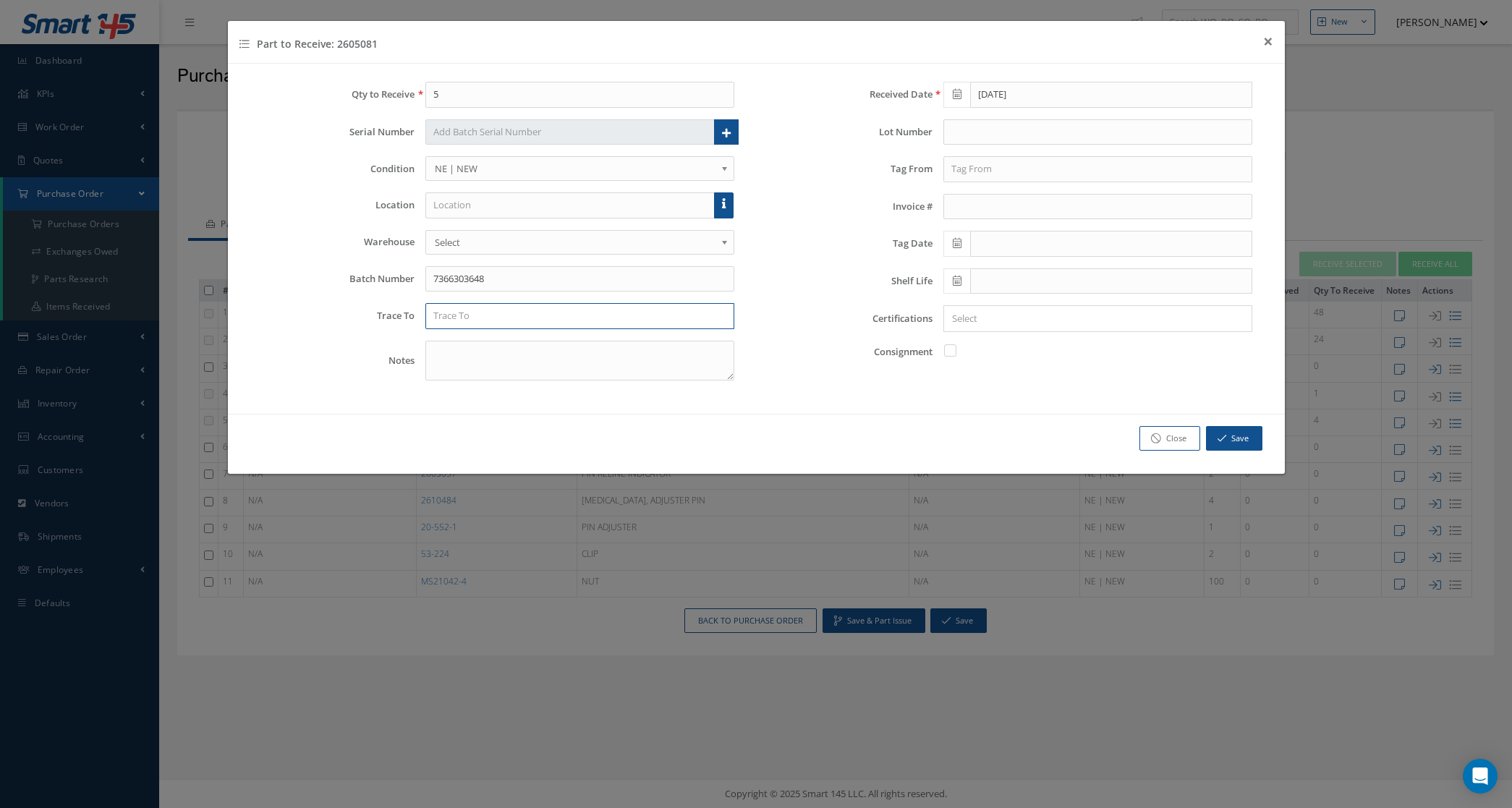
click at [474, 315] on input "text" at bounding box center [580, 316] width 309 height 26
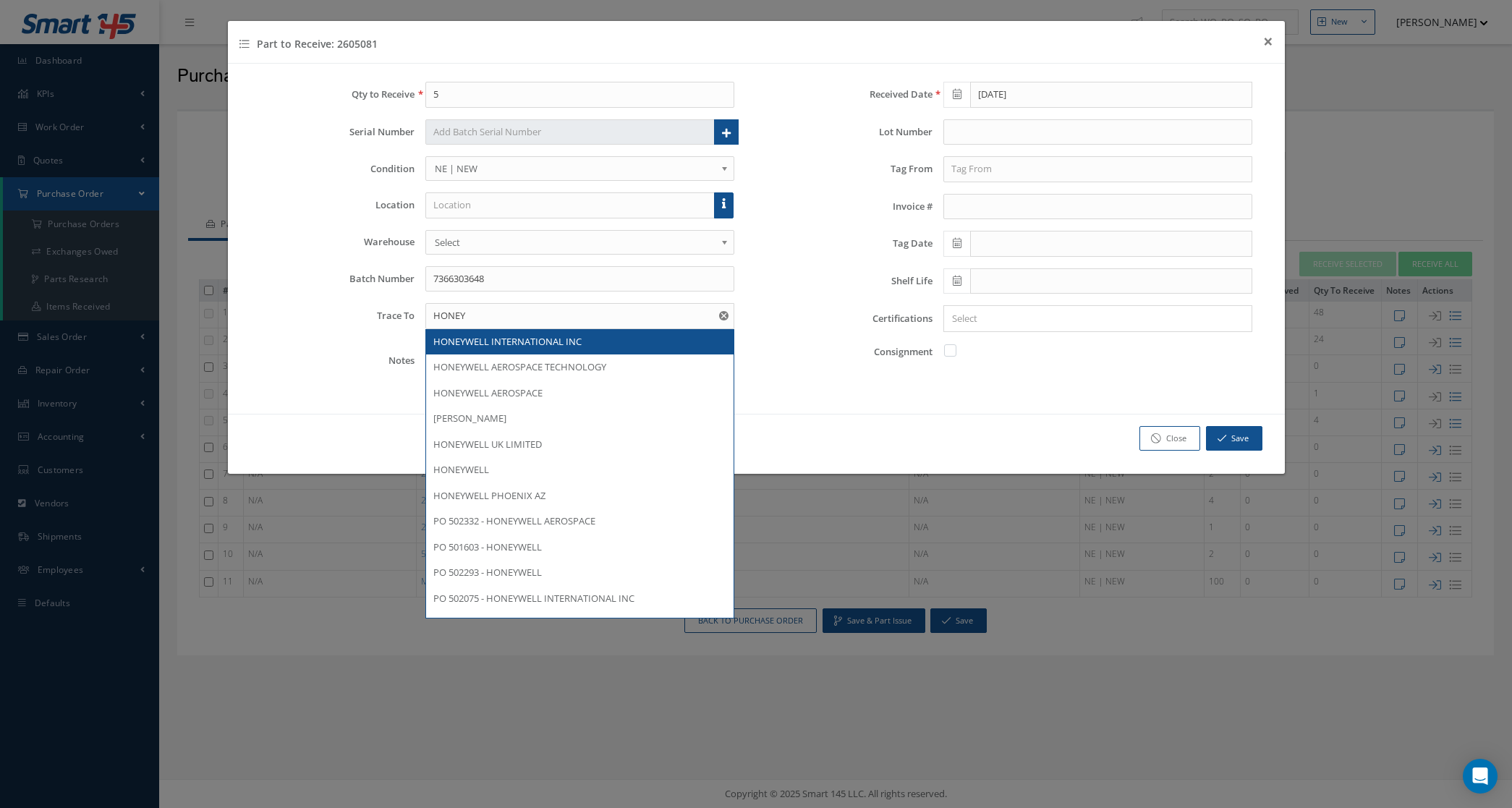
click at [500, 341] on span "HONEYWELL INTERNATIONAL INC" at bounding box center [508, 342] width 148 height 13
type input "HONEYWELL INTERNATIONAL INC"
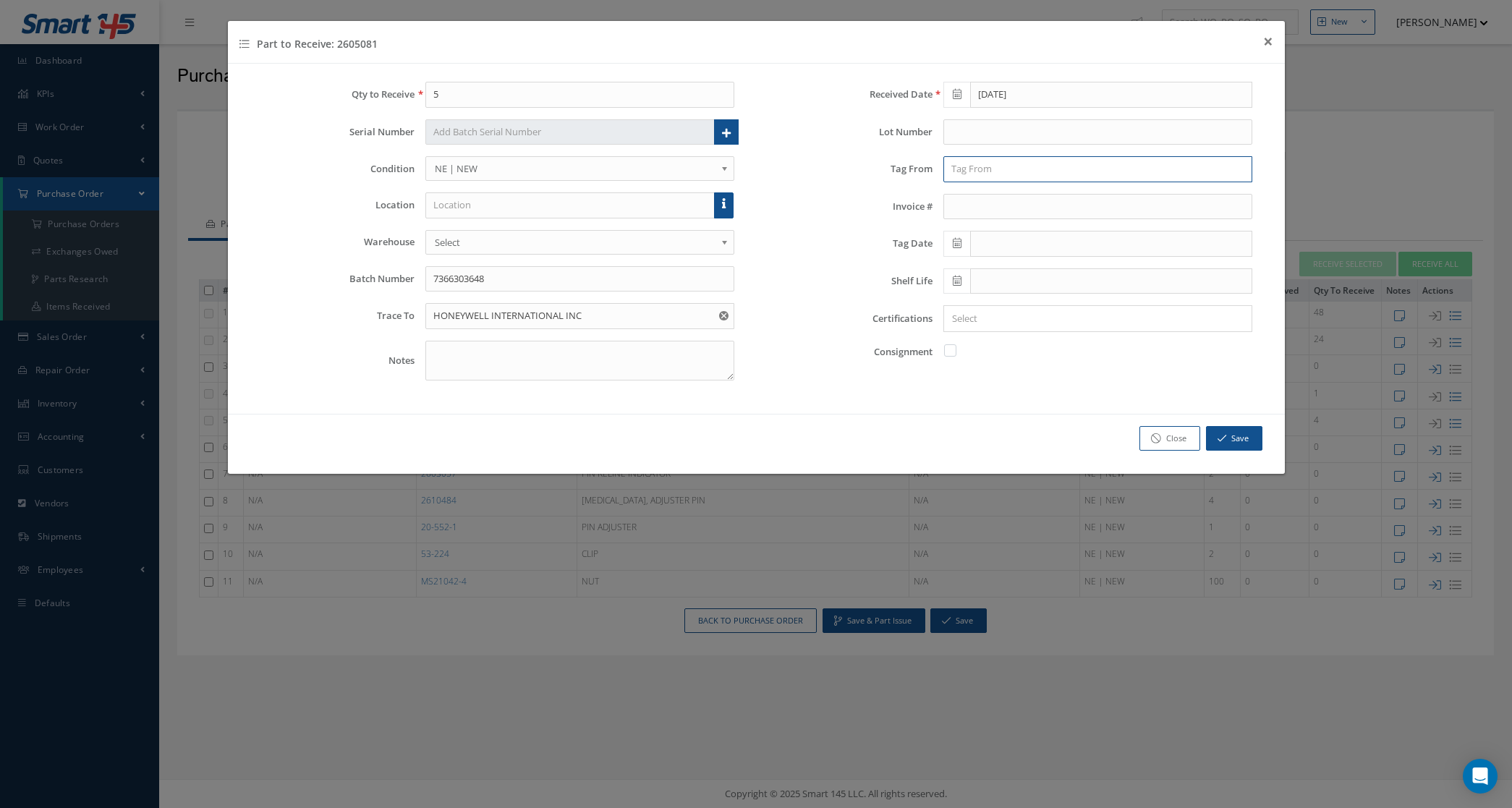
click at [1013, 164] on input "text" at bounding box center [1098, 169] width 309 height 26
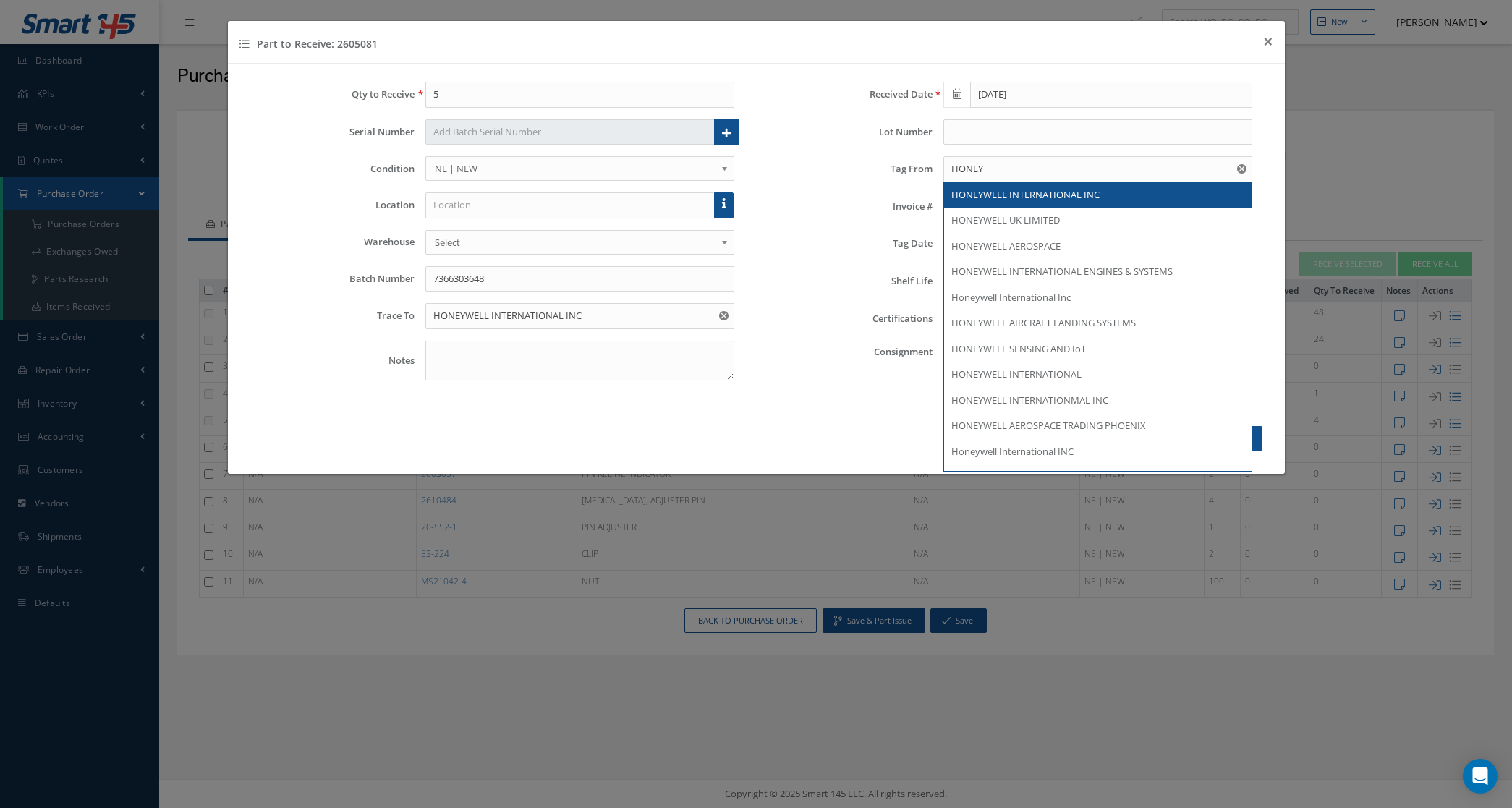
click at [1021, 194] on span "HONEYWELL INTERNATIONAL INC" at bounding box center [1026, 195] width 148 height 13
type input "HONEYWELL INTERNATIONAL INC"
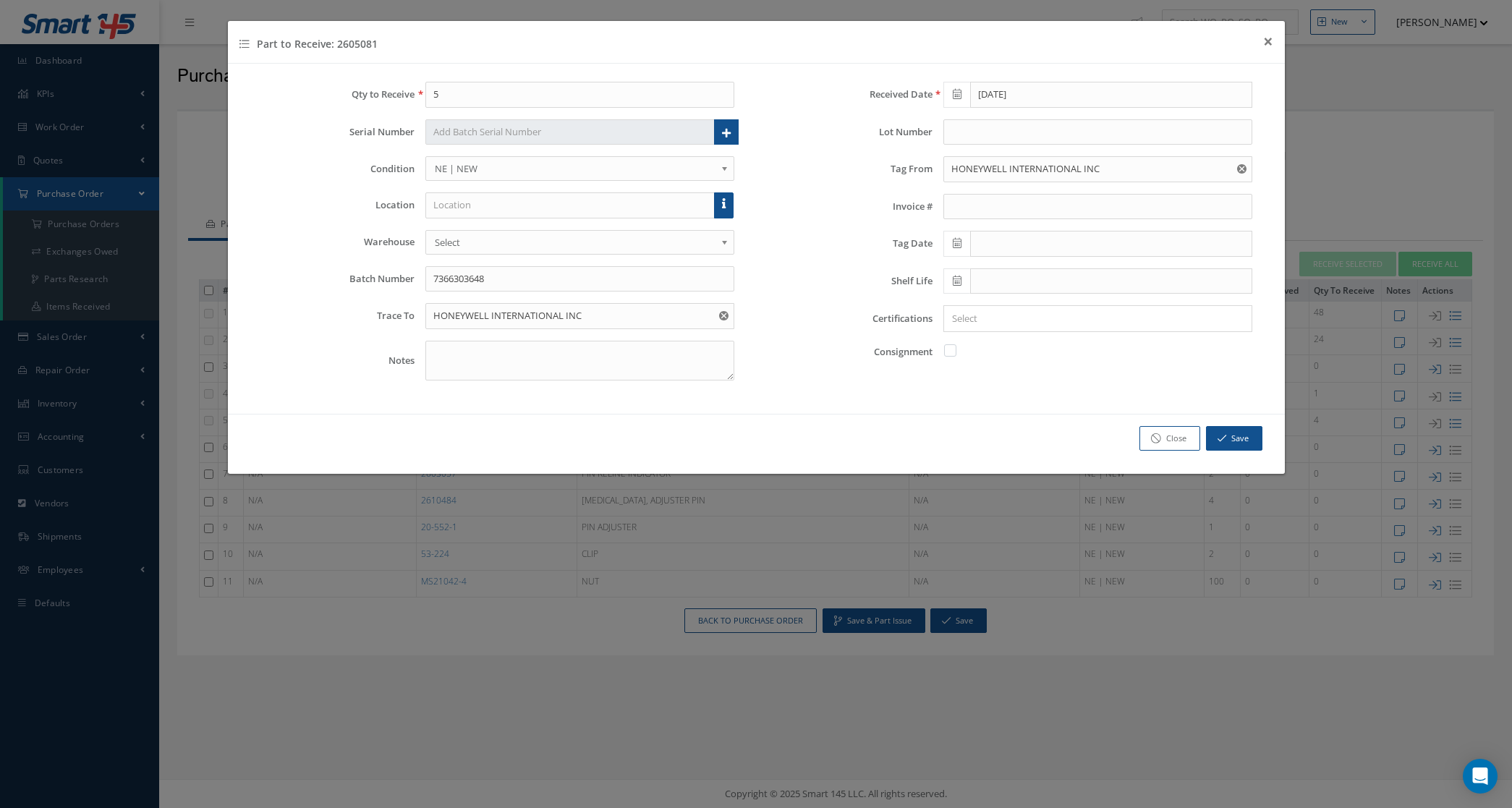
click at [954, 248] on icon at bounding box center [958, 243] width 9 height 10
click at [1015, 268] on th "August 2020" at bounding box center [1018, 270] width 108 height 21
click at [1079, 270] on th "»" at bounding box center [1080, 270] width 21 height 21
click at [1079, 269] on th "»" at bounding box center [1080, 270] width 21 height 21
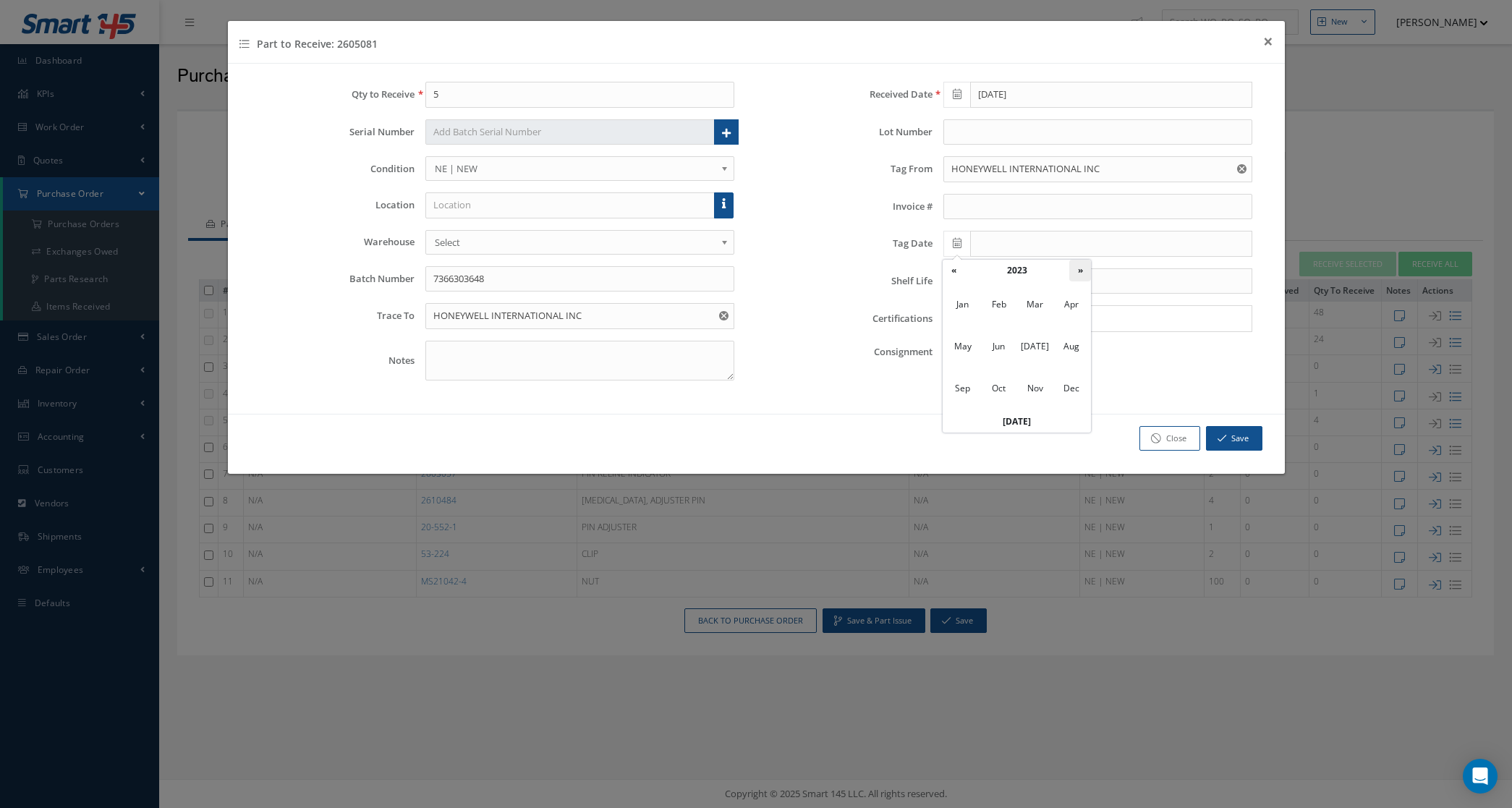
click at [1079, 269] on th "»" at bounding box center [1080, 270] width 21 height 21
click at [1065, 310] on span "Apr" at bounding box center [1071, 305] width 33 height 39
click at [971, 333] on td "7" at bounding box center [975, 335] width 21 height 21
type input "04/07/2025"
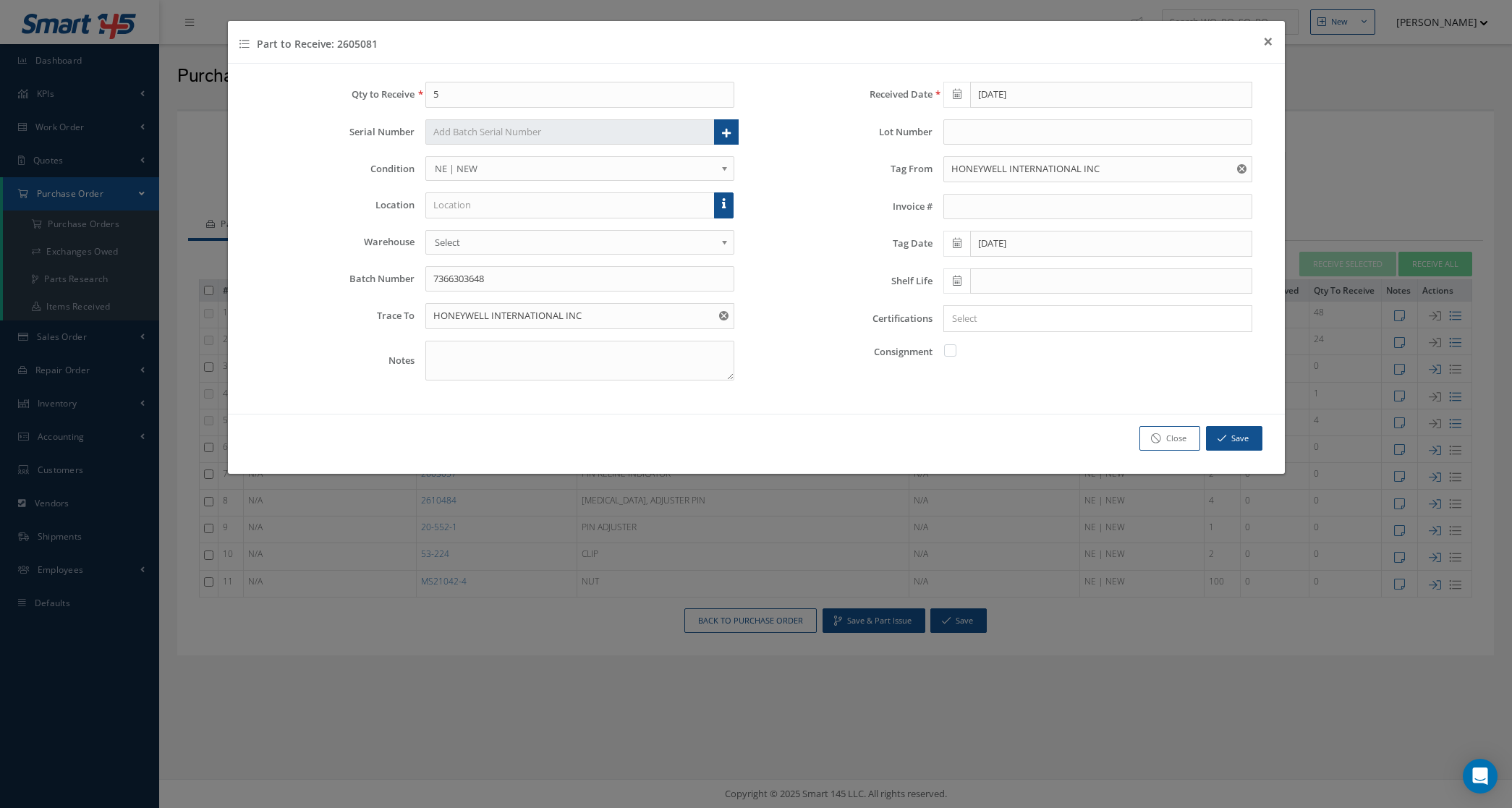
click at [984, 326] on input "Search for option" at bounding box center [1095, 319] width 298 height 16
click at [992, 368] on link "8130" at bounding box center [1098, 369] width 329 height 22
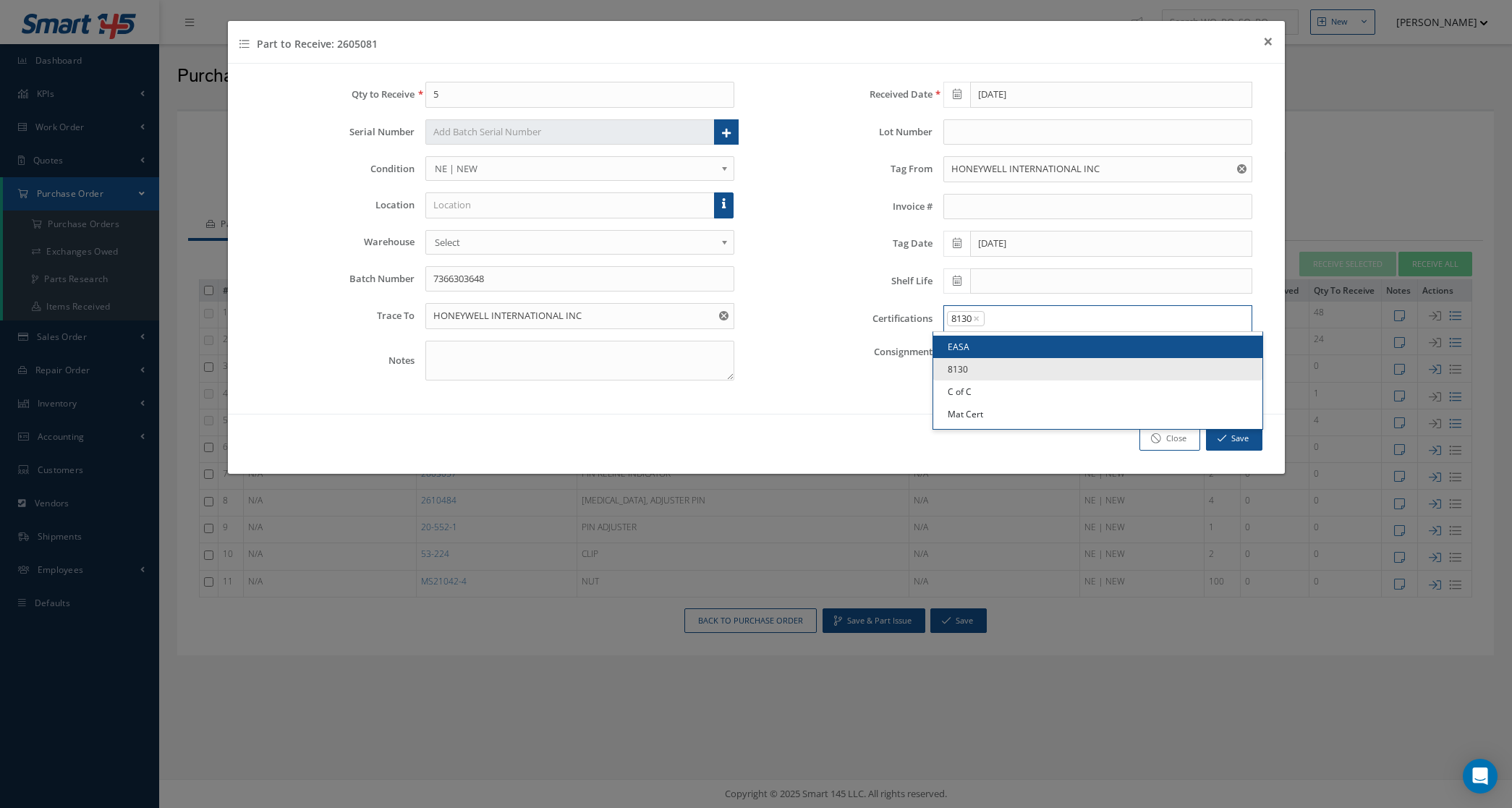
click at [1015, 322] on input "Search for option" at bounding box center [1115, 319] width 257 height 16
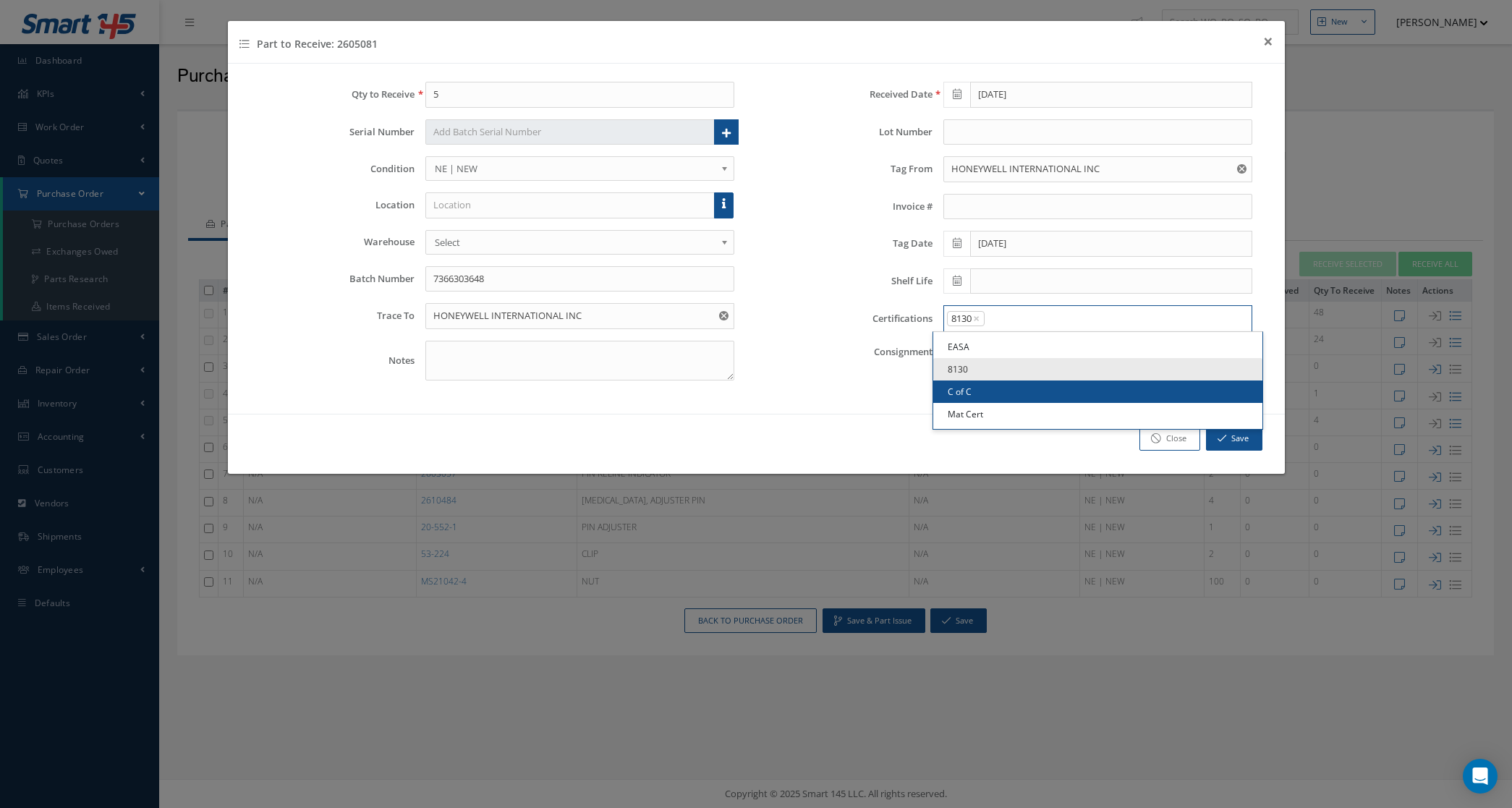
click at [989, 384] on link "C of C" at bounding box center [1098, 391] width 329 height 22
click at [1058, 320] on input "Search for option" at bounding box center [1138, 319] width 212 height 16
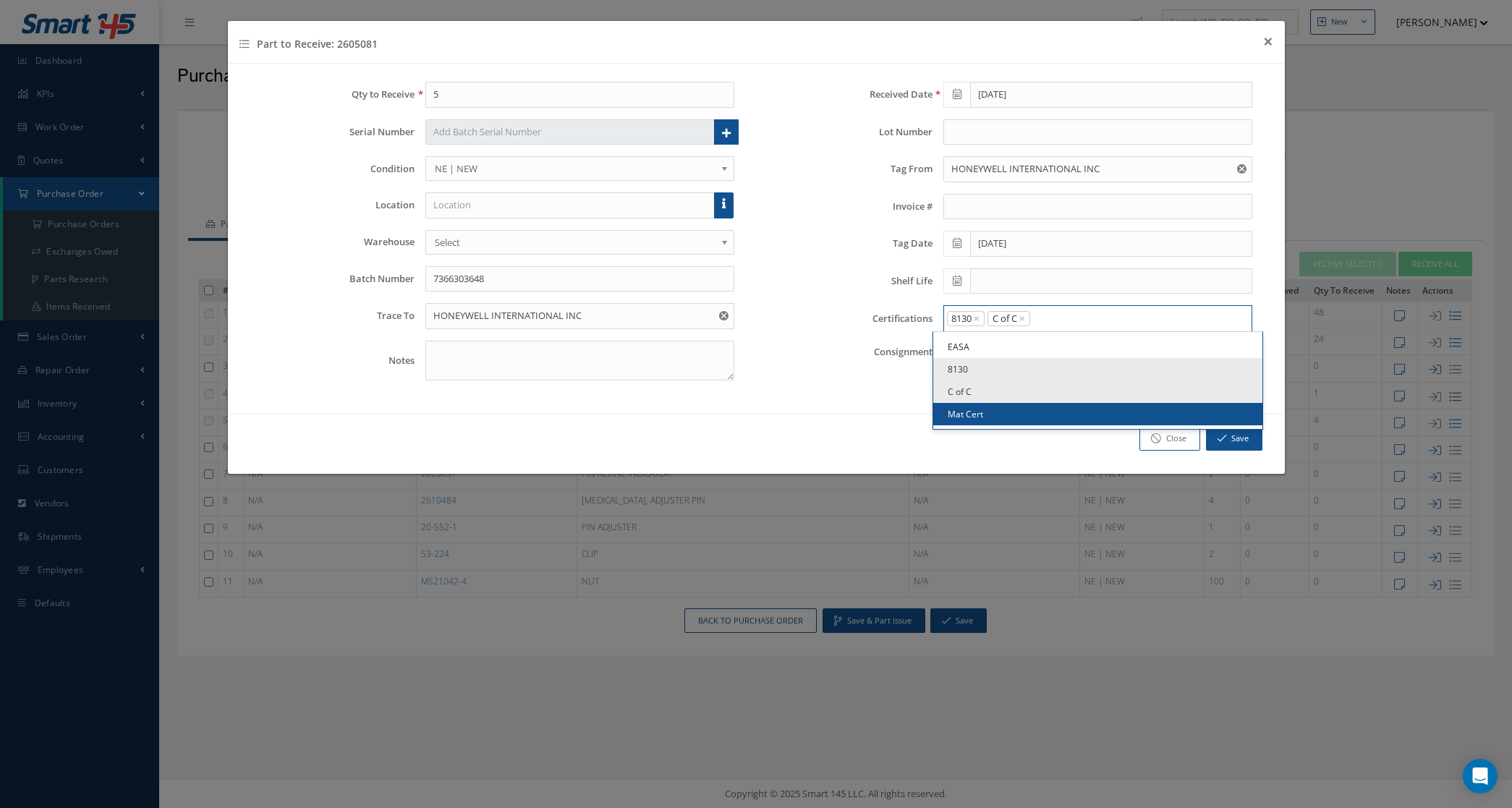
click at [1004, 418] on link "Mat Cert" at bounding box center [1098, 414] width 329 height 22
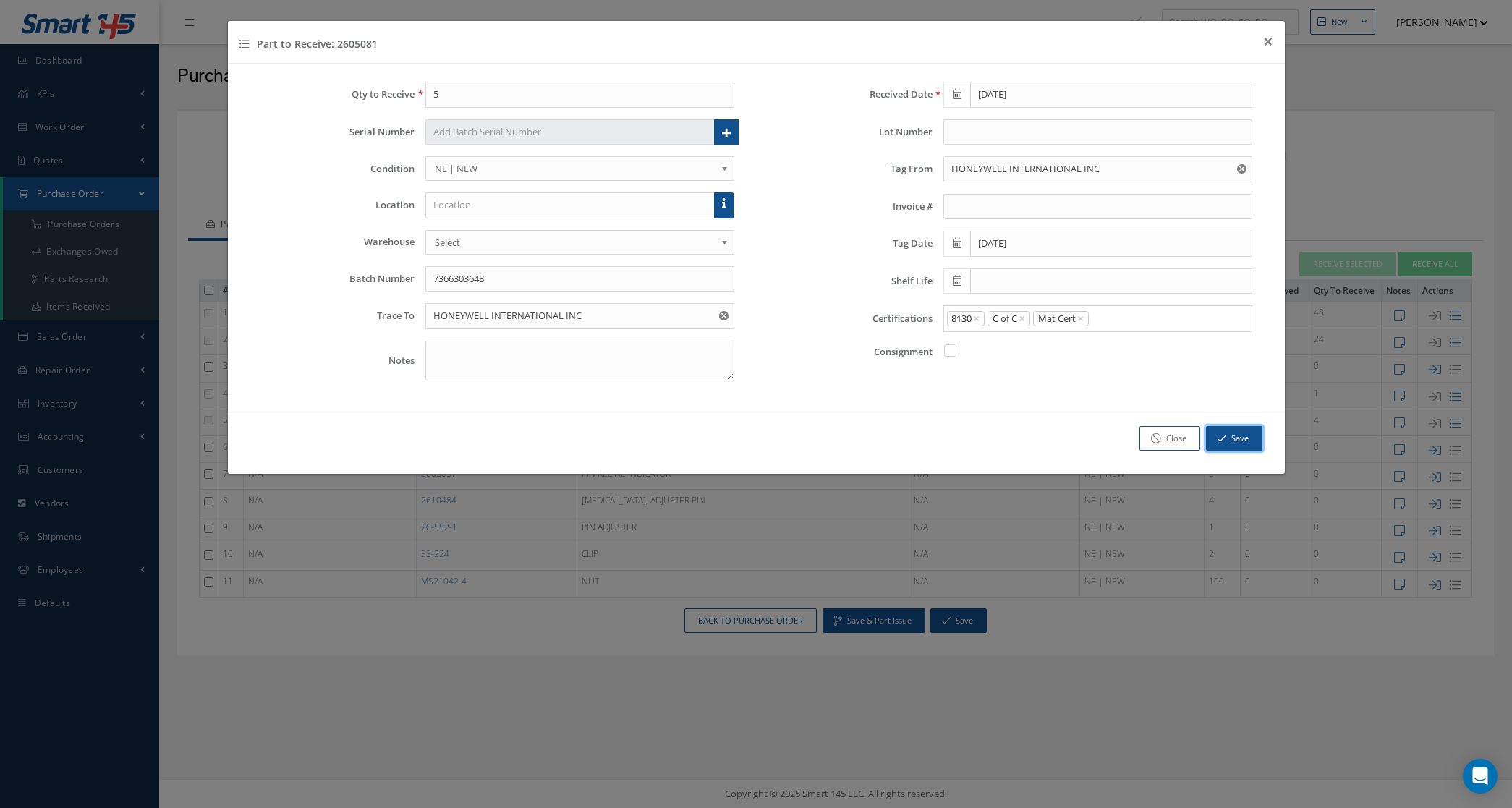
click at [1224, 440] on icon "button" at bounding box center [1222, 439] width 9 height 10
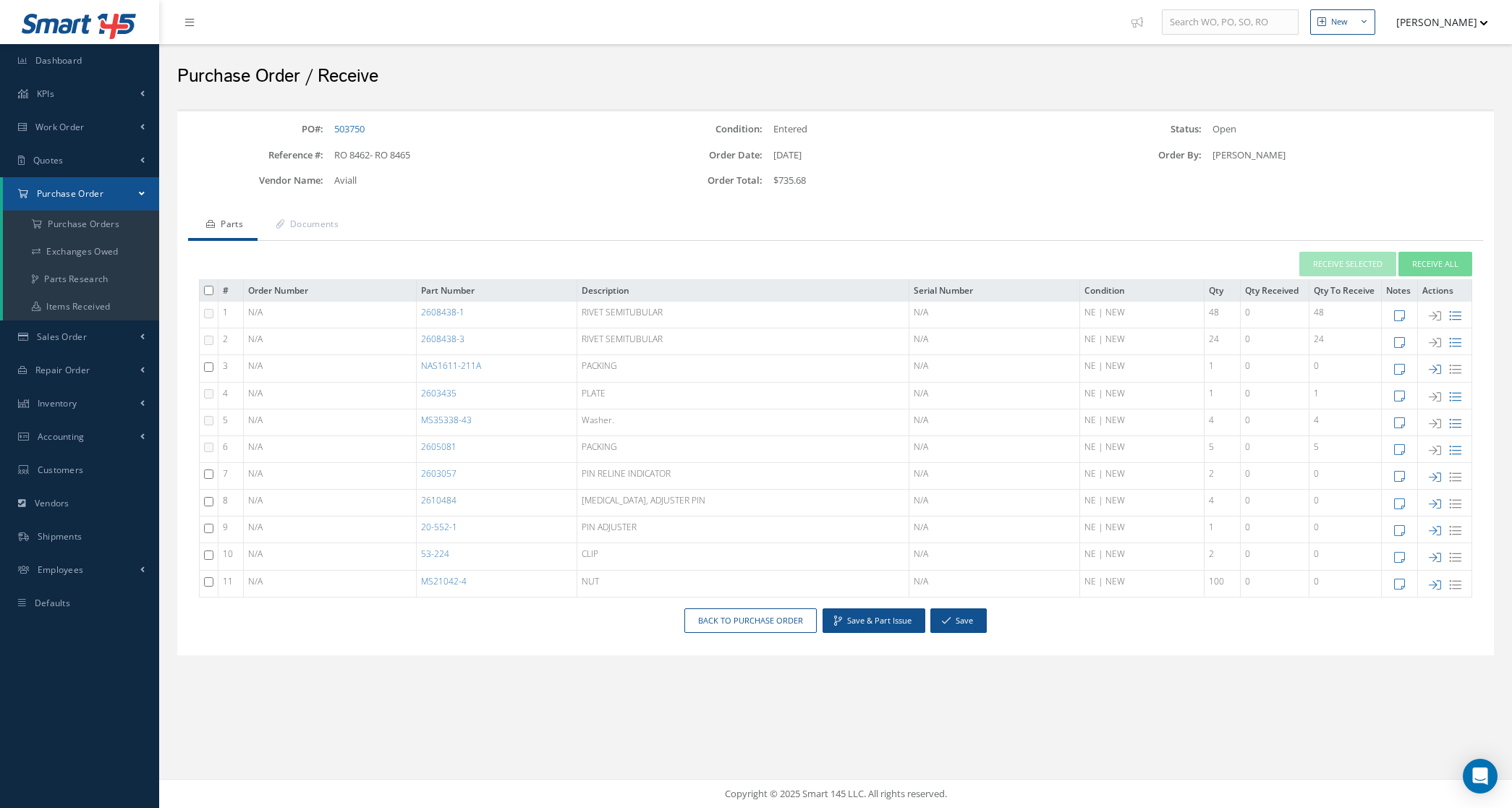
click at [1438, 474] on icon at bounding box center [1435, 477] width 13 height 13
type input "1"
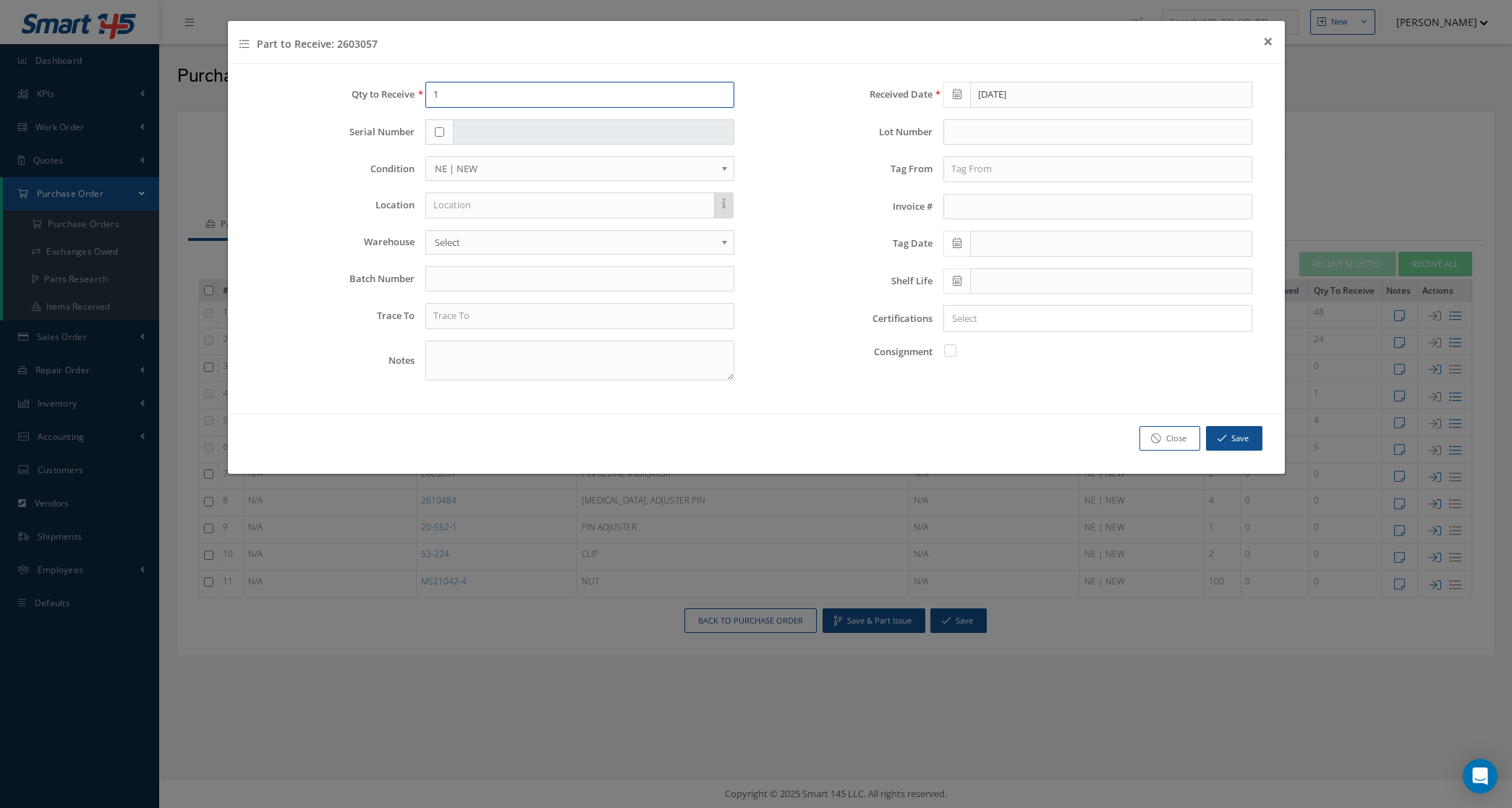
drag, startPoint x: 471, startPoint y: 89, endPoint x: 336, endPoint y: 96, distance: 135.2
click at [336, 96] on div "Qty to Receive 1" at bounding box center [498, 94] width 497 height 26
type input "2"
click at [492, 283] on input "text" at bounding box center [580, 279] width 309 height 26
type input "7366151963"
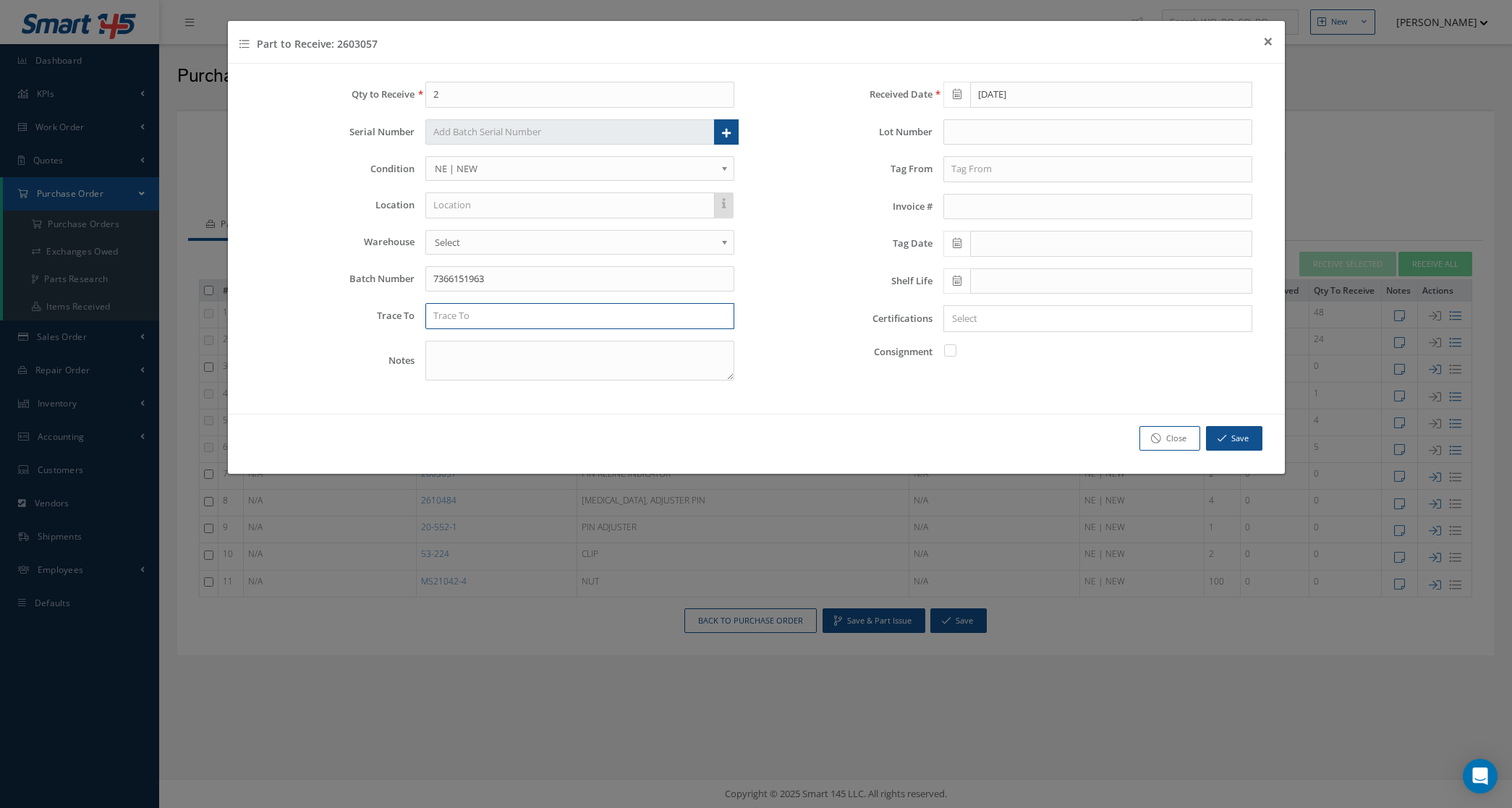
click at [529, 322] on input "text" at bounding box center [580, 316] width 309 height 26
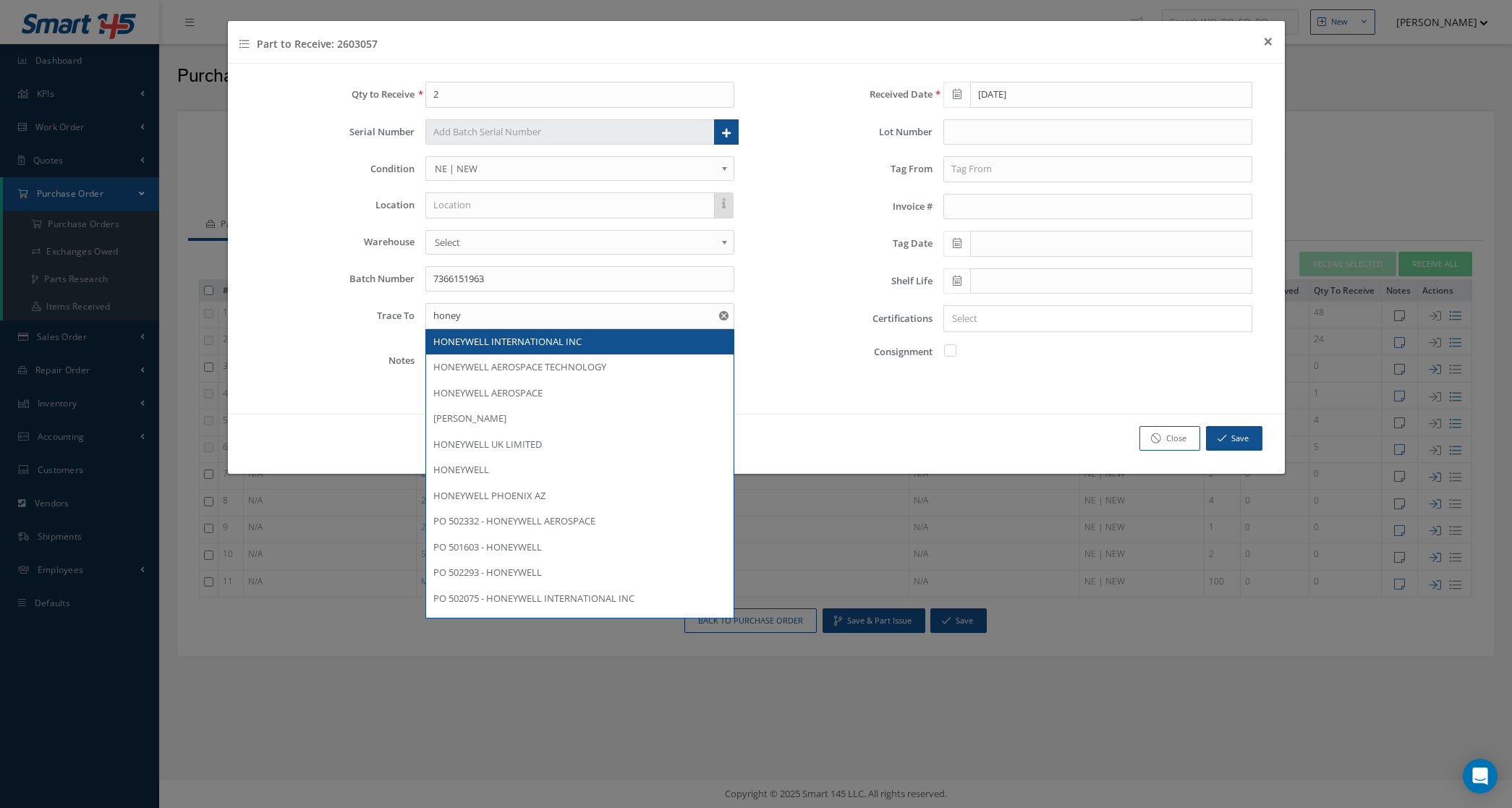
click at [531, 339] on span "HONEYWELL INTERNATIONAL INC" at bounding box center [508, 342] width 148 height 13
type input "HONEYWELL INTERNATIONAL INC"
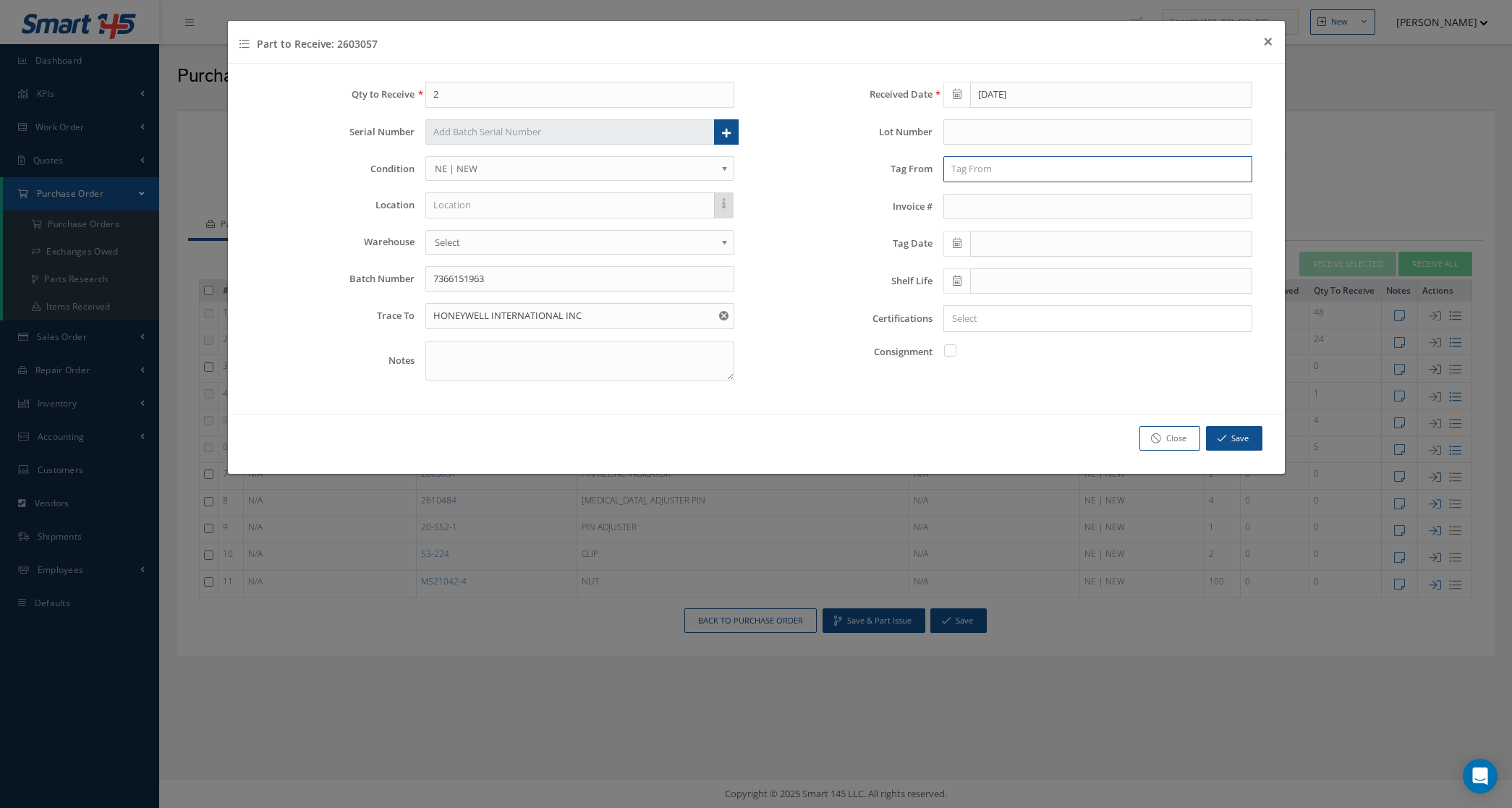
click at [1032, 168] on input "text" at bounding box center [1098, 169] width 309 height 26
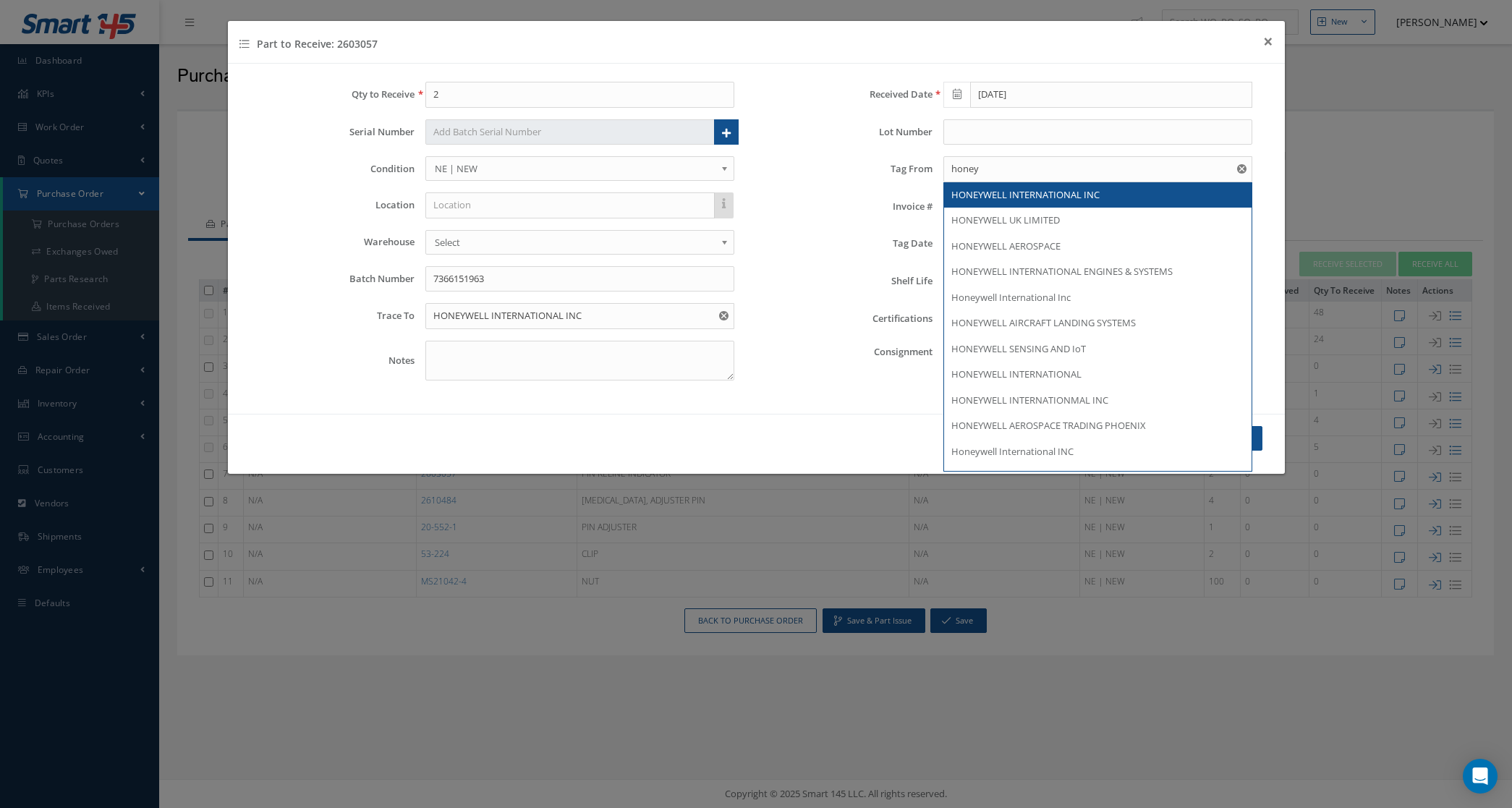
click at [1029, 196] on span "HONEYWELL INTERNATIONAL INC" at bounding box center [1026, 195] width 148 height 13
type input "HONEYWELL INTERNATIONAL INC"
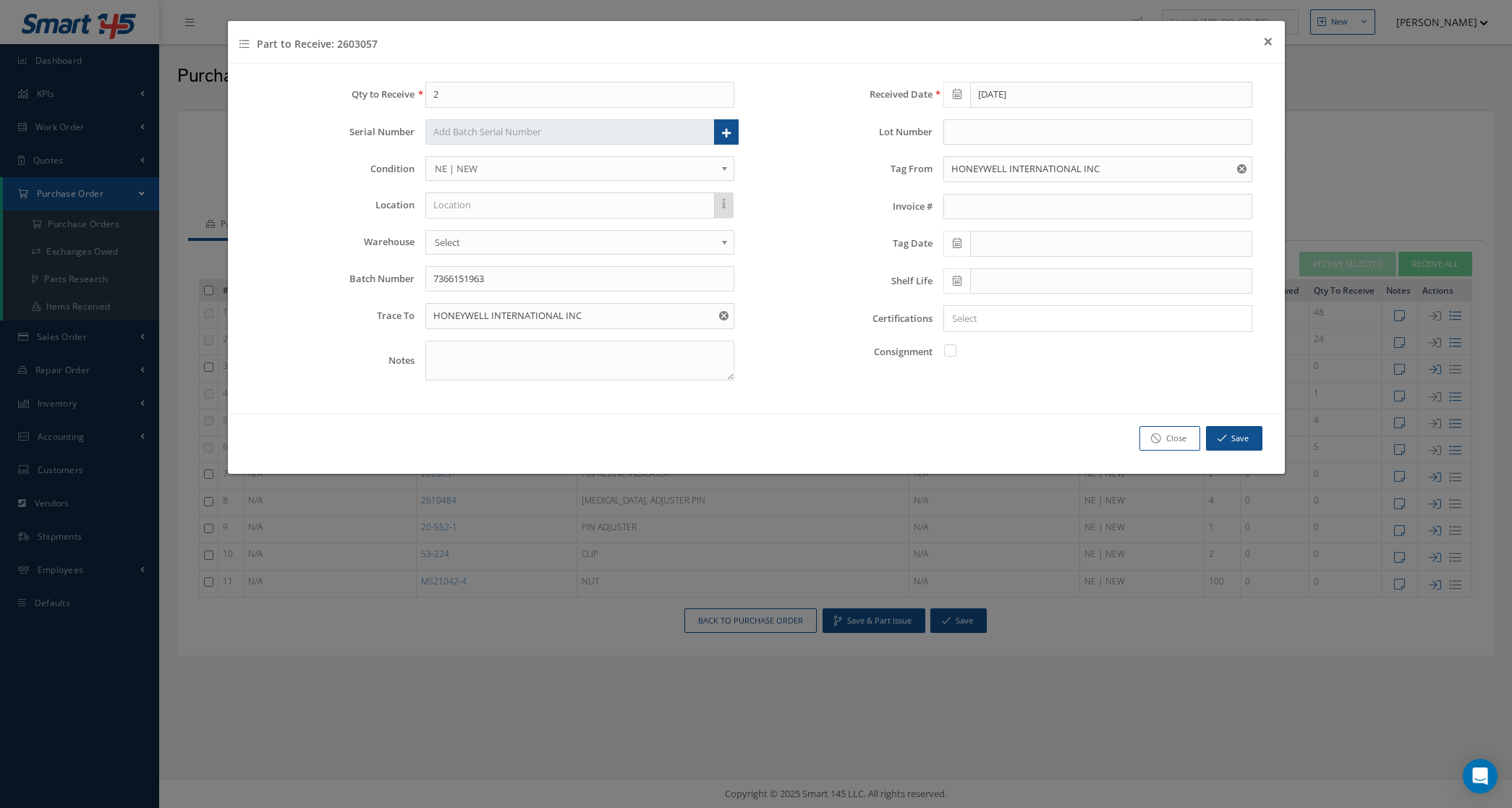
click at [953, 243] on icon at bounding box center [958, 243] width 9 height 10
click at [1044, 276] on th "April 2025" at bounding box center [1018, 270] width 108 height 21
click at [953, 265] on th "«" at bounding box center [953, 270] width 21 height 21
click at [1003, 350] on span "Jun" at bounding box center [999, 346] width 33 height 39
click at [1075, 352] on td "15" at bounding box center [1084, 357] width 21 height 21
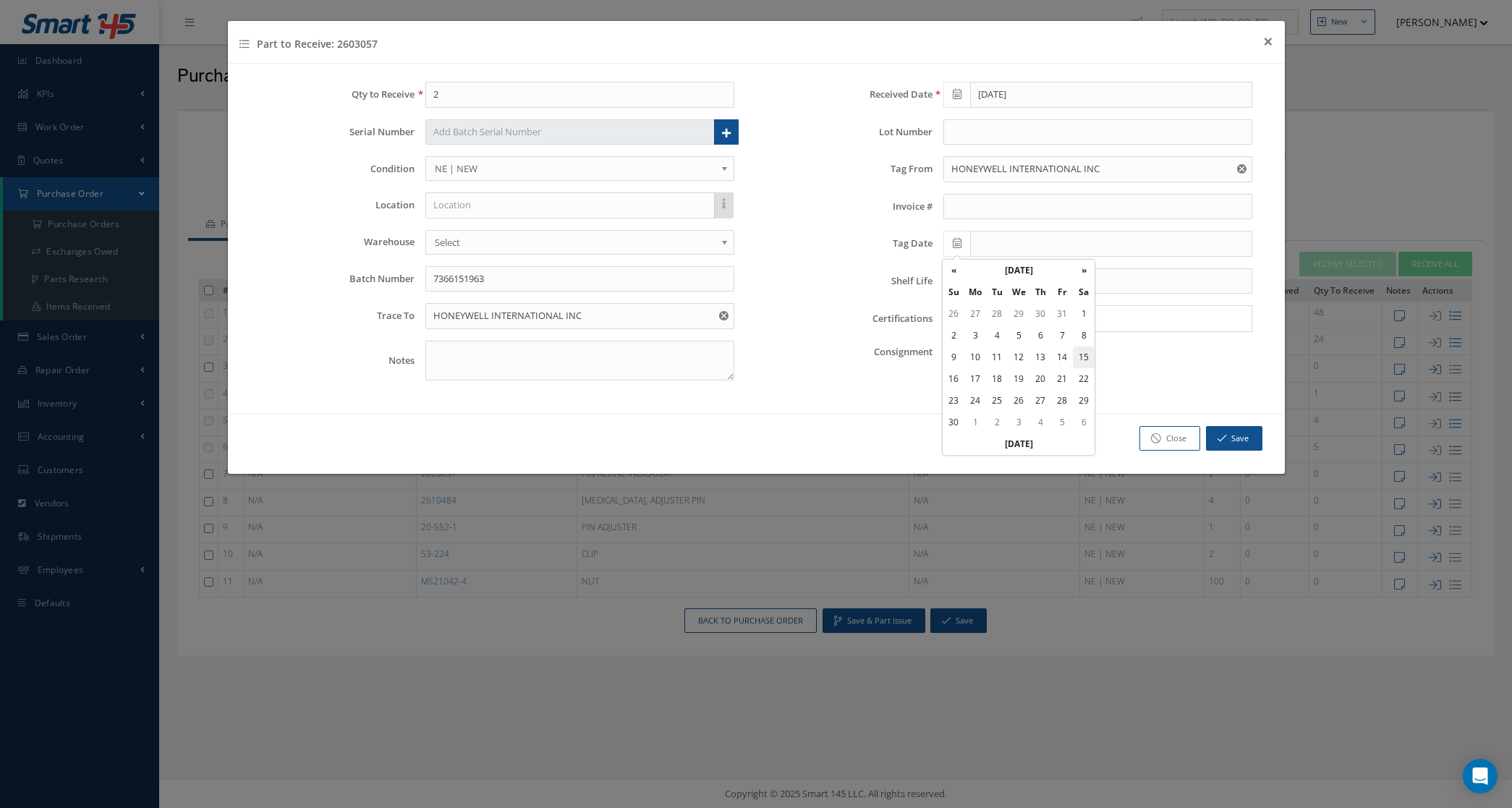
type input "06/15/2024"
click at [1028, 326] on input "Search for option" at bounding box center [1095, 319] width 298 height 16
click at [1018, 371] on link "8130" at bounding box center [1098, 369] width 329 height 22
click at [1069, 314] on input "Search for option" at bounding box center [1115, 319] width 257 height 16
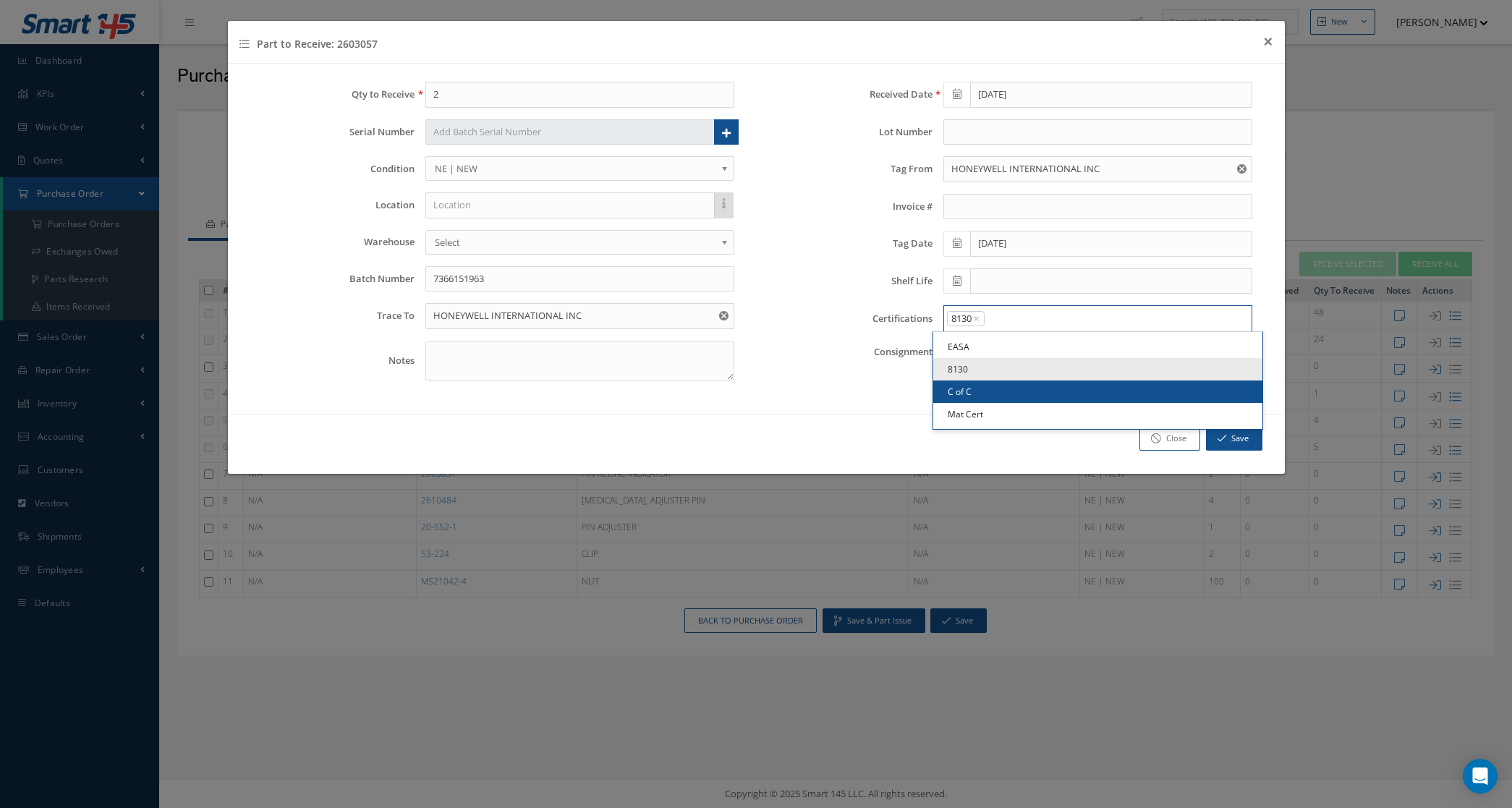
click at [1021, 384] on link "C of C" at bounding box center [1098, 391] width 329 height 22
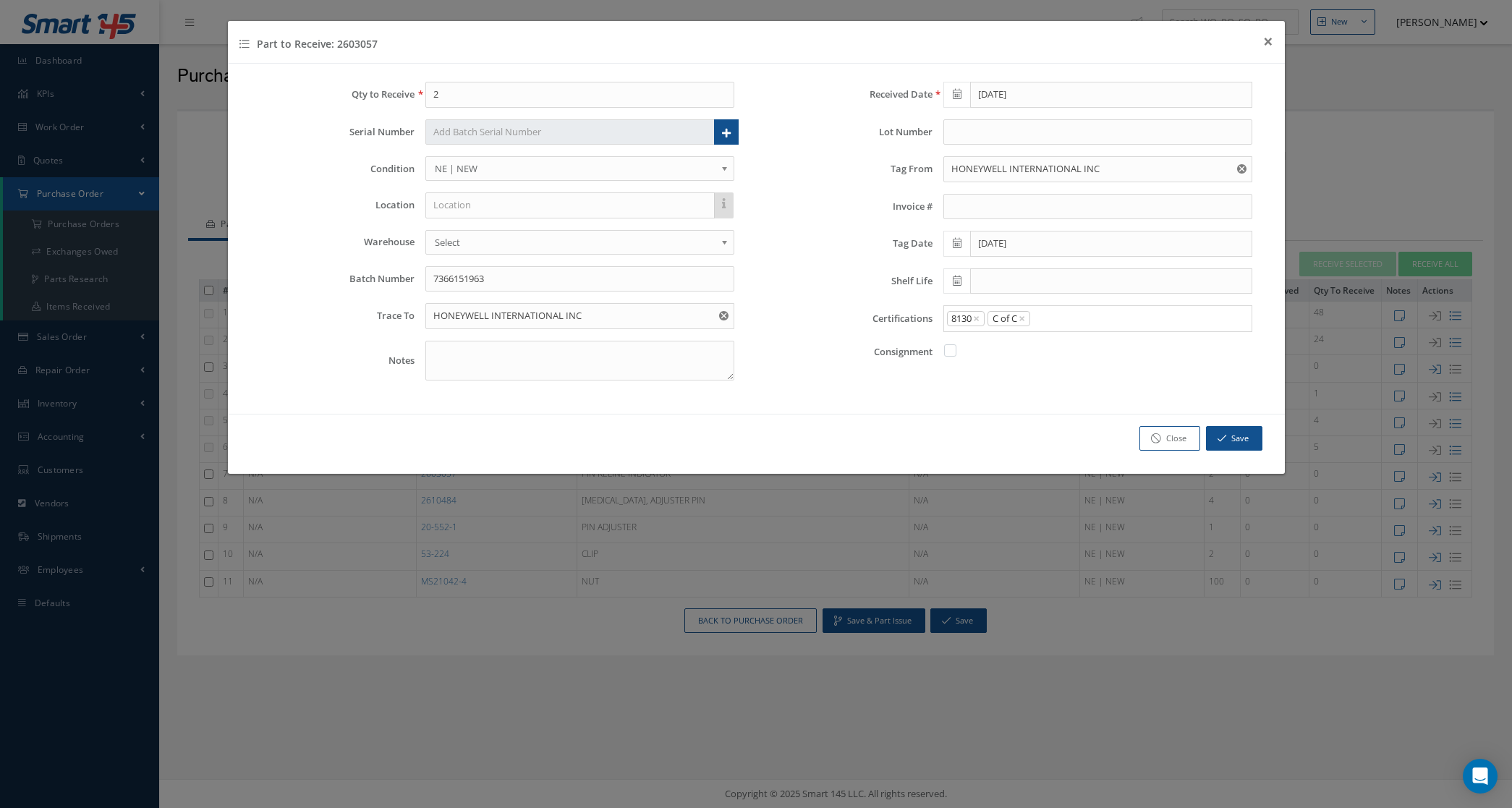
click at [1090, 311] on div "8130 × C of C × × Loading..." at bounding box center [1098, 319] width 309 height 27
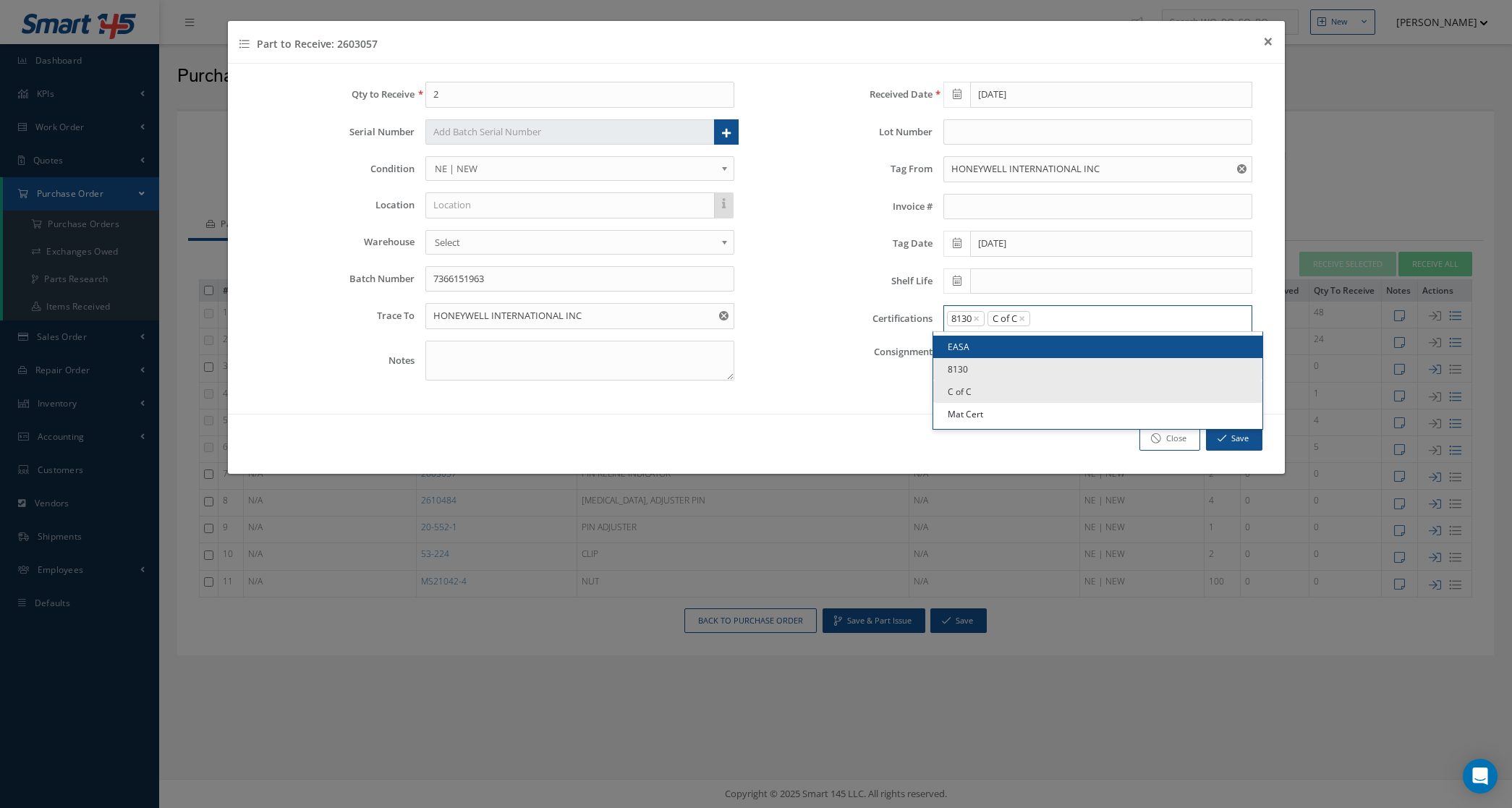
click at [1062, 323] on input "Search for option" at bounding box center [1138, 319] width 212 height 16
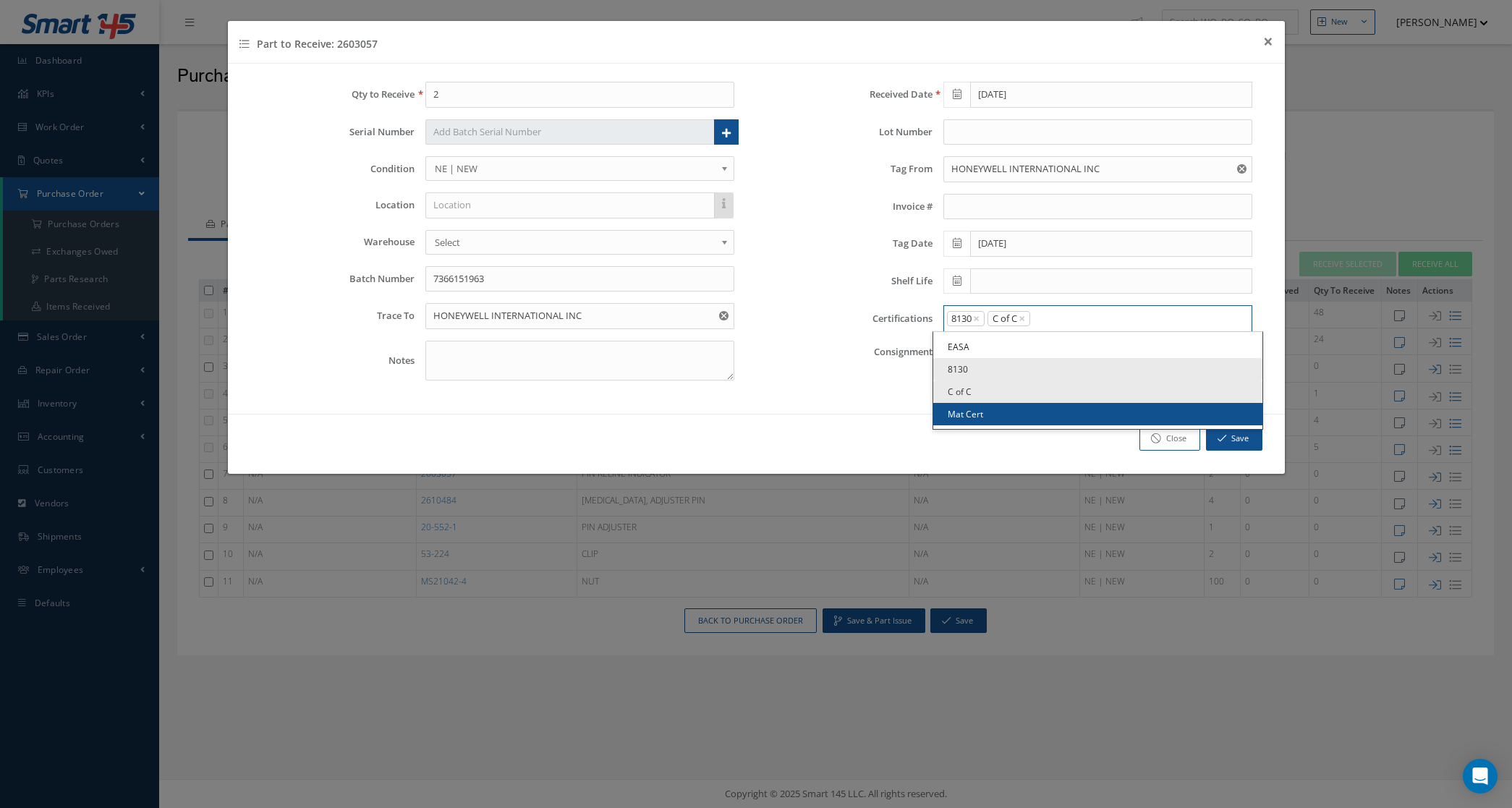
click at [1001, 421] on link "Mat Cert" at bounding box center [1098, 414] width 329 height 22
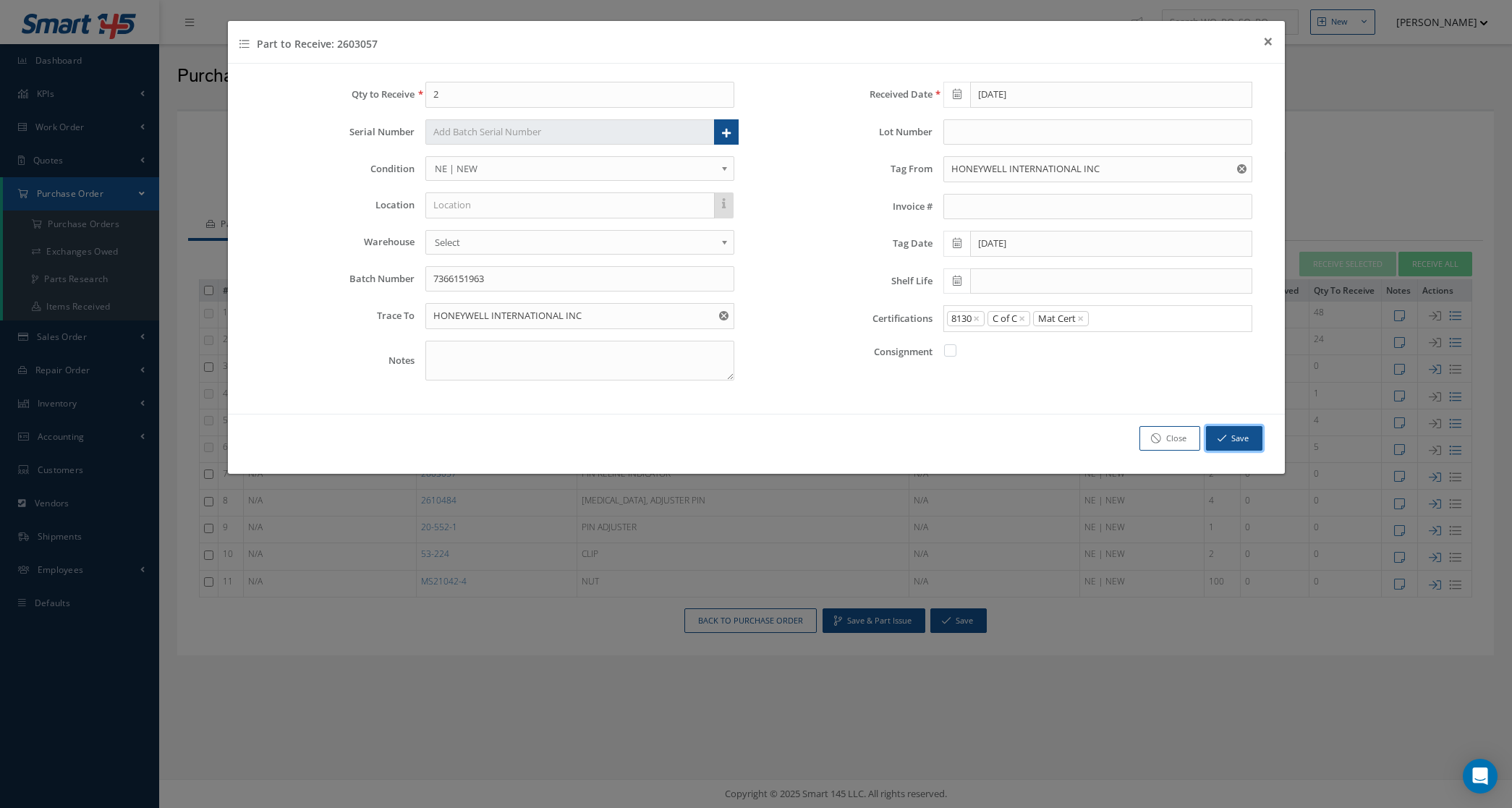
click at [1221, 443] on icon "button" at bounding box center [1222, 439] width 9 height 10
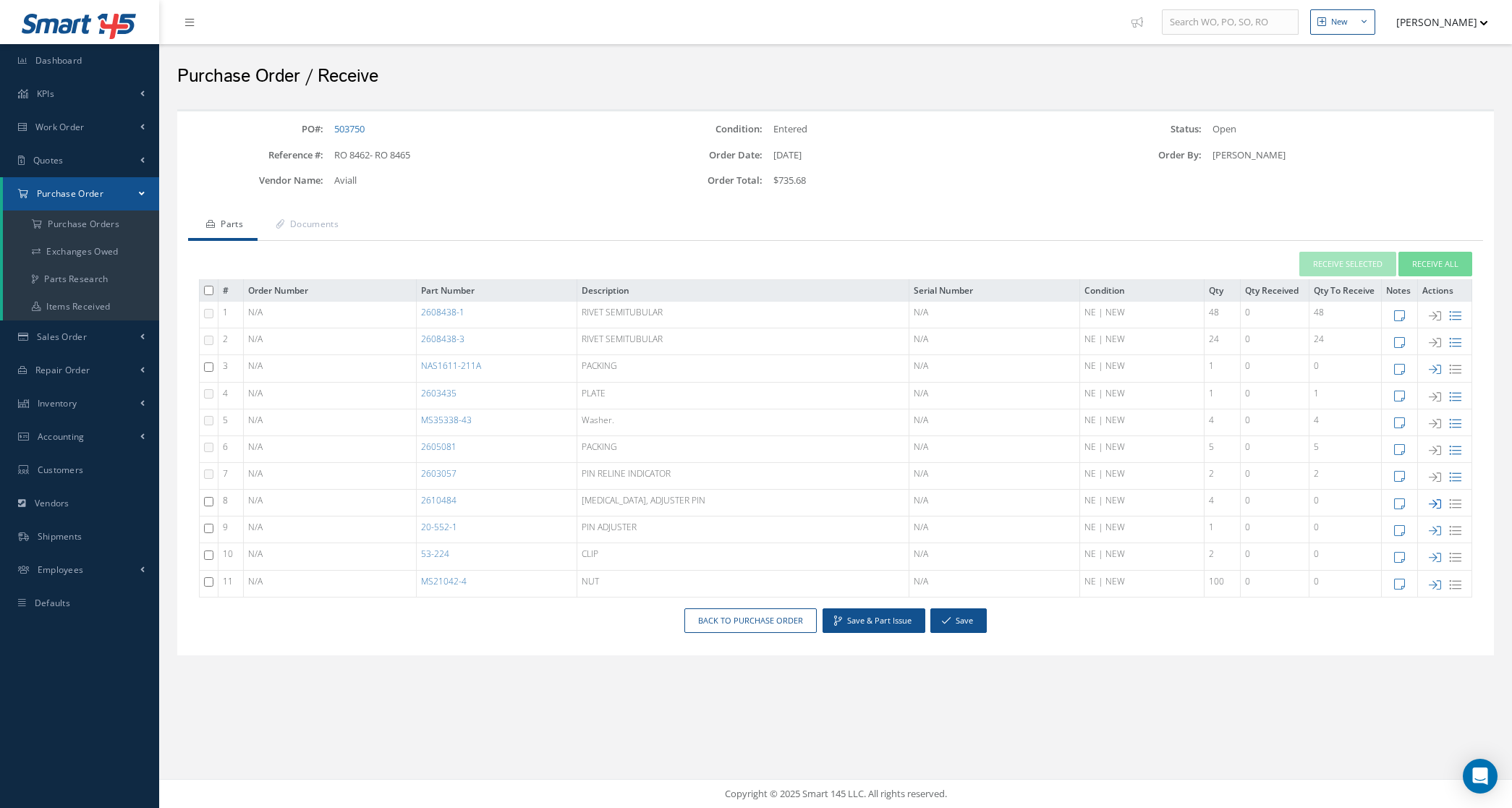
click at [1433, 500] on icon at bounding box center [1435, 504] width 13 height 13
type input "1"
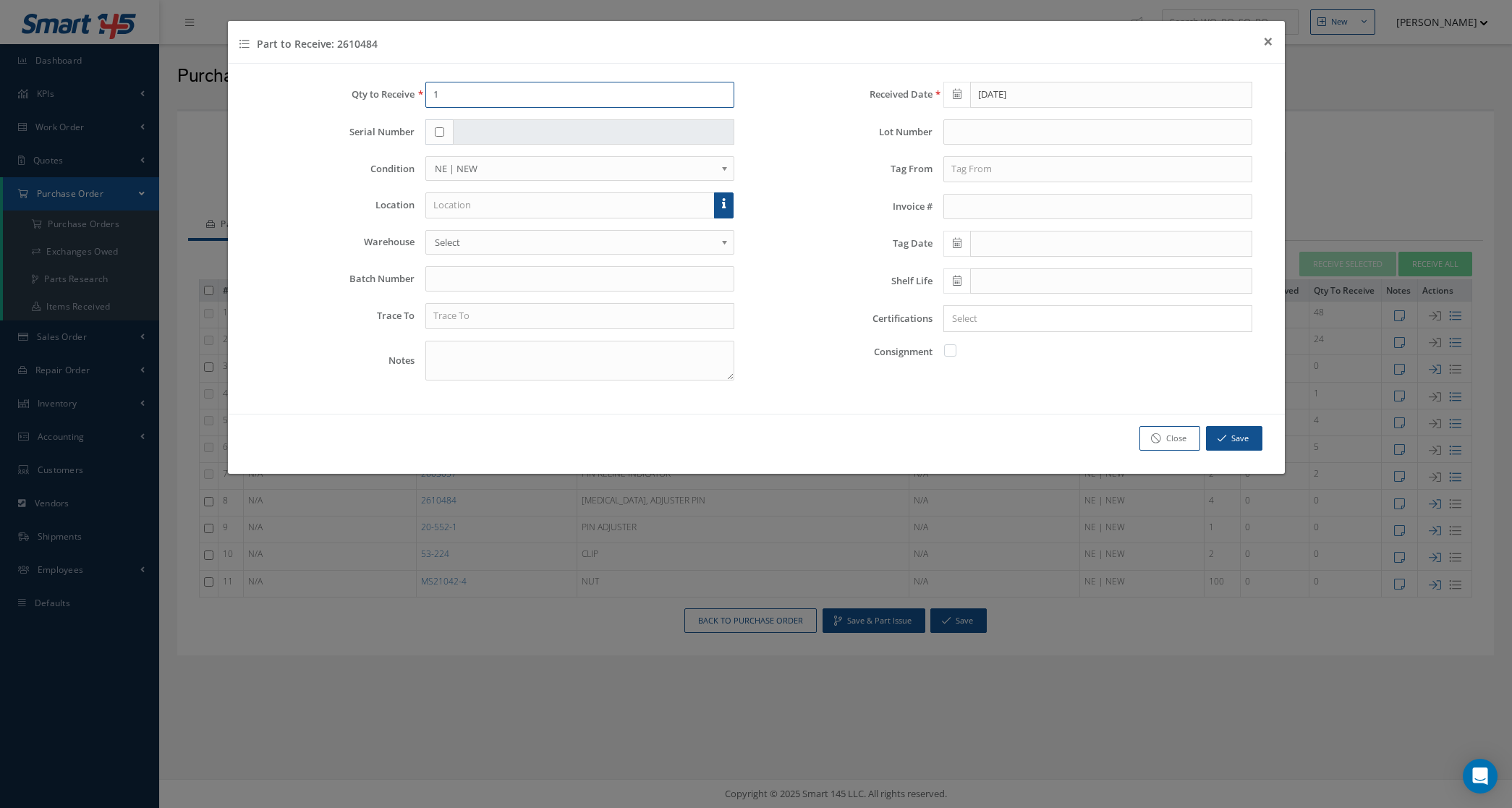
drag, startPoint x: 465, startPoint y: 88, endPoint x: 282, endPoint y: 85, distance: 183.0
click at [282, 85] on div "Qty to Receive 1" at bounding box center [498, 94] width 497 height 26
type input "4"
click at [477, 317] on input "text" at bounding box center [580, 316] width 309 height 26
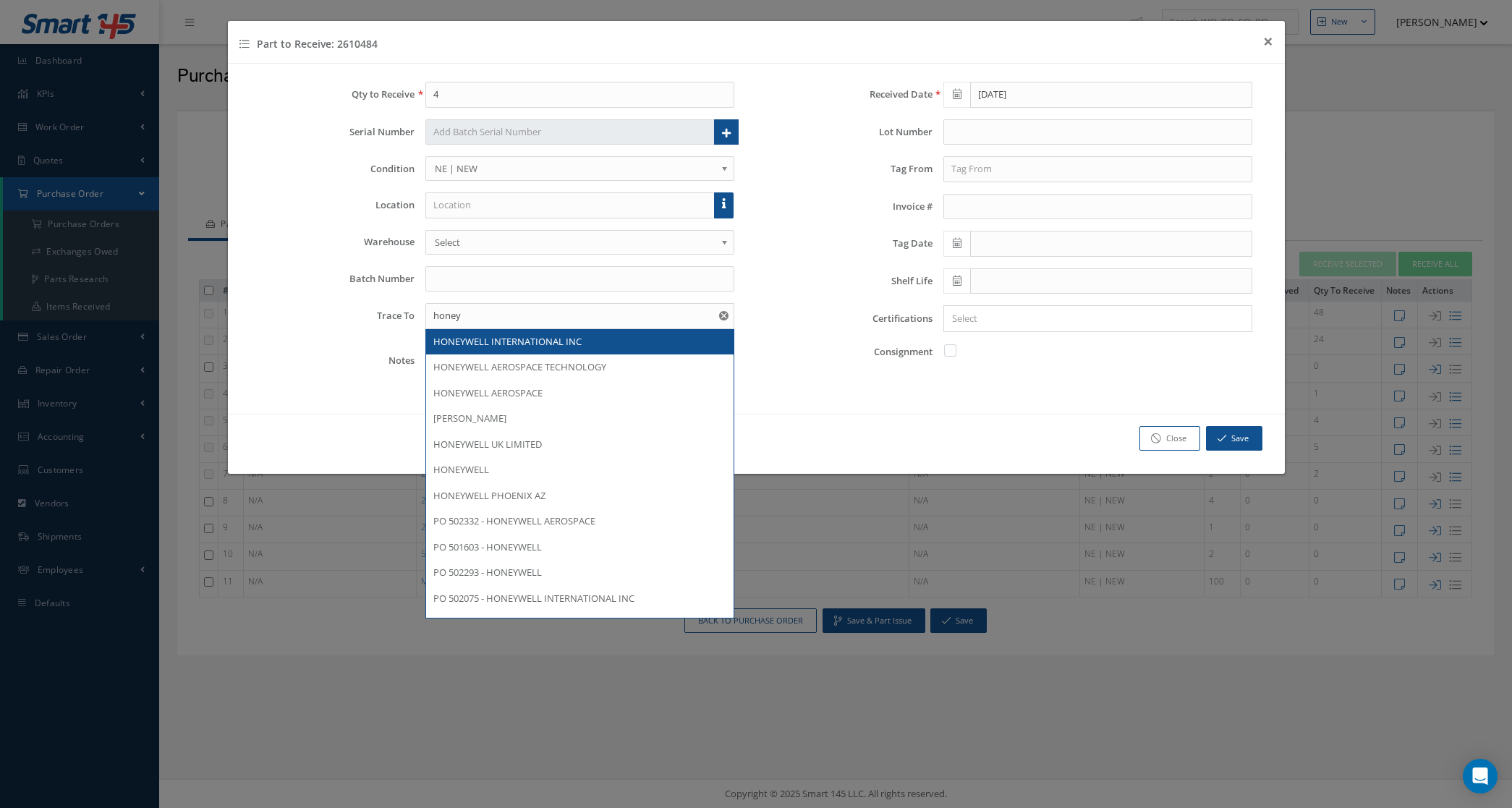
click at [497, 342] on span "HONEYWELL INTERNATIONAL INC" at bounding box center [508, 342] width 148 height 13
type input "HONEYWELL INTERNATIONAL INC"
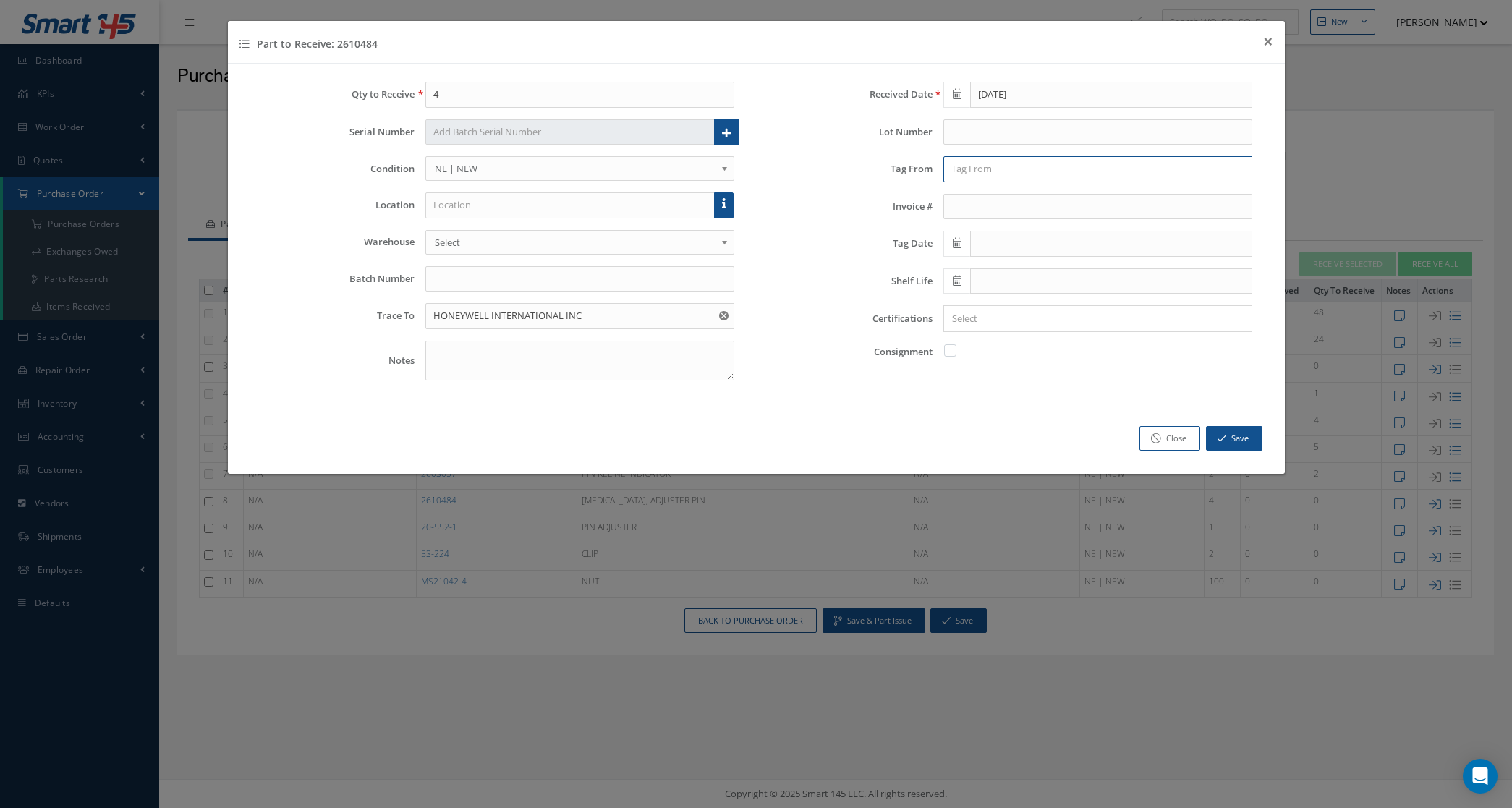
click at [972, 165] on input "text" at bounding box center [1098, 169] width 309 height 26
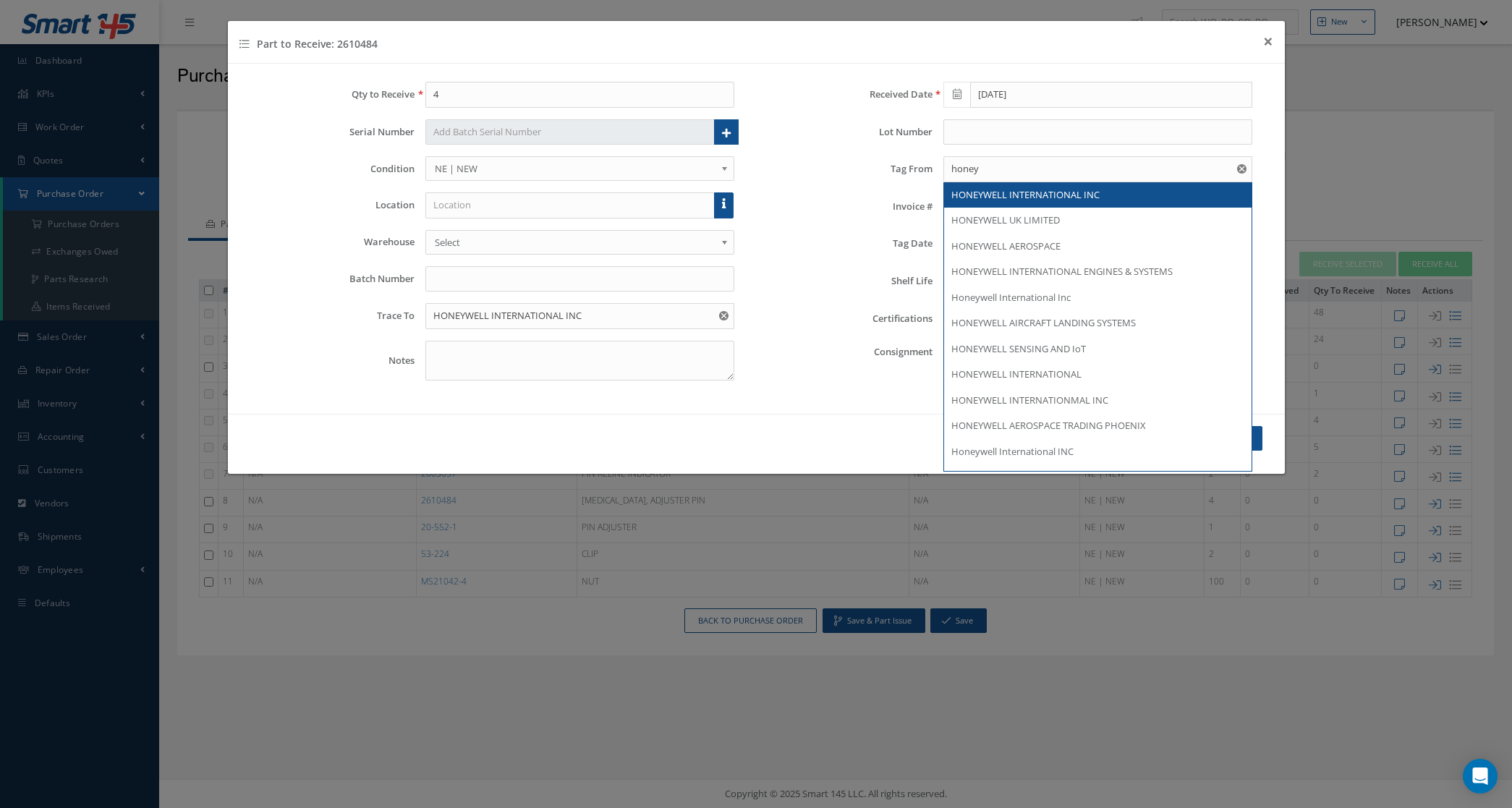
click at [991, 205] on div "Received Date 10/02/2025 Lot Number Tag From honey HONEYWELL INTERNATIONAL INC …" at bounding box center [1015, 236] width 518 height 311
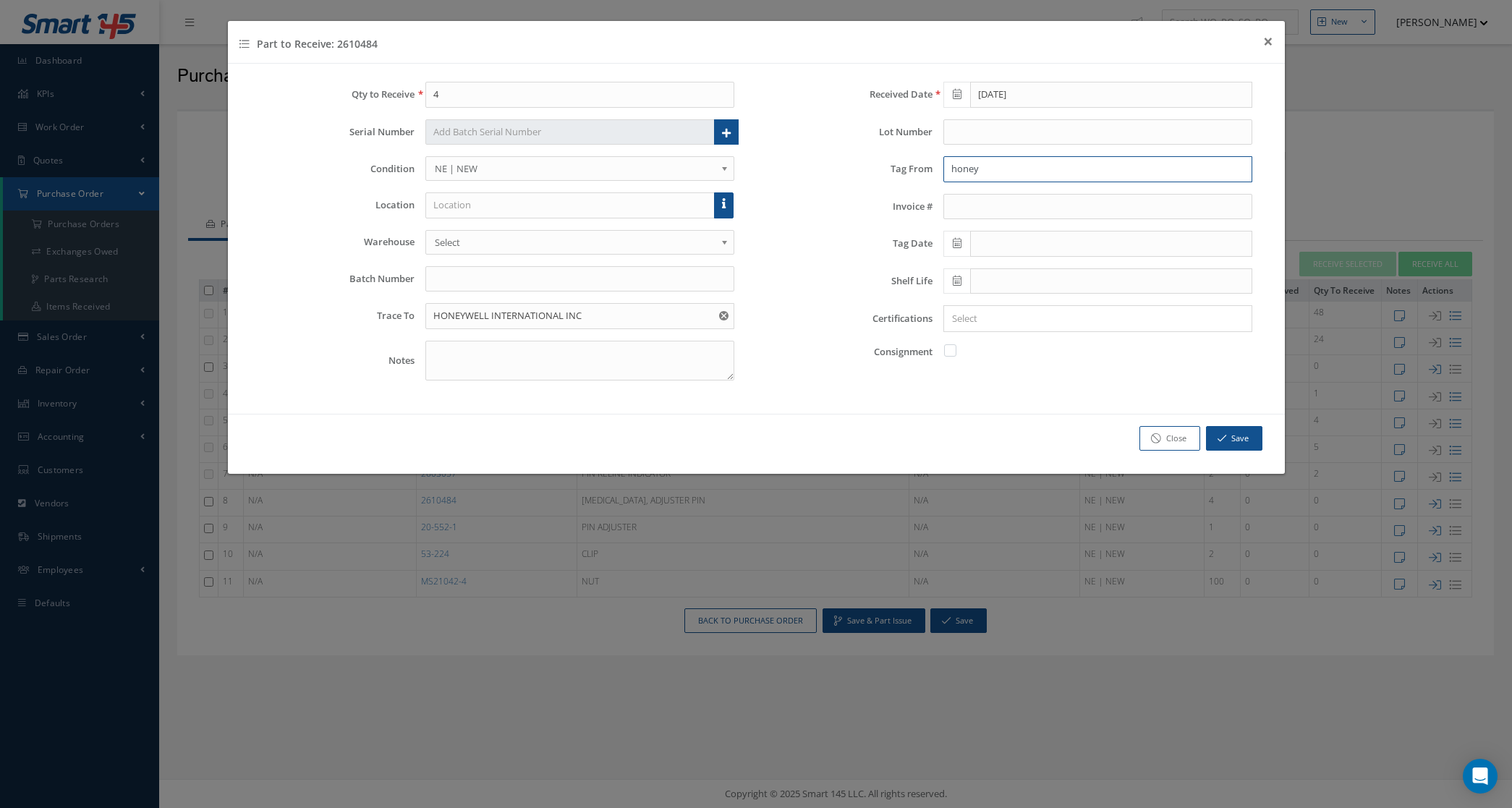
click at [981, 171] on input "honey" at bounding box center [1098, 169] width 309 height 26
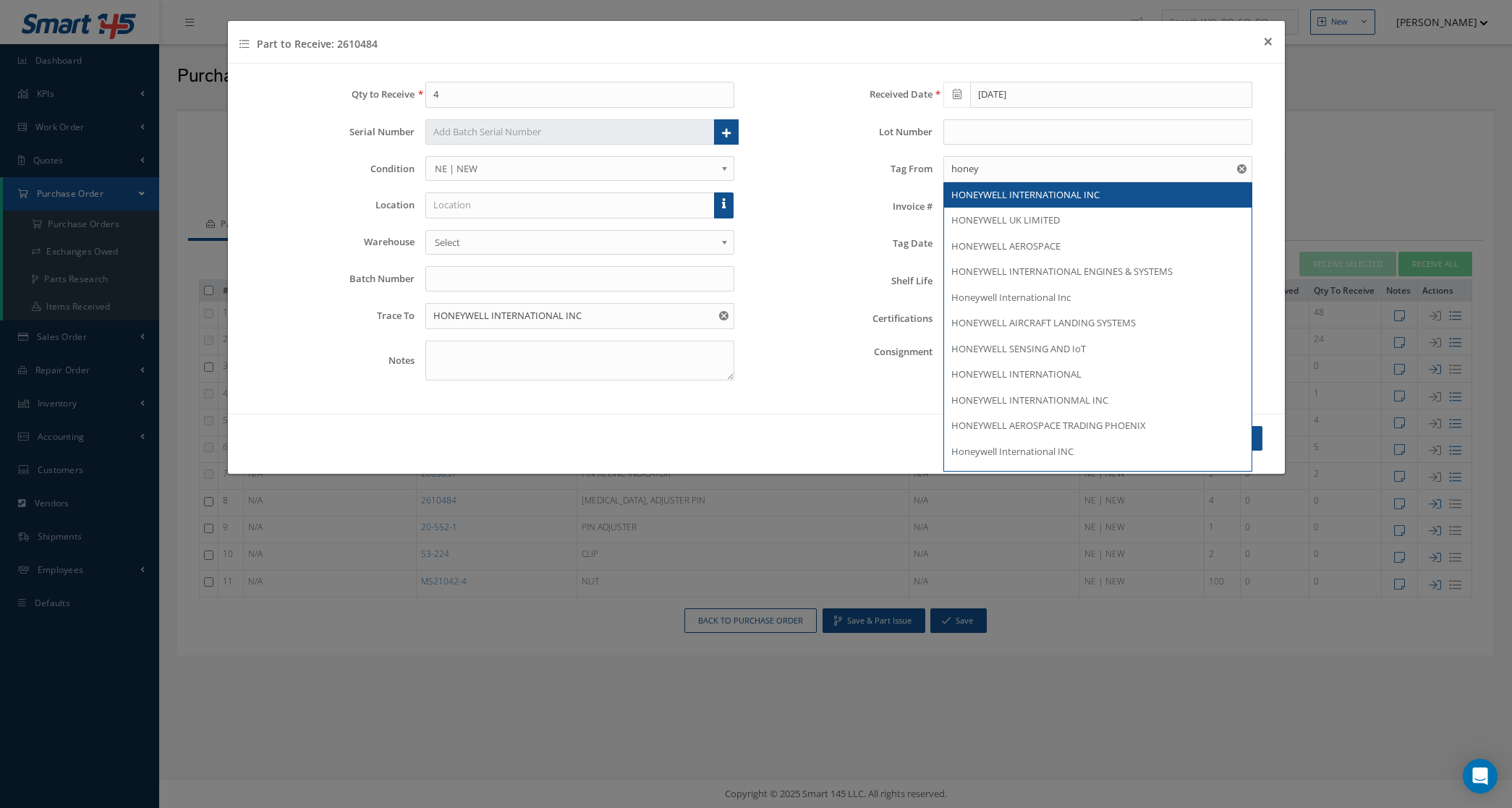
click at [986, 202] on div "HONEYWELL INTERNATIONAL INC" at bounding box center [1098, 196] width 293 height 15
type input "HONEYWELL INTERNATIONAL INC"
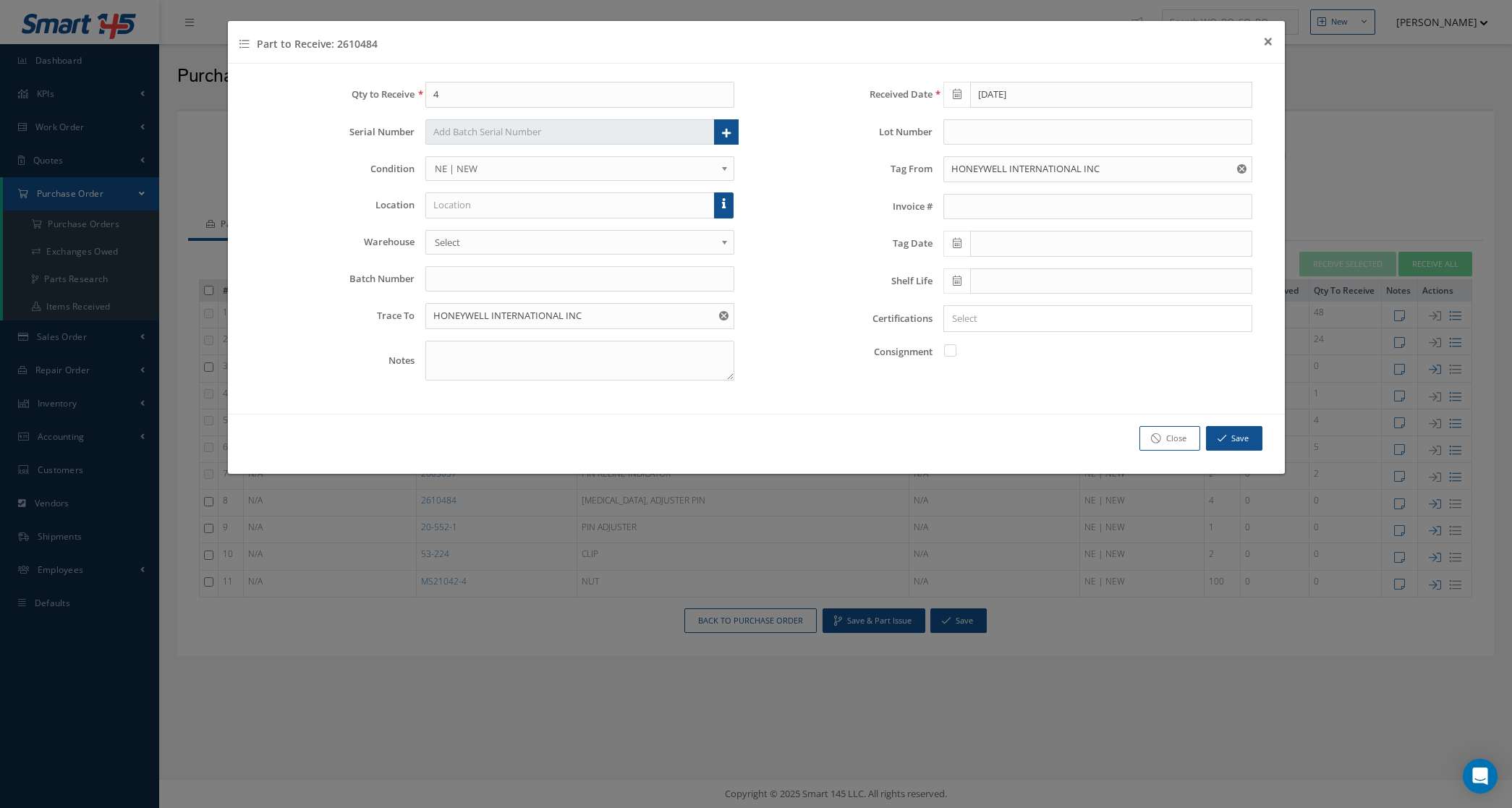
click at [960, 247] on icon at bounding box center [958, 243] width 9 height 10
drag, startPoint x: 1033, startPoint y: 266, endPoint x: 1011, endPoint y: 264, distance: 22.1
click at [1032, 266] on th "June 2024" at bounding box center [1018, 270] width 108 height 21
click at [958, 270] on th "«" at bounding box center [953, 270] width 21 height 21
click at [1007, 389] on span "Oct" at bounding box center [999, 388] width 33 height 39
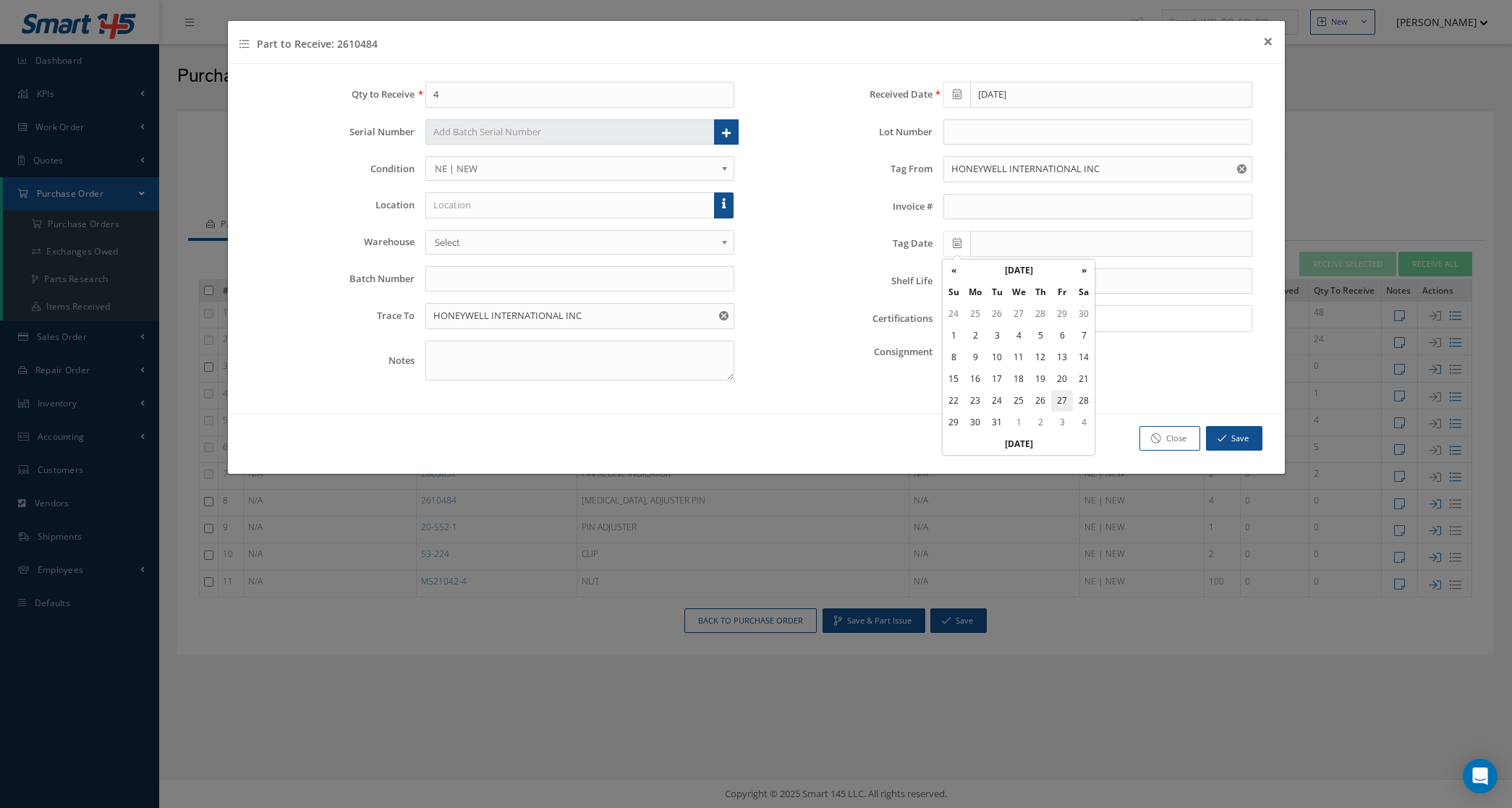
click at [1060, 405] on td "27" at bounding box center [1061, 400] width 21 height 21
type input "10/27/2023"
click at [997, 314] on input "Search for option" at bounding box center [1095, 319] width 298 height 16
click at [1035, 328] on div "8130 ×" at bounding box center [1095, 319] width 301 height 18
click at [1032, 319] on input "Search for option" at bounding box center [1115, 319] width 257 height 16
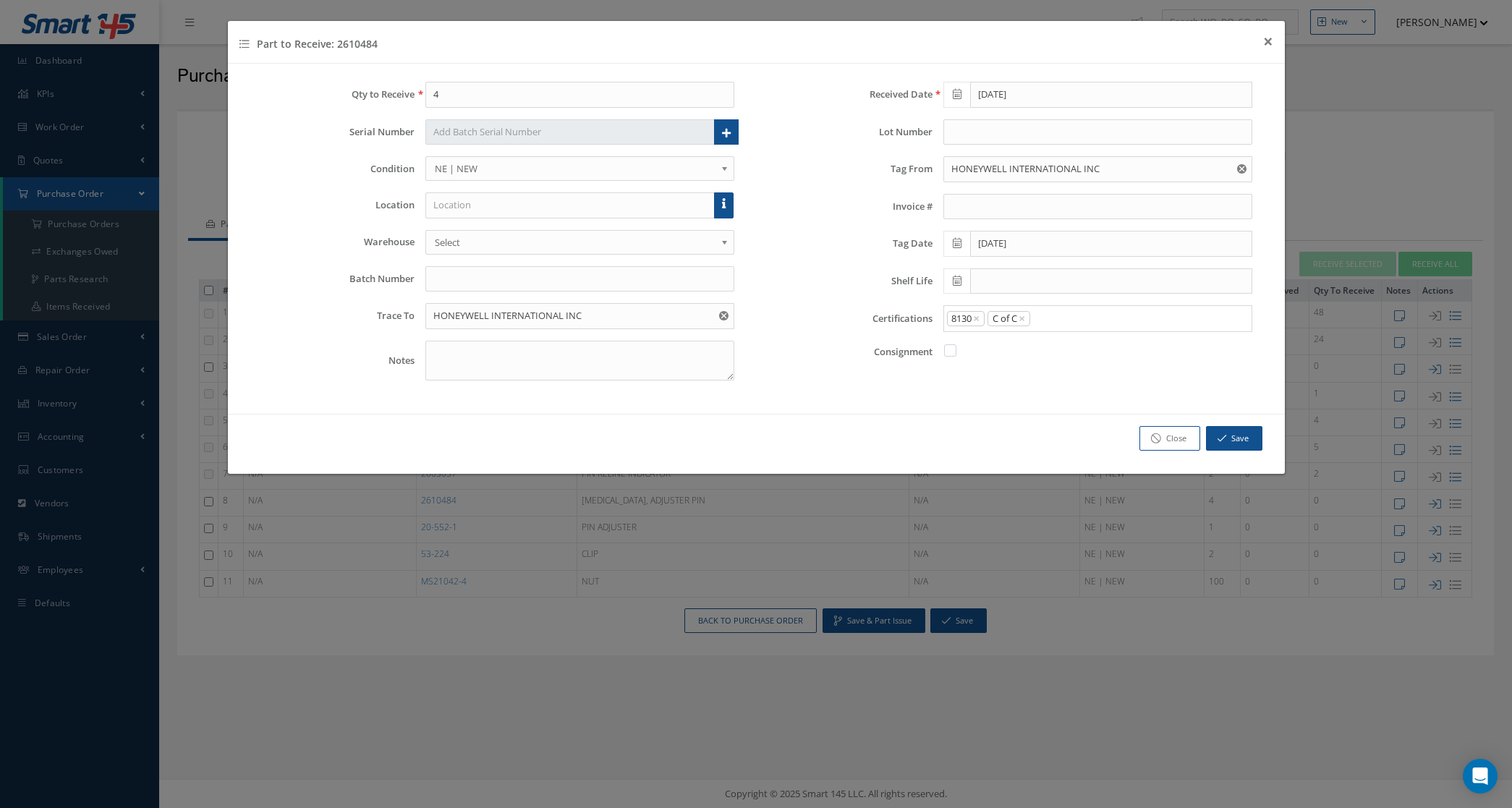
click at [1018, 396] on link "C of C" at bounding box center [1098, 391] width 329 height 22
click at [1065, 320] on input "Search for option" at bounding box center [1138, 319] width 212 height 16
drag, startPoint x: 1054, startPoint y: 412, endPoint x: 970, endPoint y: 367, distance: 95.3
click at [1053, 413] on link "Mat Cert" at bounding box center [1098, 414] width 329 height 22
click at [457, 279] on input "text" at bounding box center [580, 279] width 309 height 26
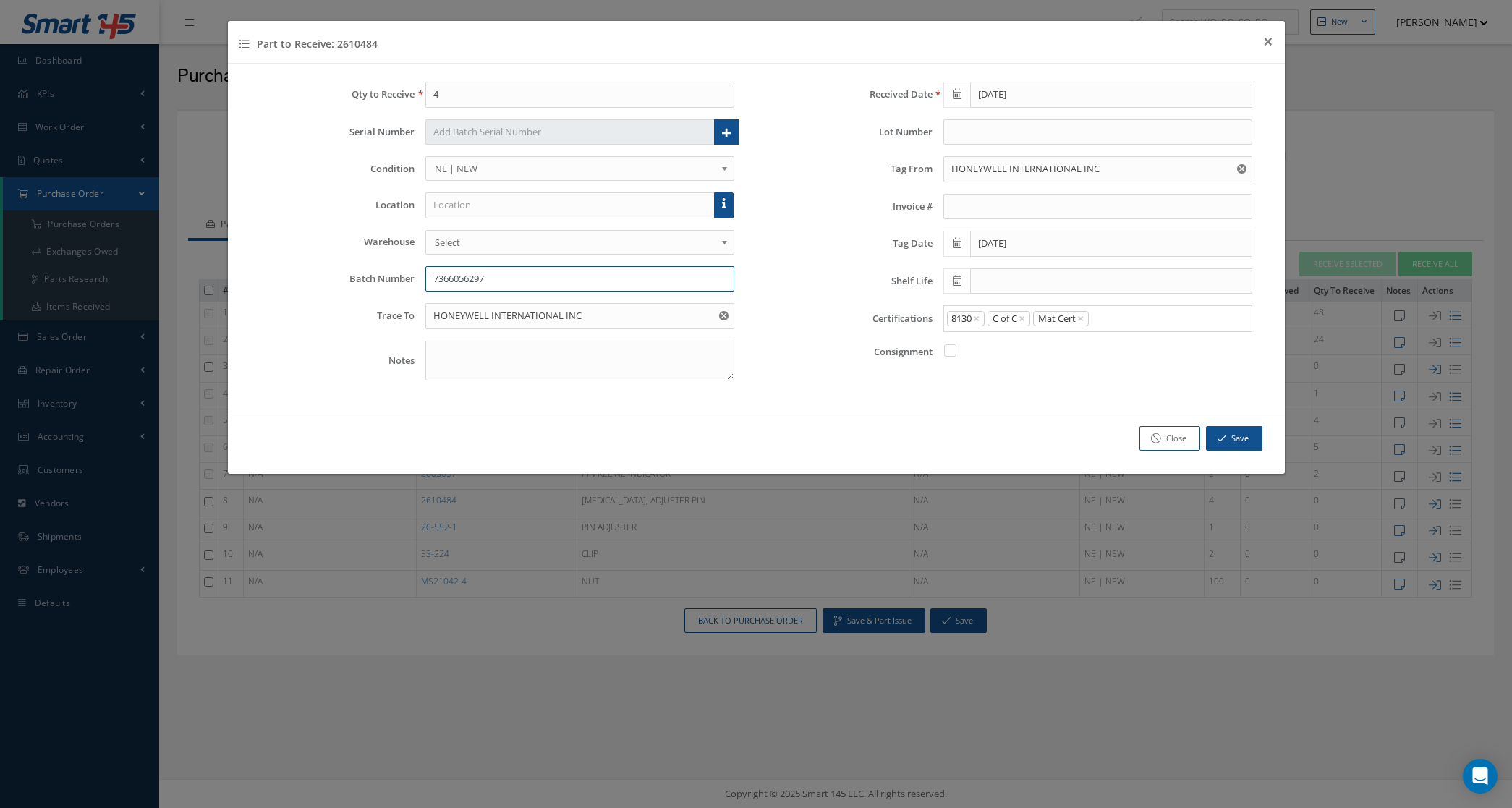
type input "7366056297"
click at [1224, 448] on button "Save" at bounding box center [1234, 439] width 56 height 25
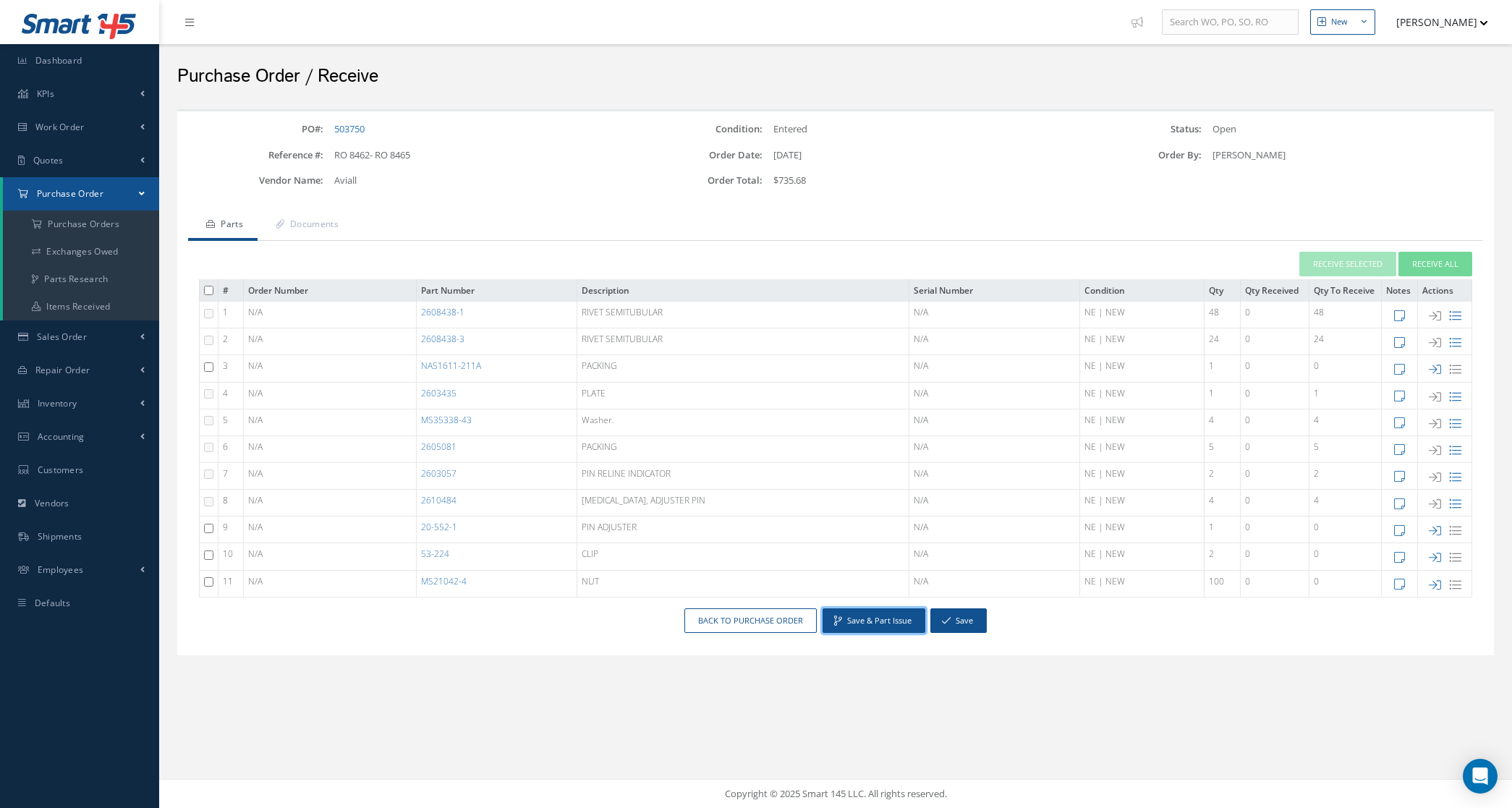
click at [885, 621] on button "Save & Part Issue" at bounding box center [874, 621] width 103 height 25
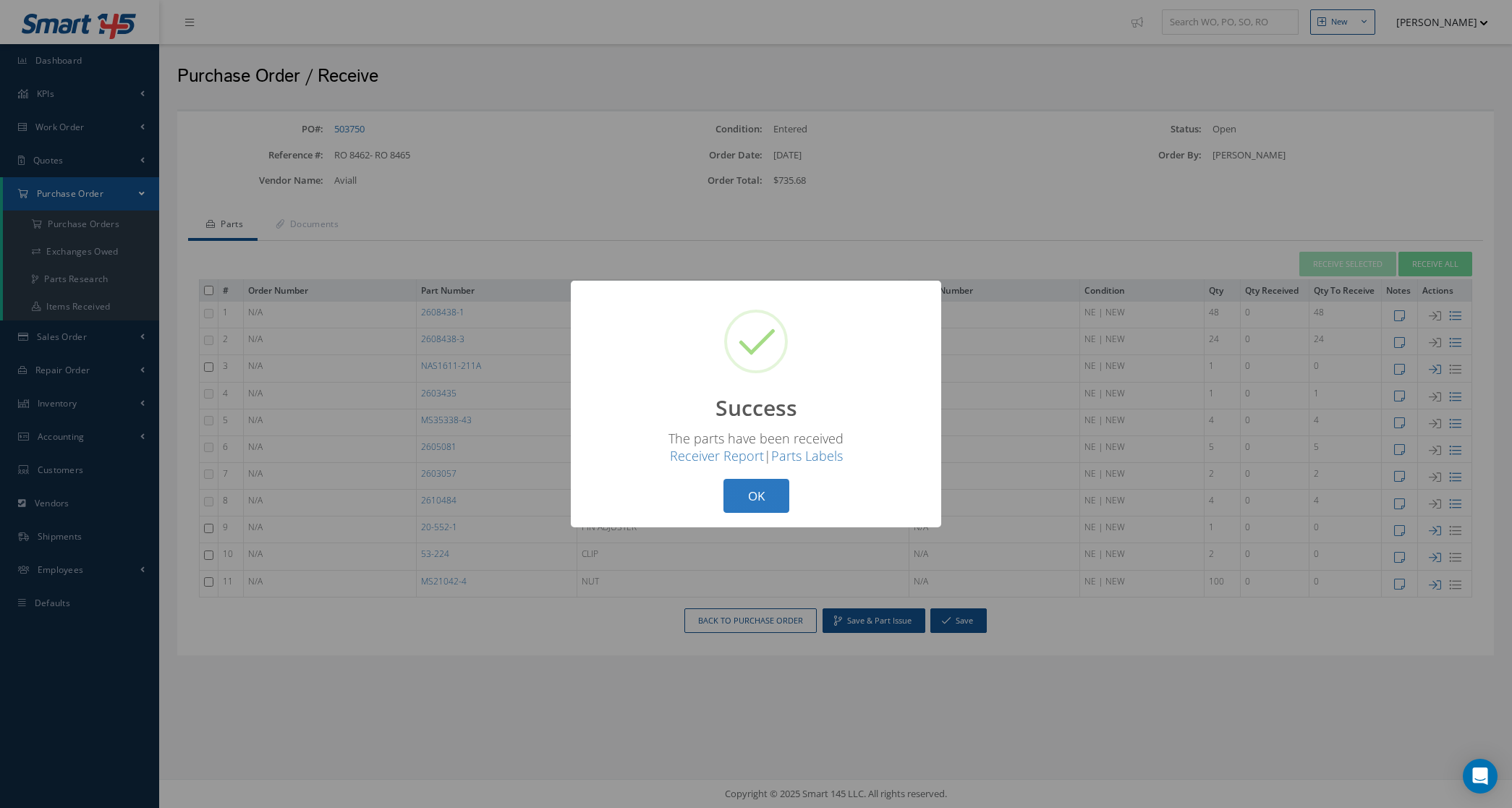
click at [762, 503] on button "OK" at bounding box center [756, 496] width 66 height 34
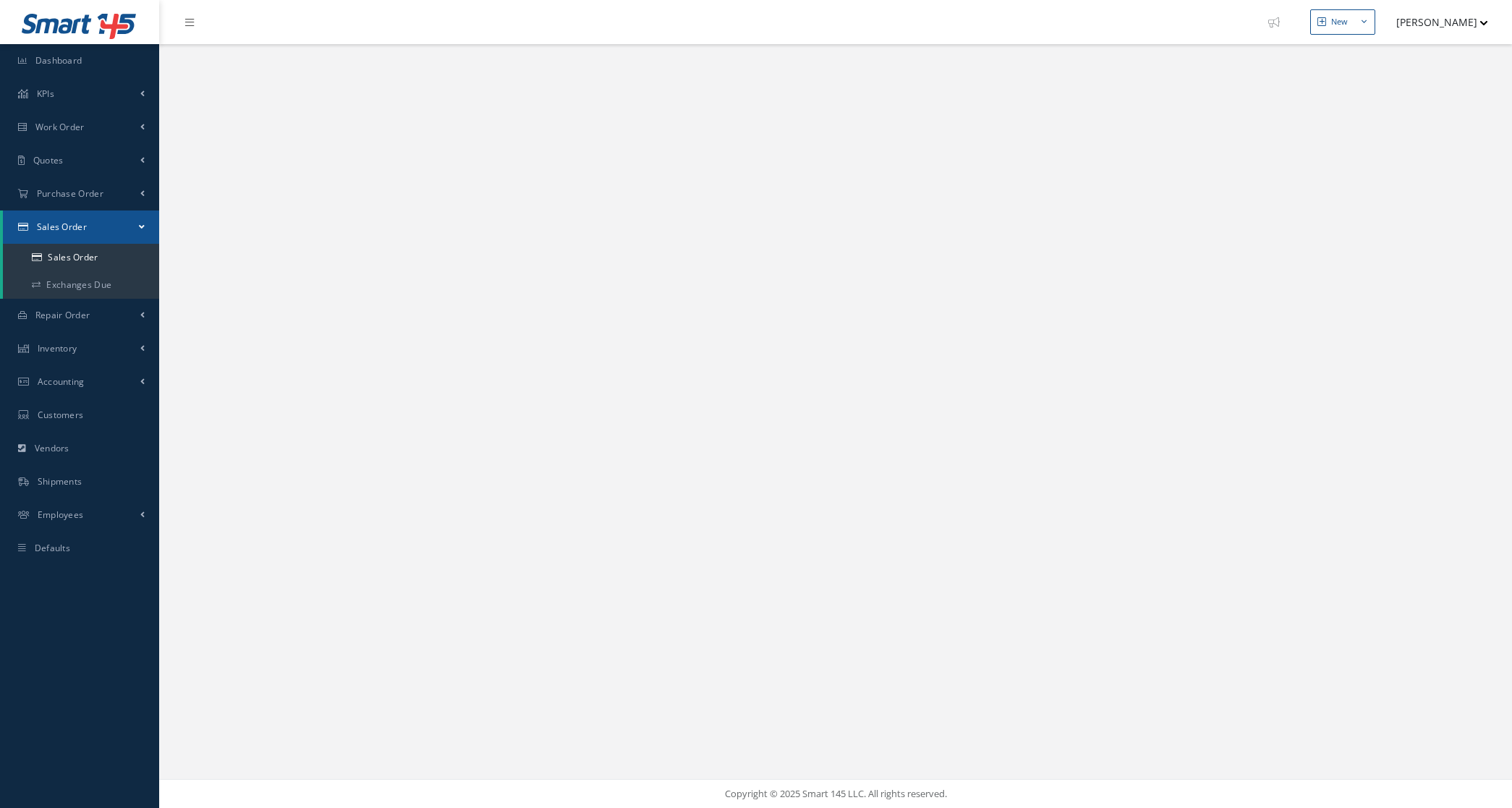
select select "25"
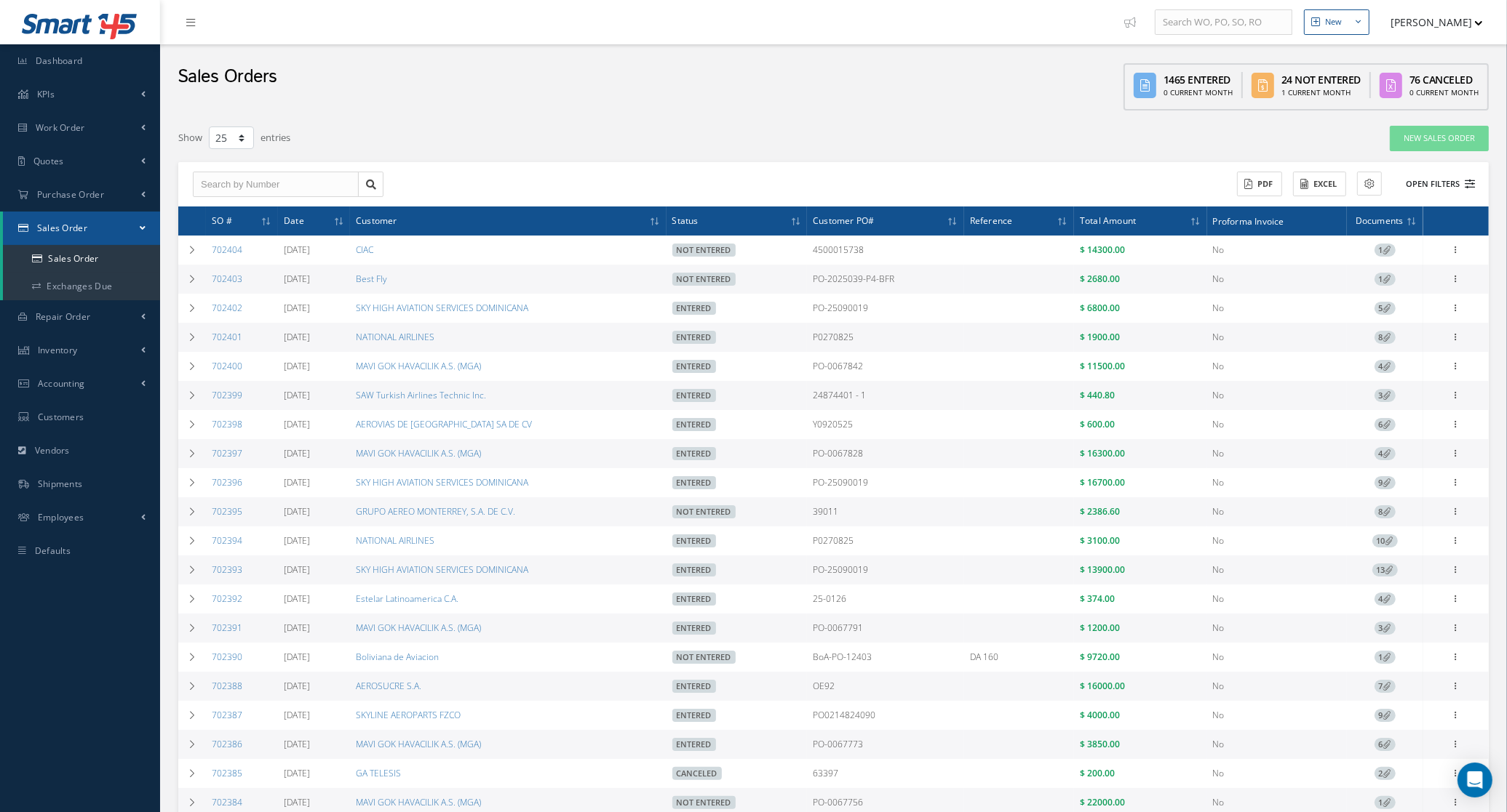
click at [1453, 176] on button "Open Filters" at bounding box center [1433, 184] width 82 height 24
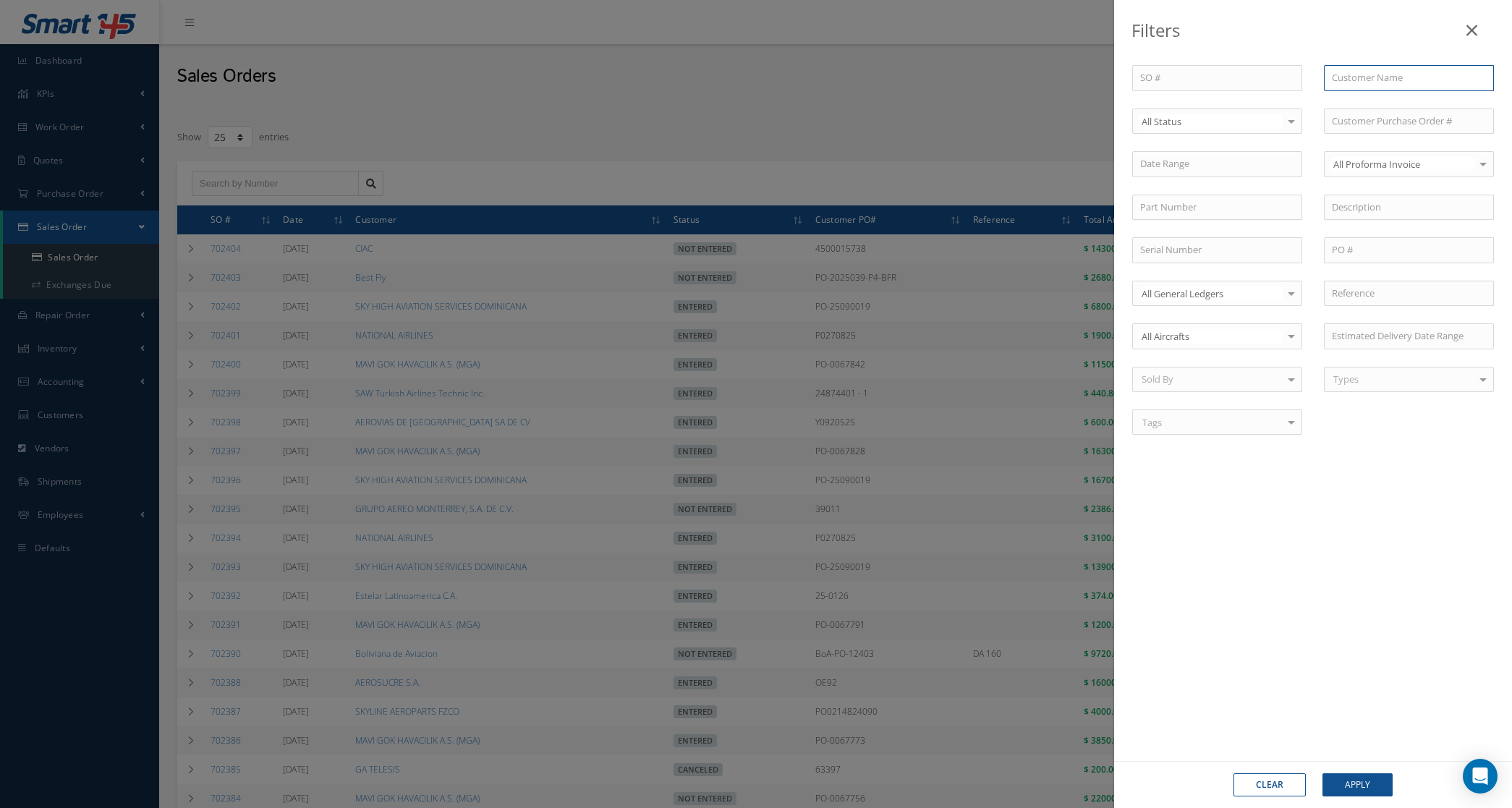
click at [1413, 81] on input "text" at bounding box center [1408, 78] width 170 height 26
click at [1364, 105] on span "SAW Turkish Airlines Technic Inc." at bounding box center [1401, 104] width 139 height 13
type input "SAW Turkish Airlines Technic Inc."
click at [1331, 782] on button "Apply" at bounding box center [1357, 785] width 70 height 23
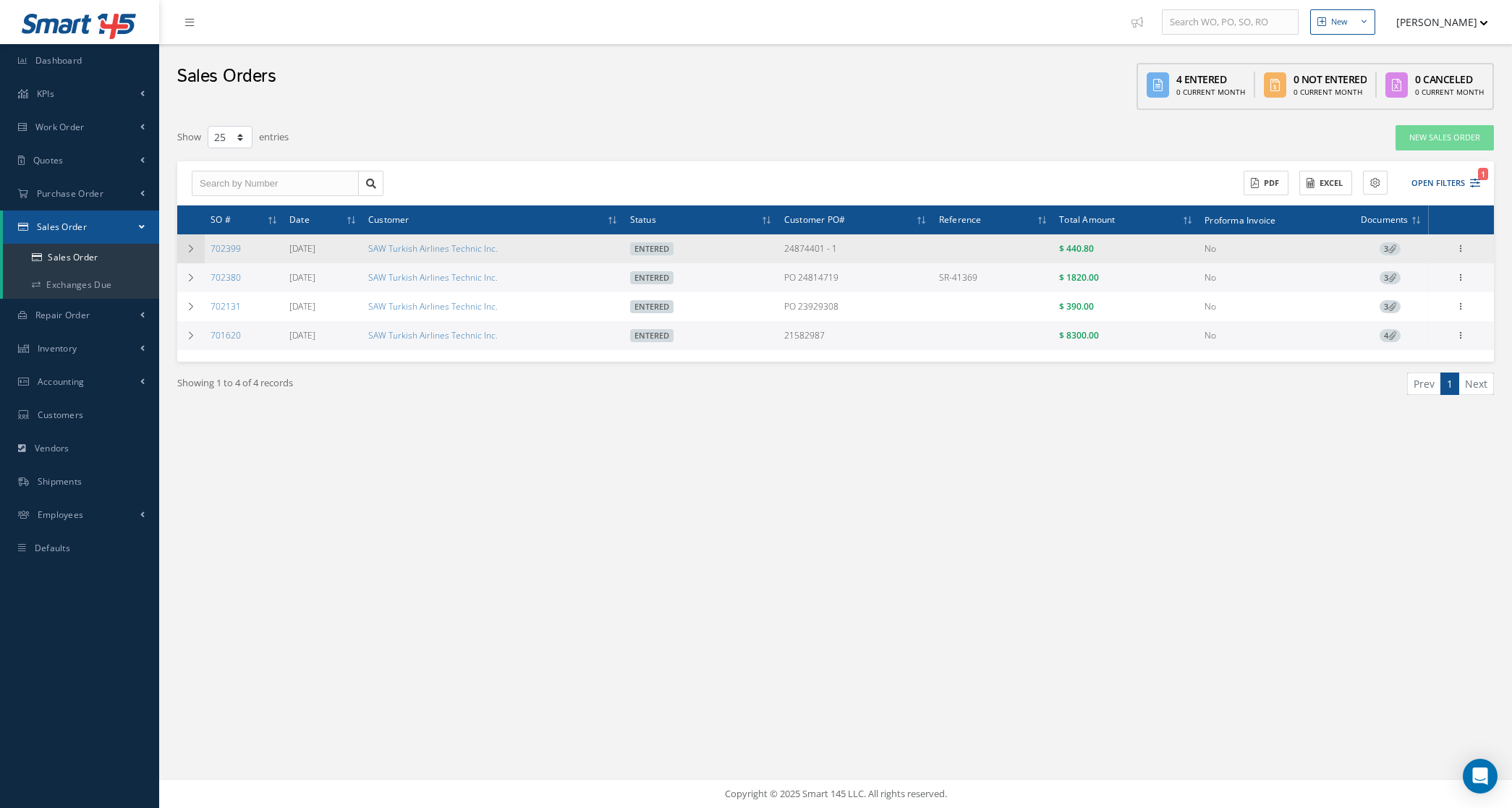
click at [185, 252] on td at bounding box center [190, 248] width 27 height 29
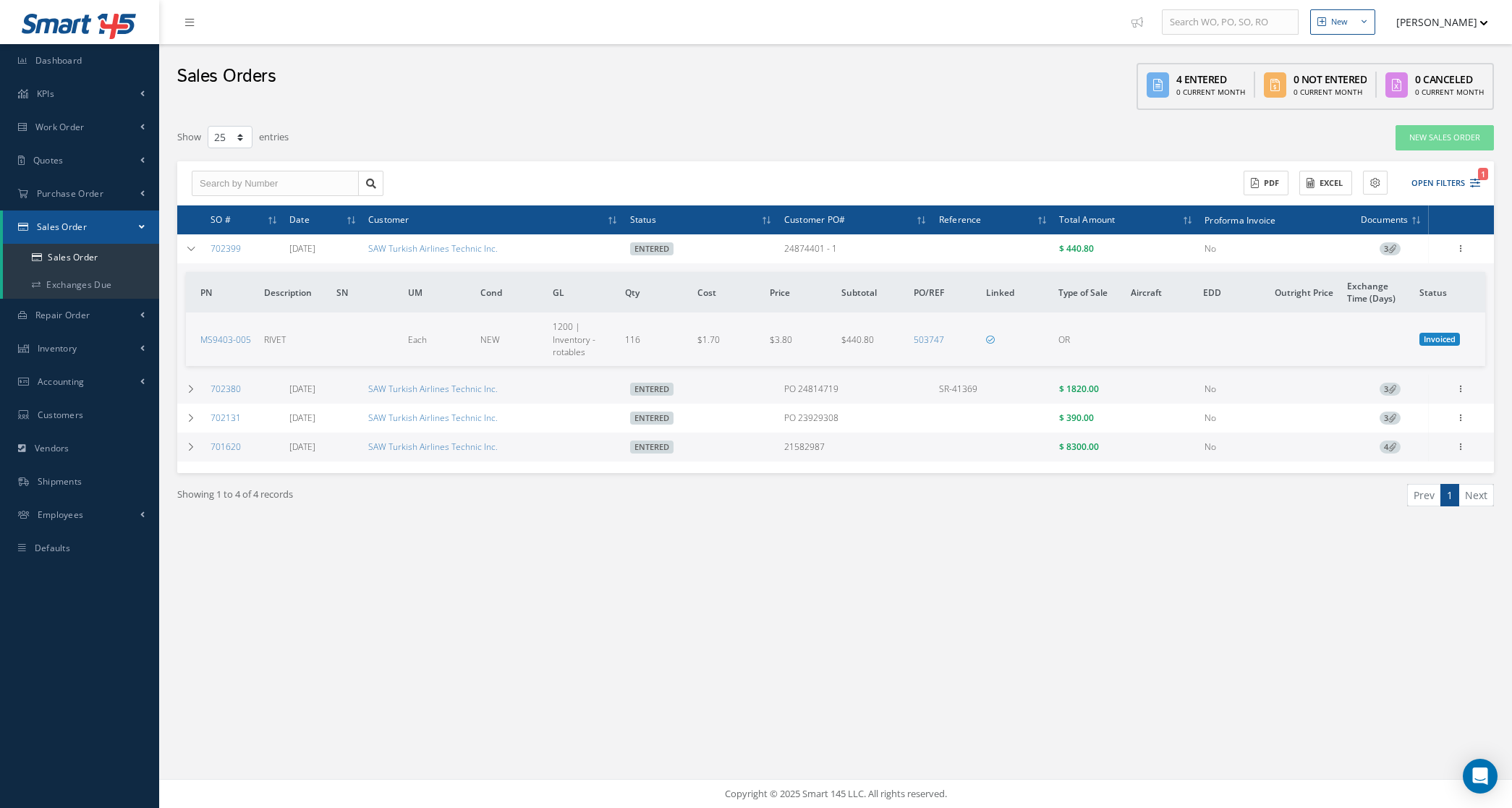
click at [1463, 256] on div "Reverse Sales Order Edit Show Send By Email Documents Print-Outs Sales Order In…" at bounding box center [1461, 248] width 17 height 17
click at [1462, 254] on icon at bounding box center [1462, 248] width 15 height 12
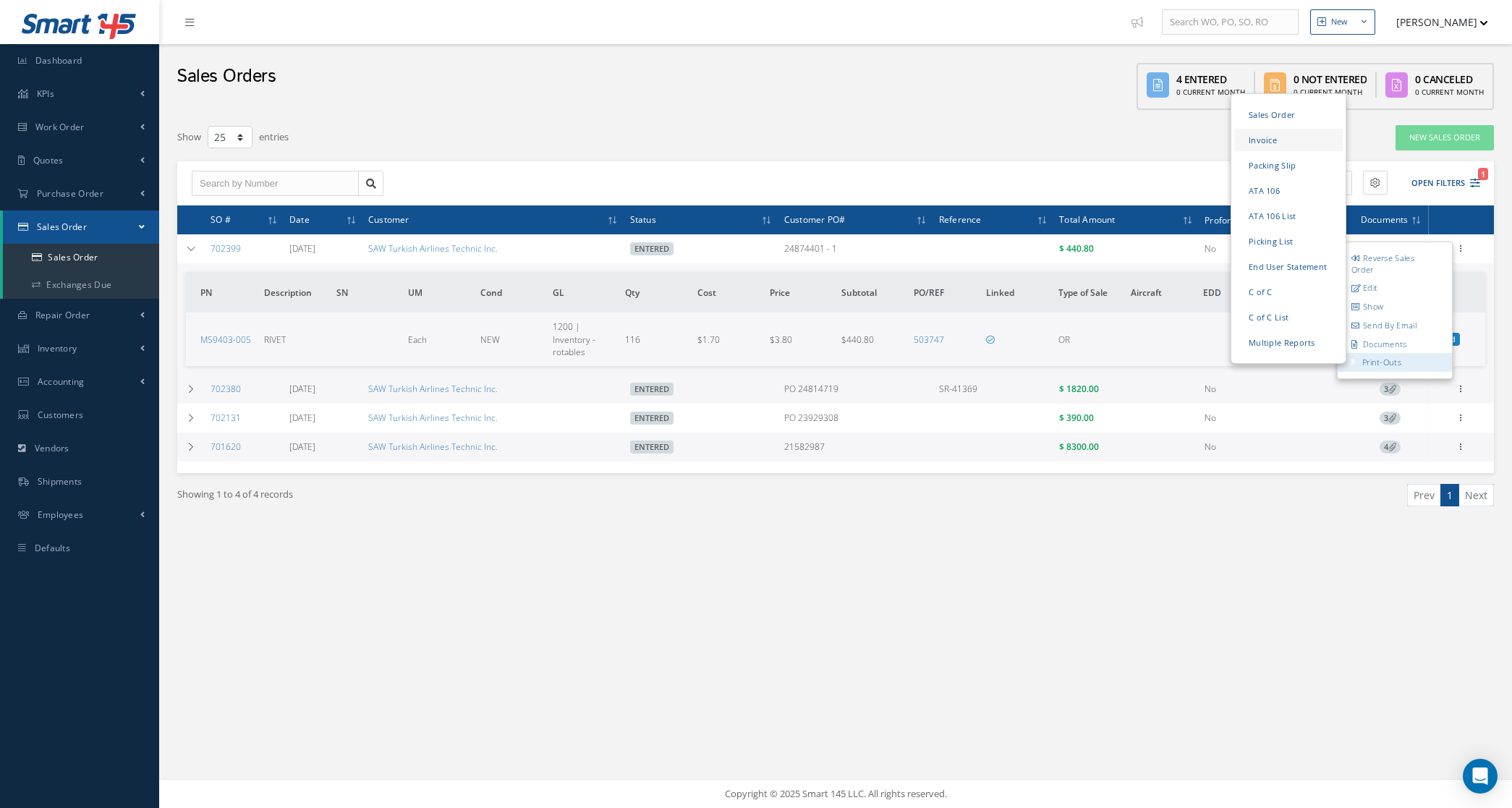
click at [1274, 143] on link "Invoice" at bounding box center [1288, 140] width 108 height 22
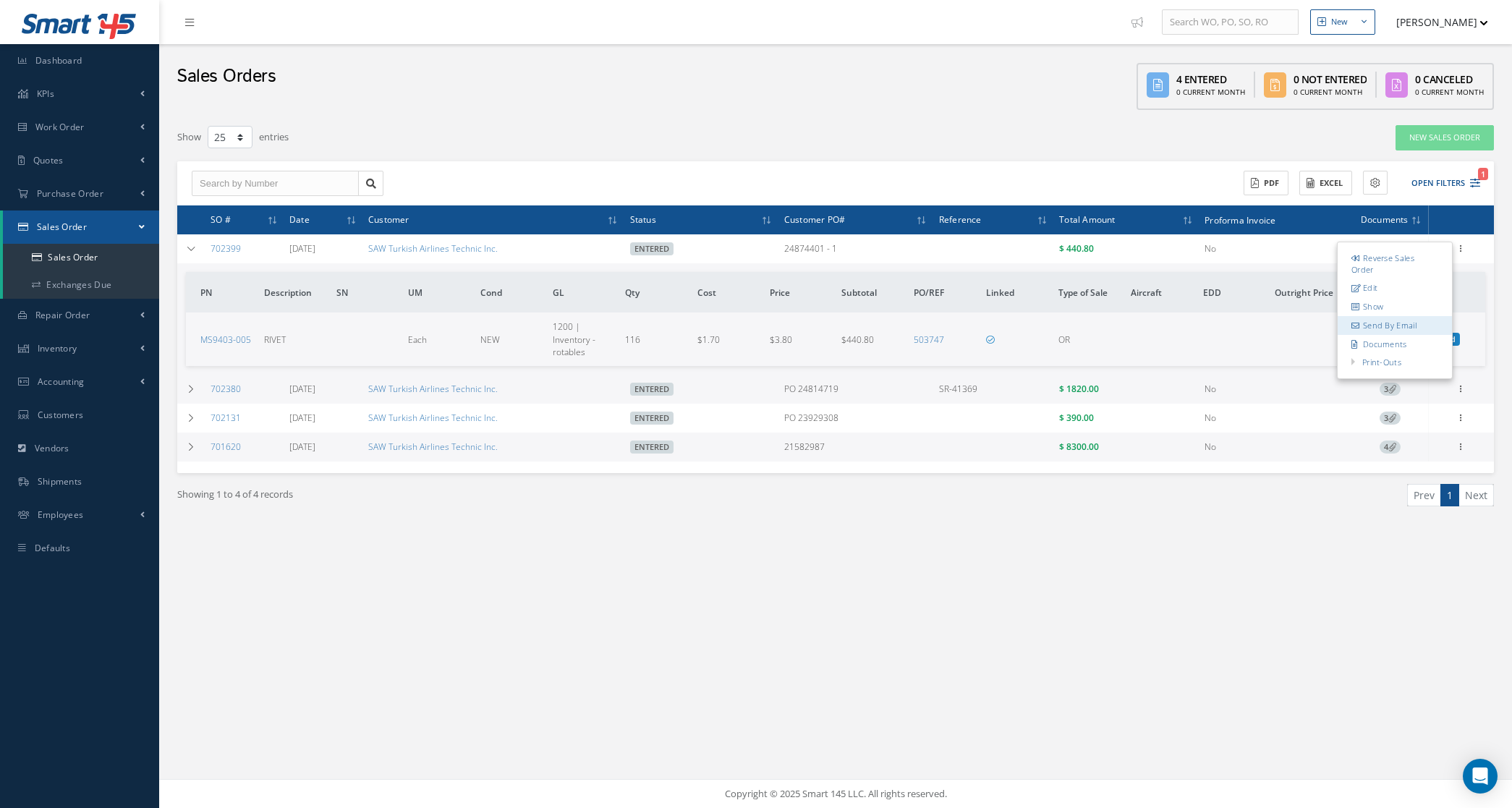
click at [1414, 322] on link "Send By Email" at bounding box center [1395, 325] width 114 height 19
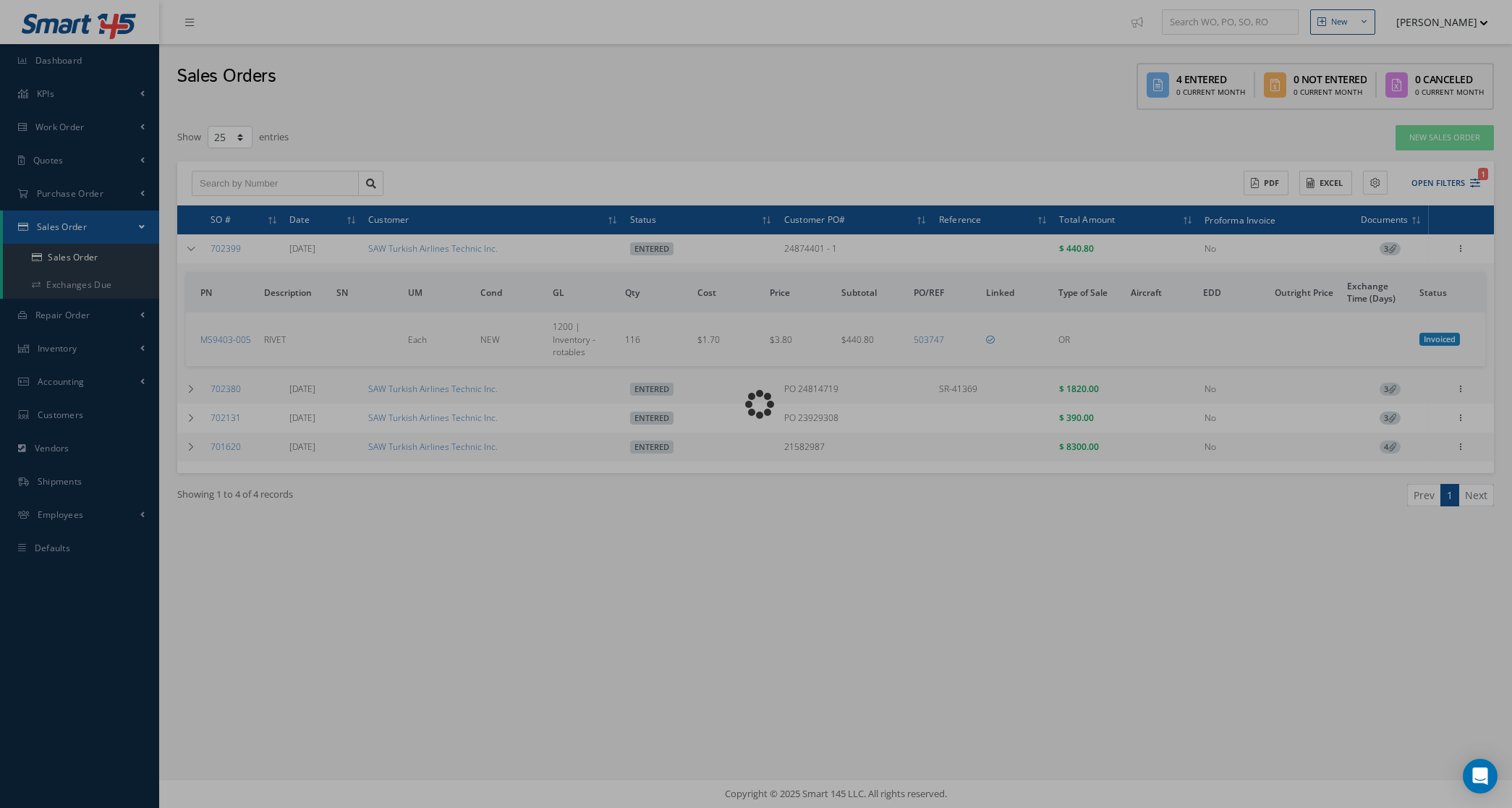
type input "Reports from Sales Order 702399"
type textarea "Dear, Please find attached your Sales Order 702399. Please feel free to contact…"
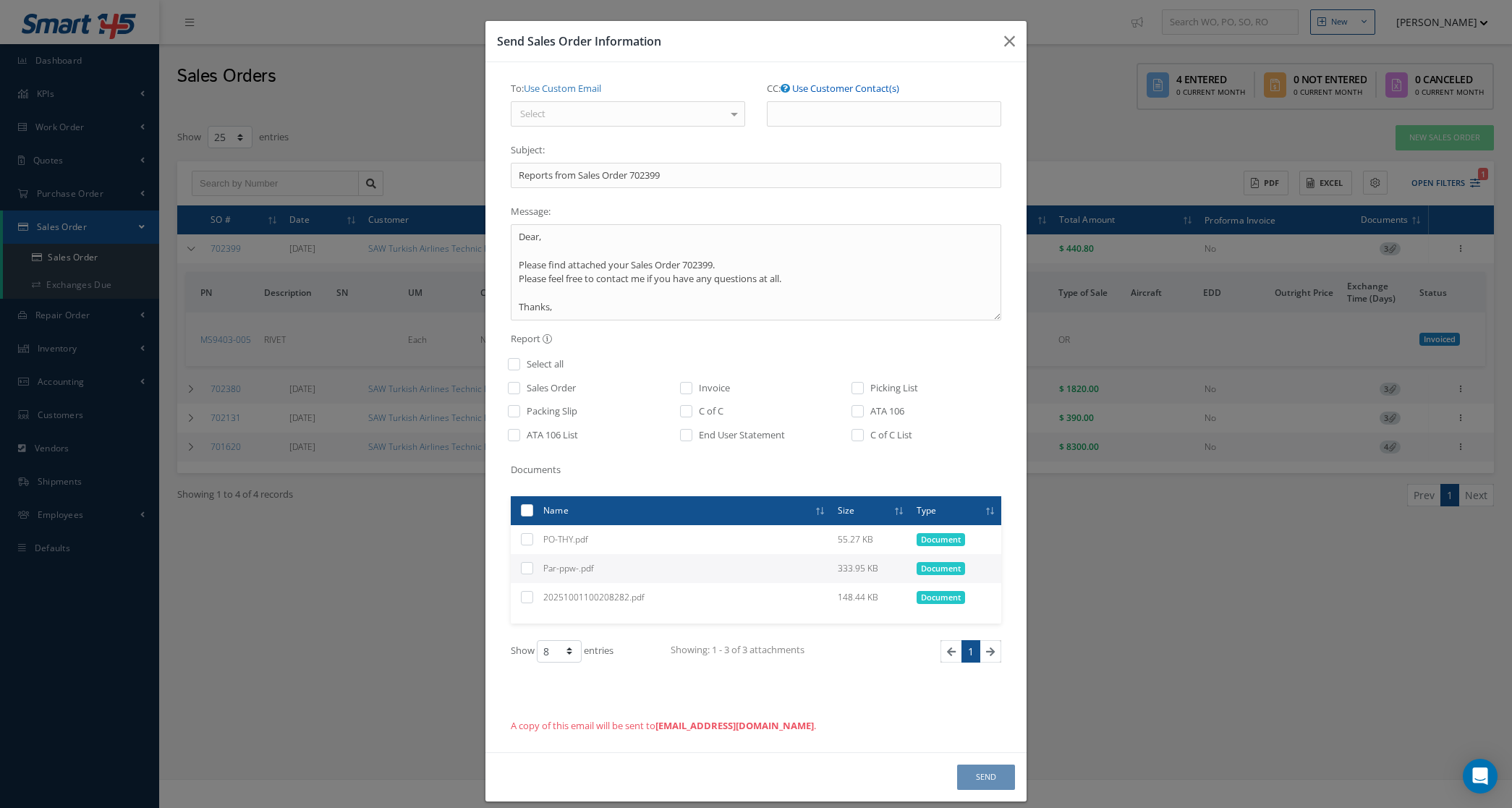
click at [808, 90] on link "Use Customer Contact(s)" at bounding box center [846, 88] width 107 height 13
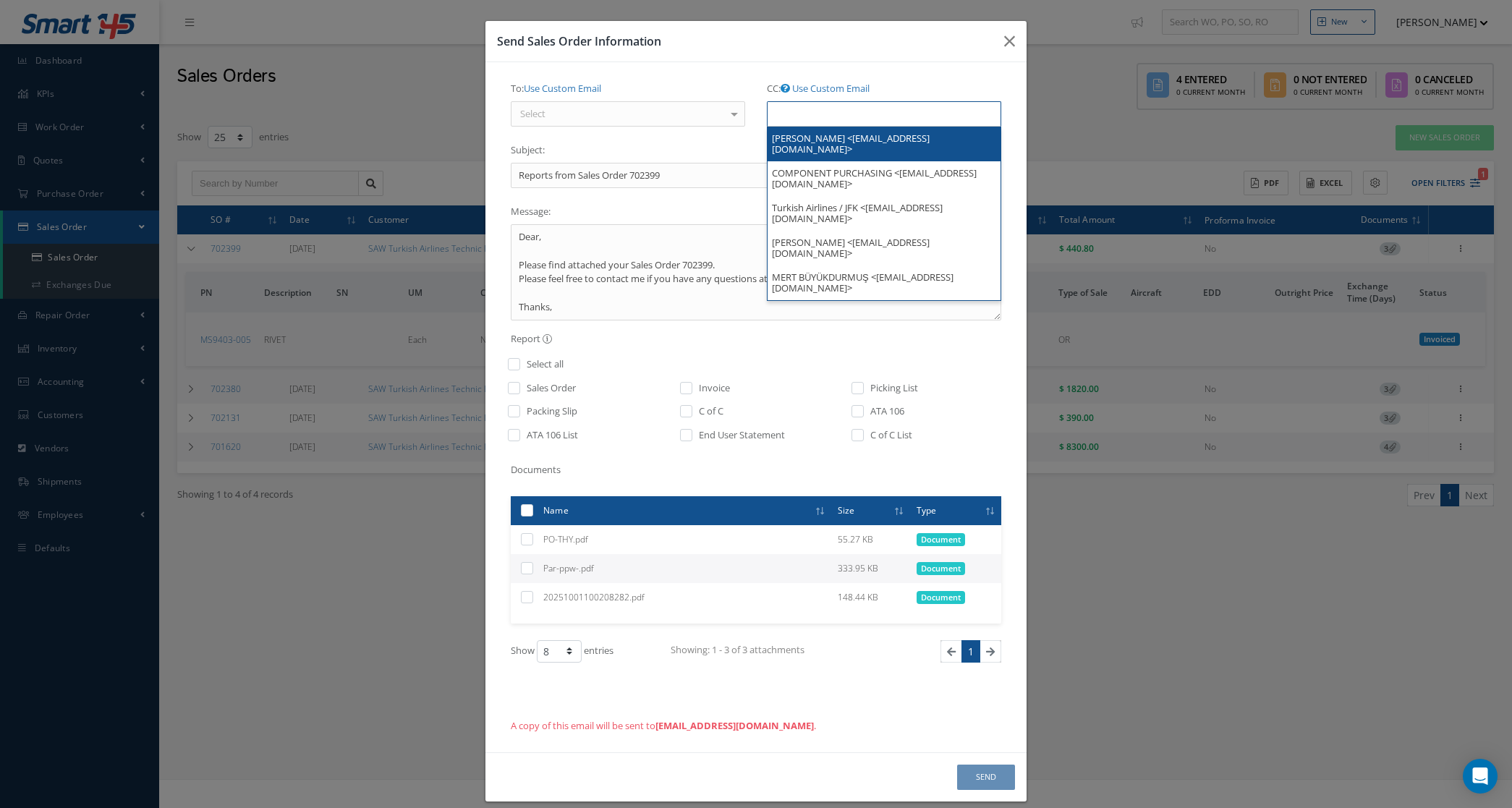
click at [801, 112] on input "text" at bounding box center [798, 114] width 44 height 18
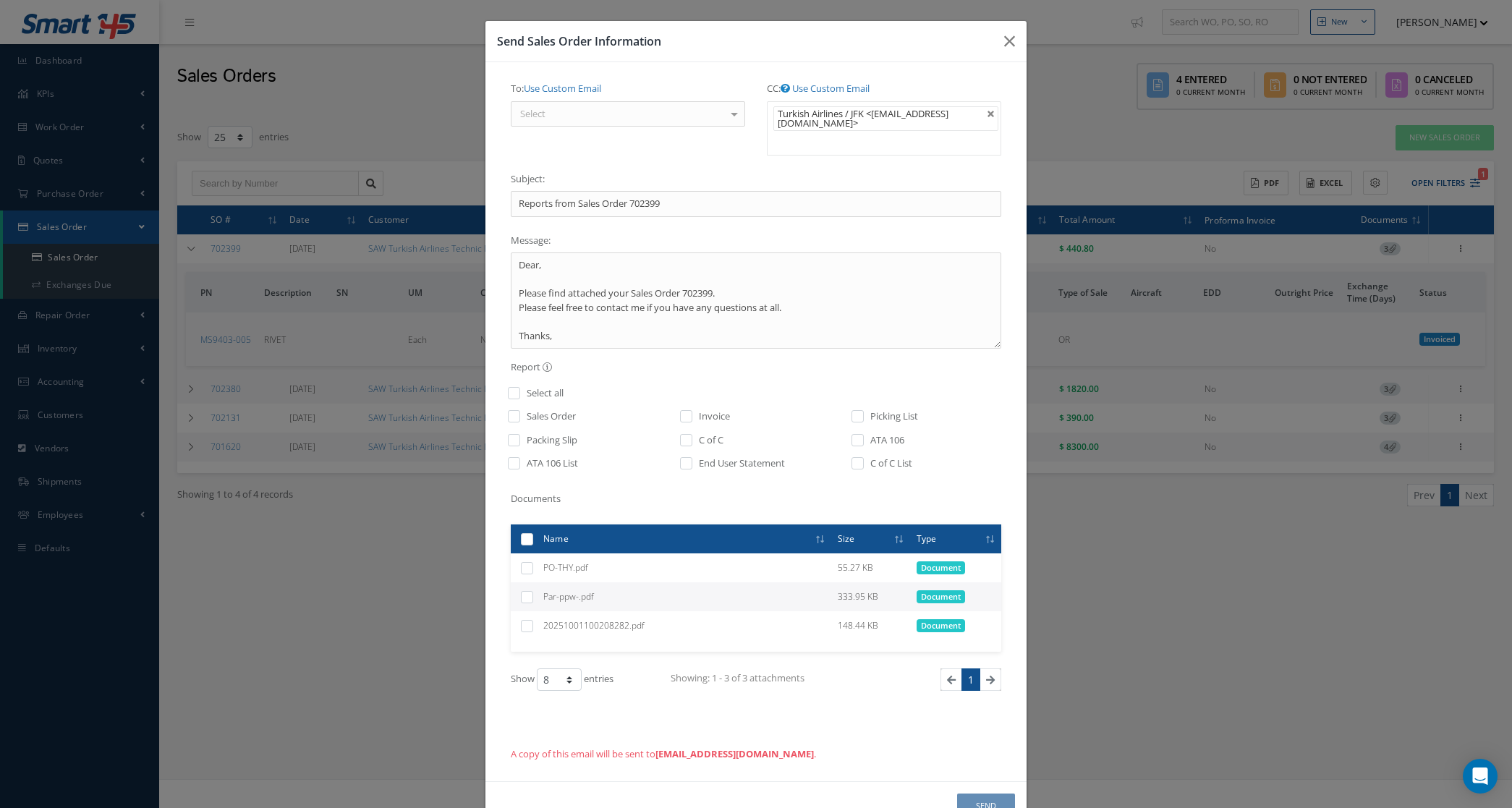
click at [668, 116] on div "Select" at bounding box center [628, 114] width 234 height 26
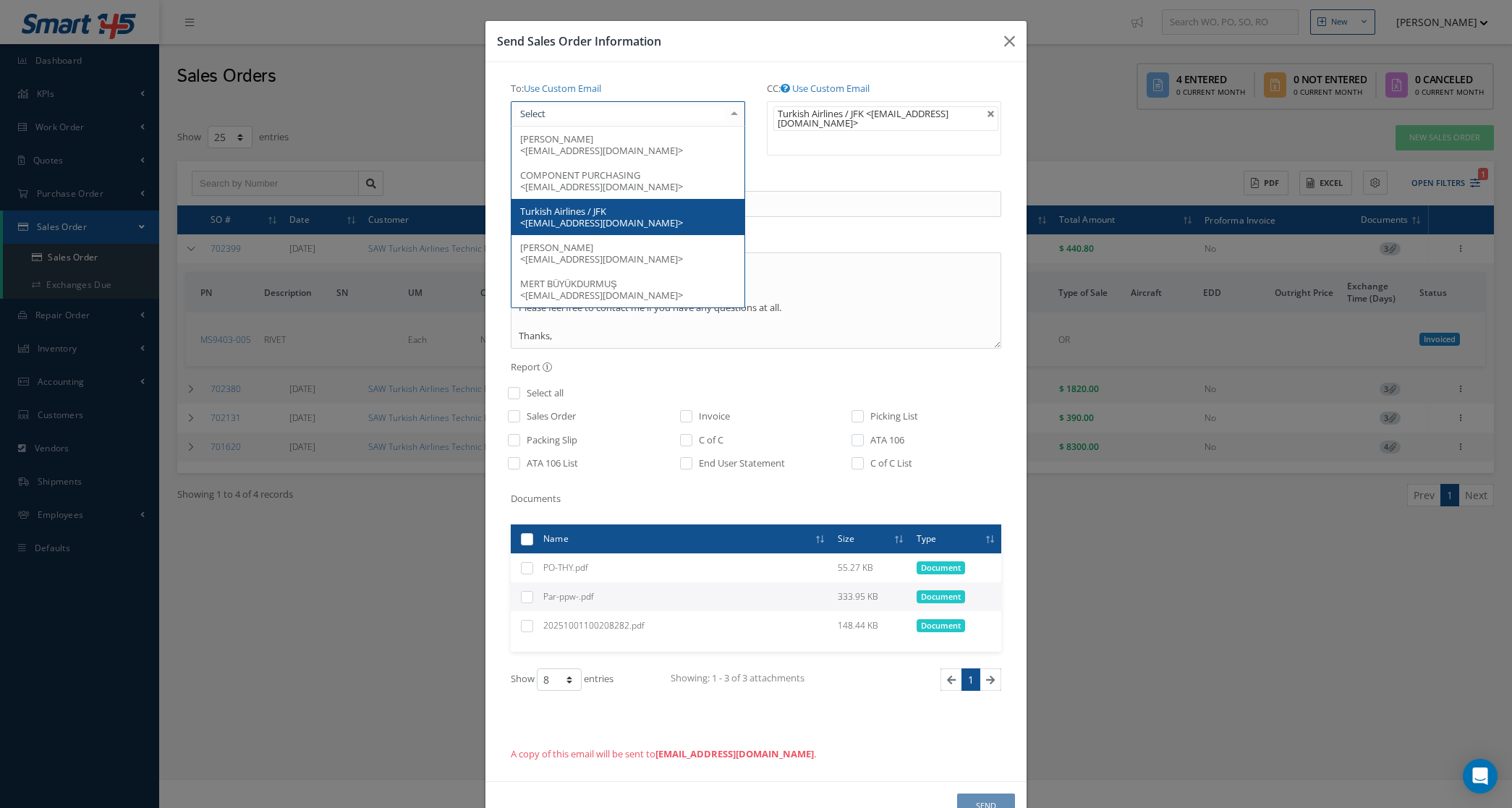
click at [580, 215] on span "Turkish Airlines / JFK <ENDERG@THY.COM>" at bounding box center [602, 216] width 163 height 24
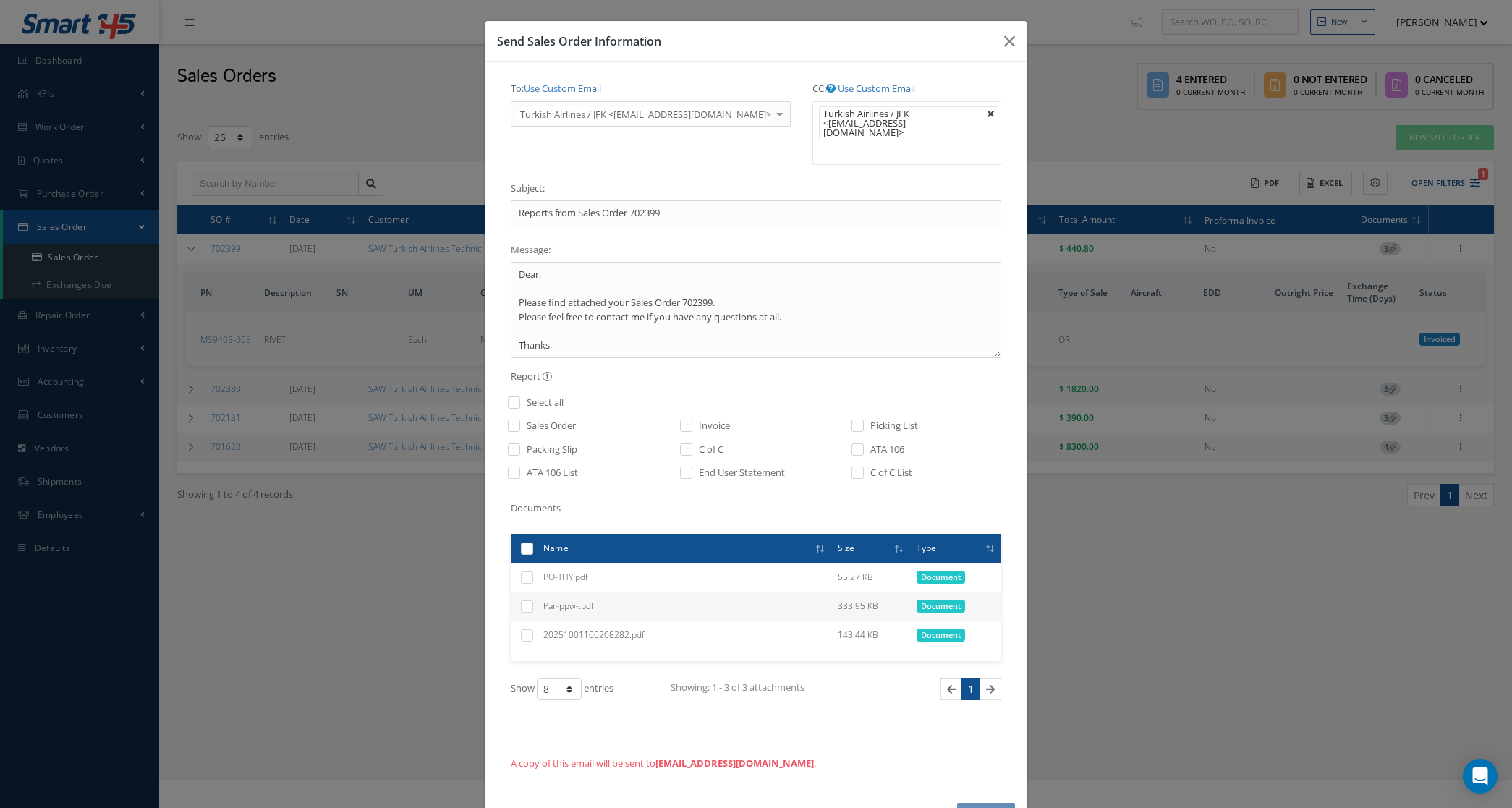
click at [987, 117] on link at bounding box center [992, 114] width 9 height 9
type input "Select"
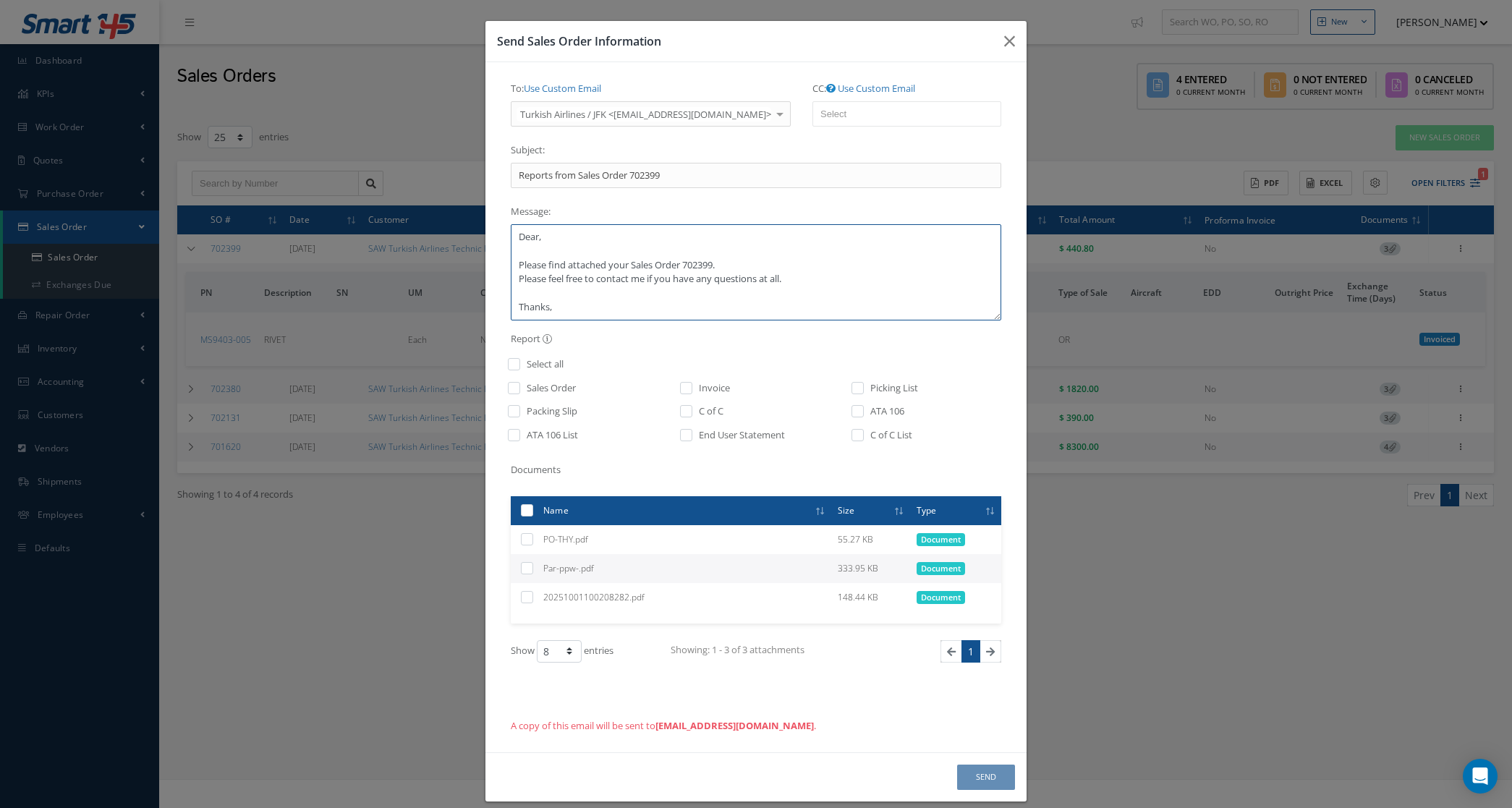
click at [541, 243] on textarea "Dear, Please find attached your Sales Order 702399. Please feel free to contact…" at bounding box center [756, 273] width 491 height 96
click at [554, 316] on textarea "Dear customer Please find attached your Sales Order 702399. Please feel free to…" at bounding box center [756, 273] width 491 height 96
type textarea "Dear customer Please find attached your Sales Order 702399. Please feel free to…"
click at [684, 387] on input "checkbox" at bounding box center [687, 392] width 10 height 16
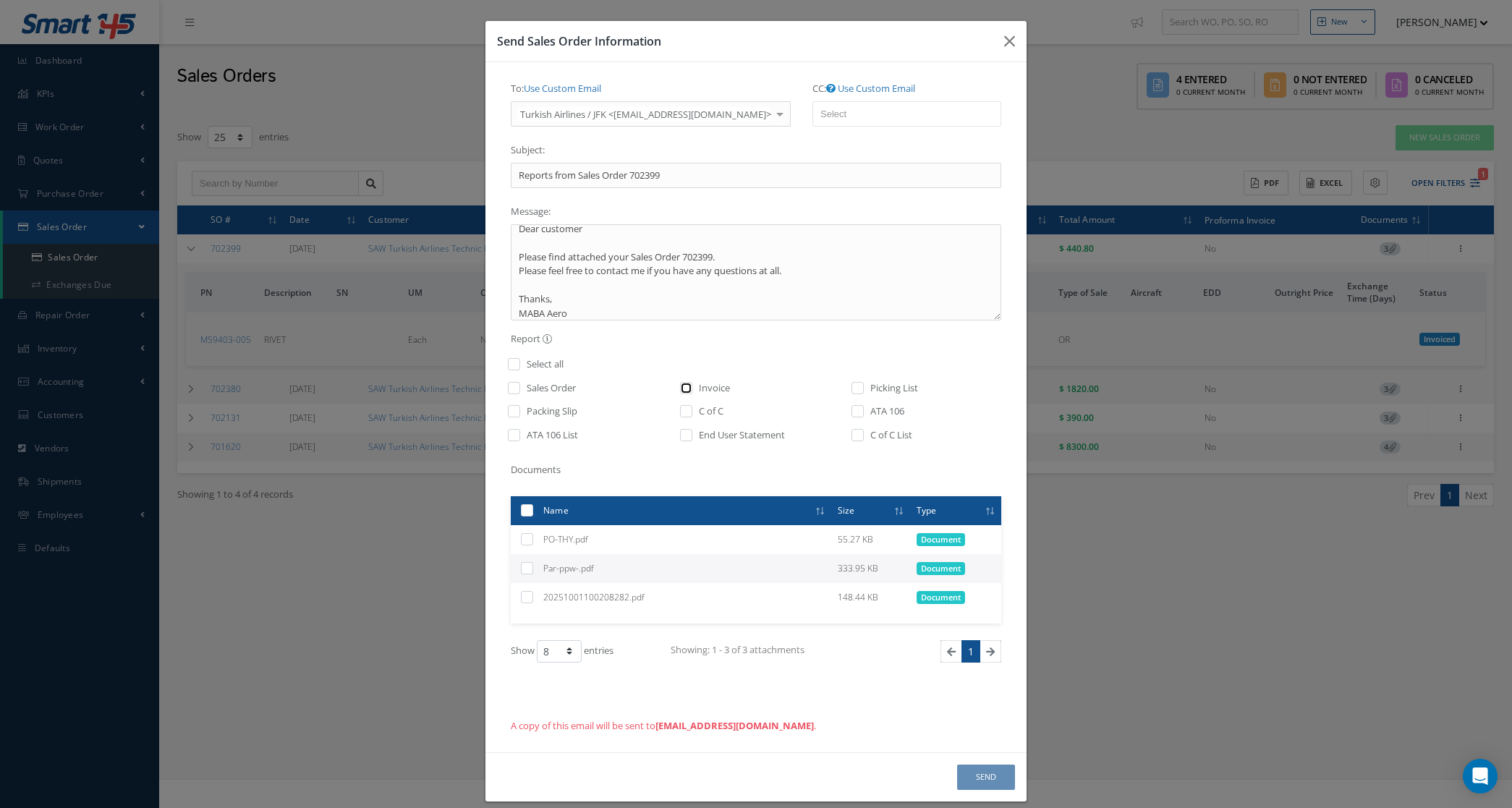
checkbox input "true"
click at [532, 598] on label at bounding box center [532, 597] width 0 height 13
click at [525, 598] on input "checkbox" at bounding box center [528, 598] width 10 height 10
checkbox input "true"
click at [962, 780] on button "Send" at bounding box center [987, 778] width 58 height 25
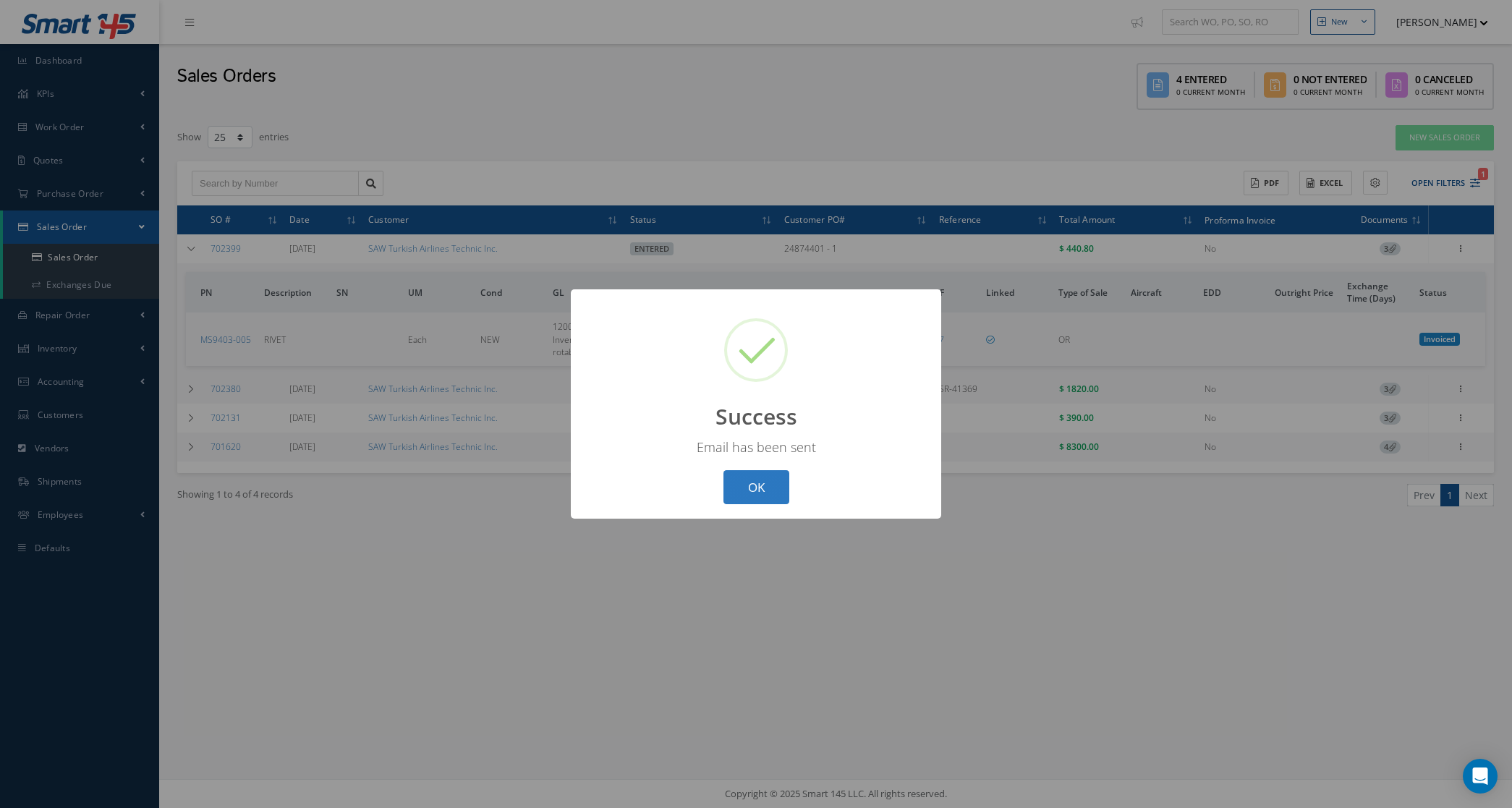
click at [773, 487] on button "OK" at bounding box center [756, 488] width 66 height 34
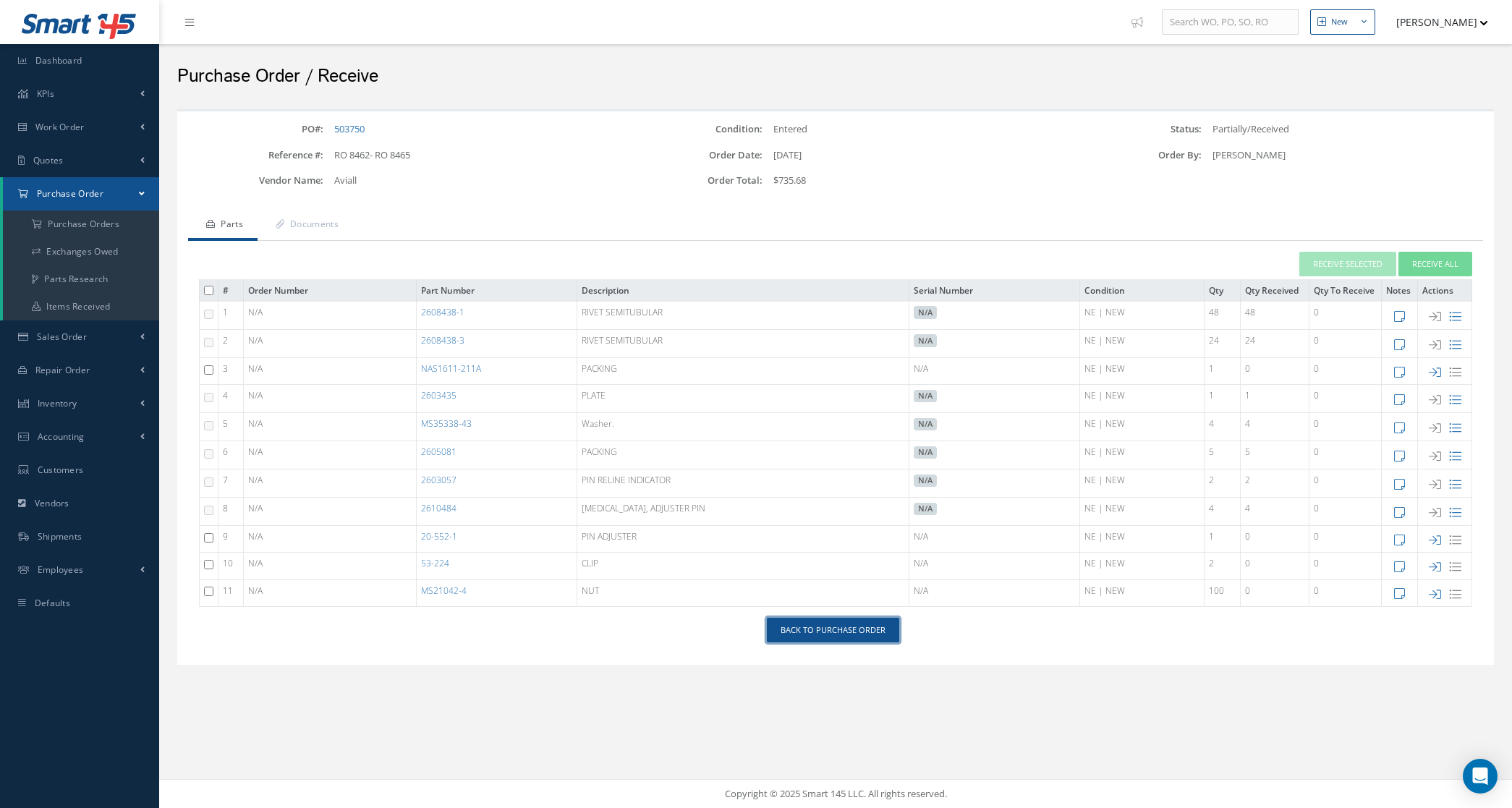
click at [866, 633] on link "Back to Purchase Order" at bounding box center [833, 631] width 133 height 25
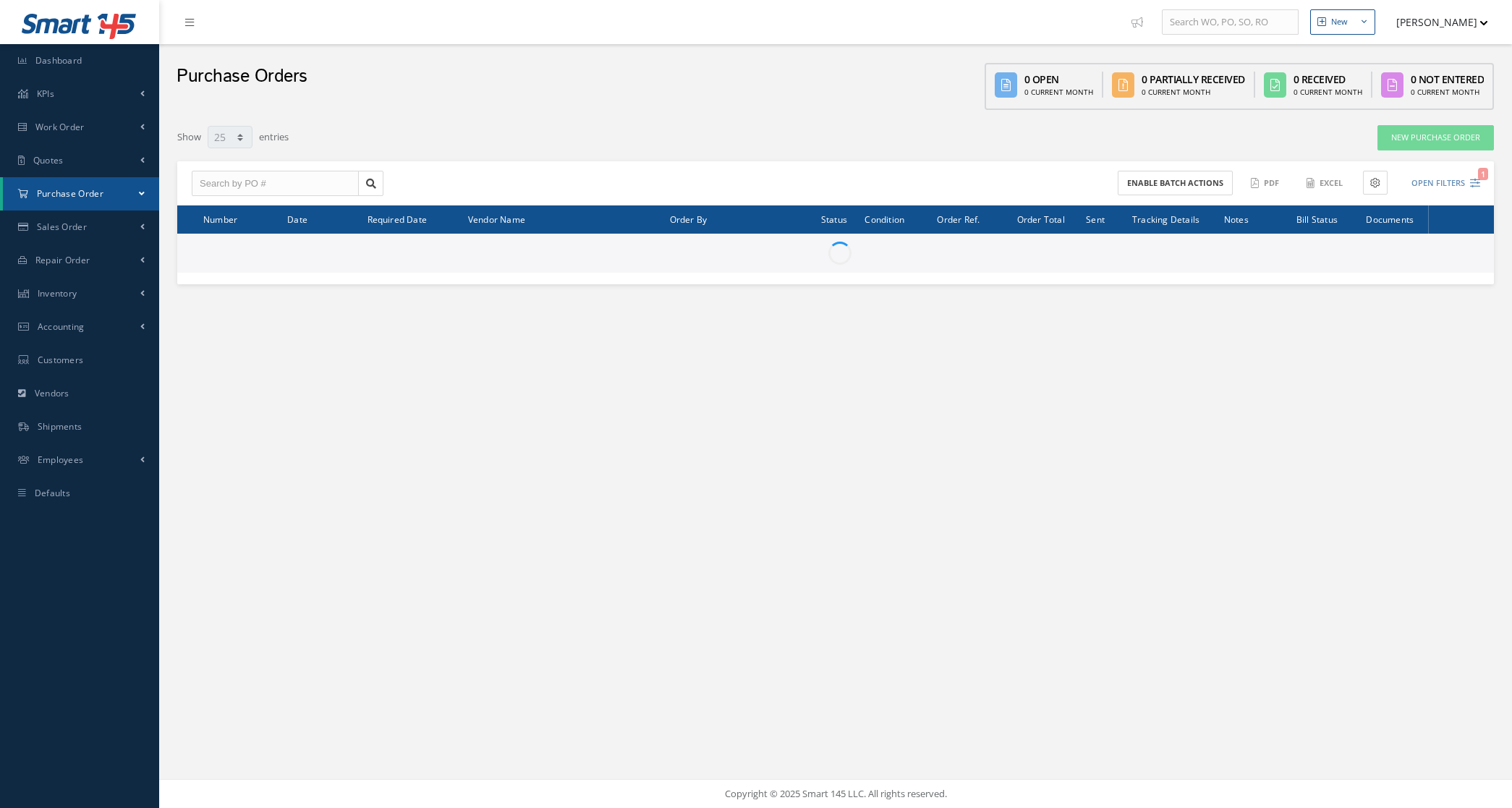
select select "25"
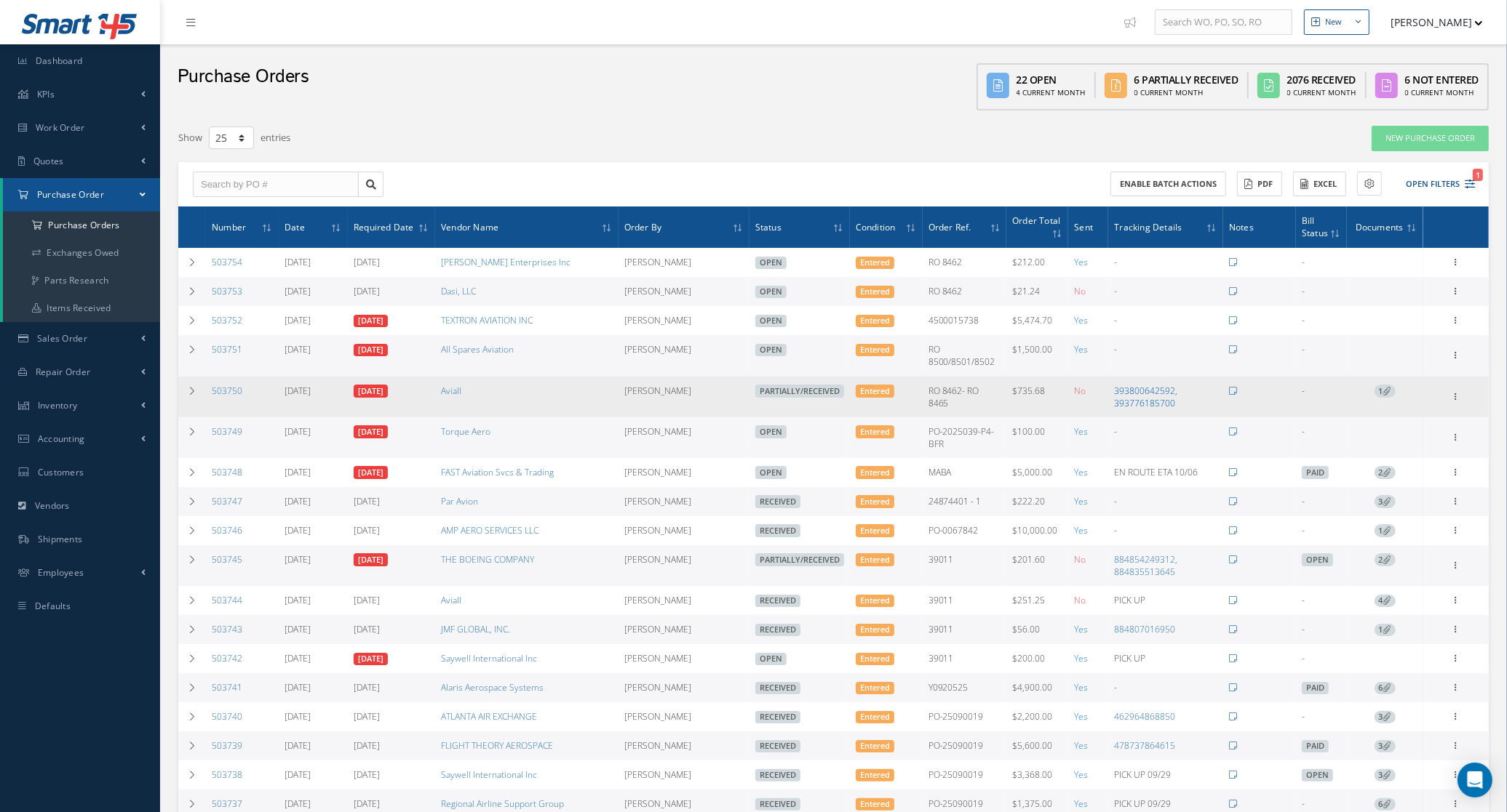
click at [1157, 390] on link "393800642592, 393776185700" at bounding box center [1146, 396] width 63 height 25
